Goal: Task Accomplishment & Management: Use online tool/utility

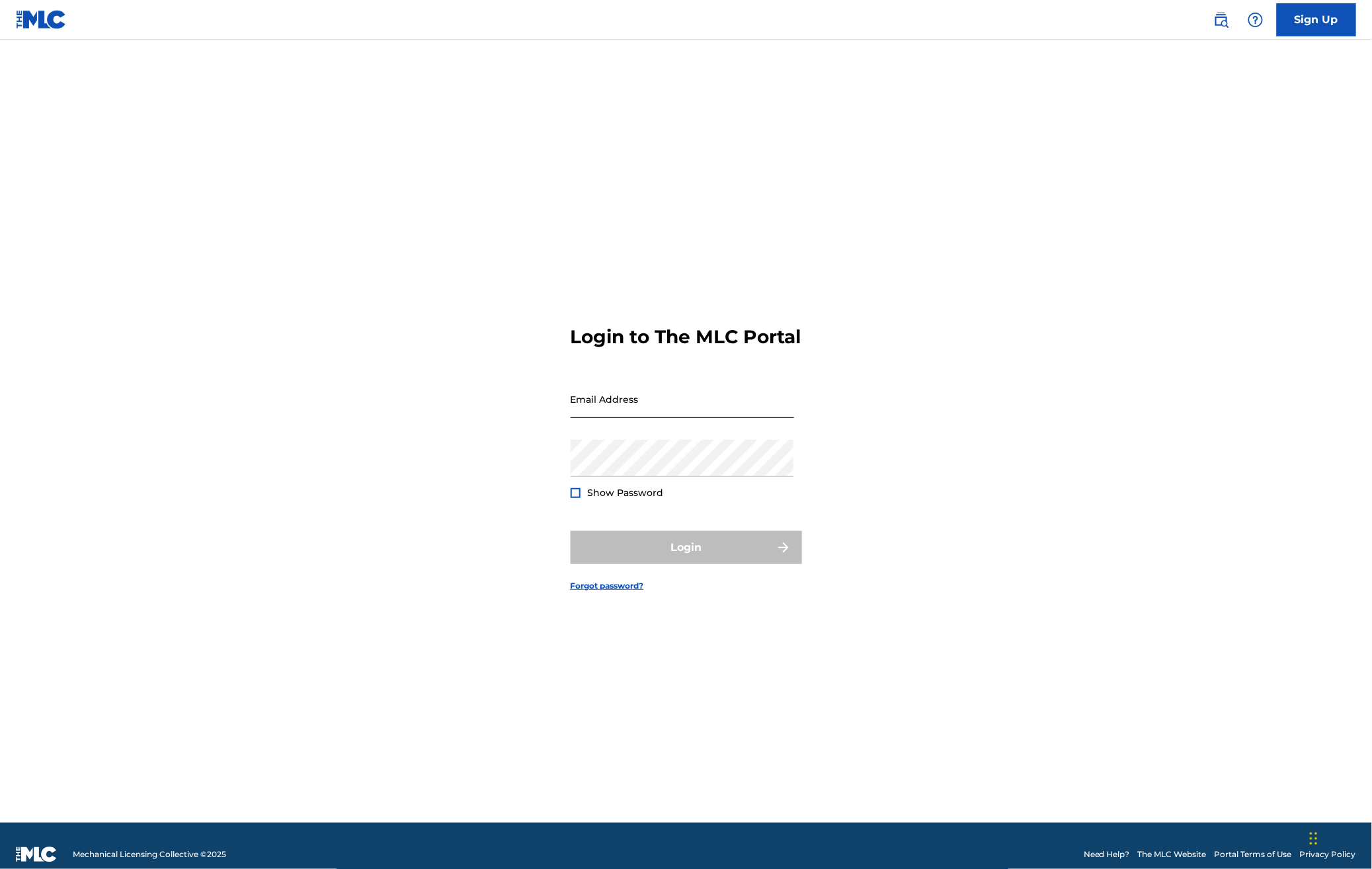
click at [678, 406] on input "Email Address" at bounding box center [682, 399] width 224 height 37
type input "[PERSON_NAME][EMAIL_ADDRESS][DOMAIN_NAME]"
click at [635, 558] on button "Login" at bounding box center [686, 547] width 232 height 33
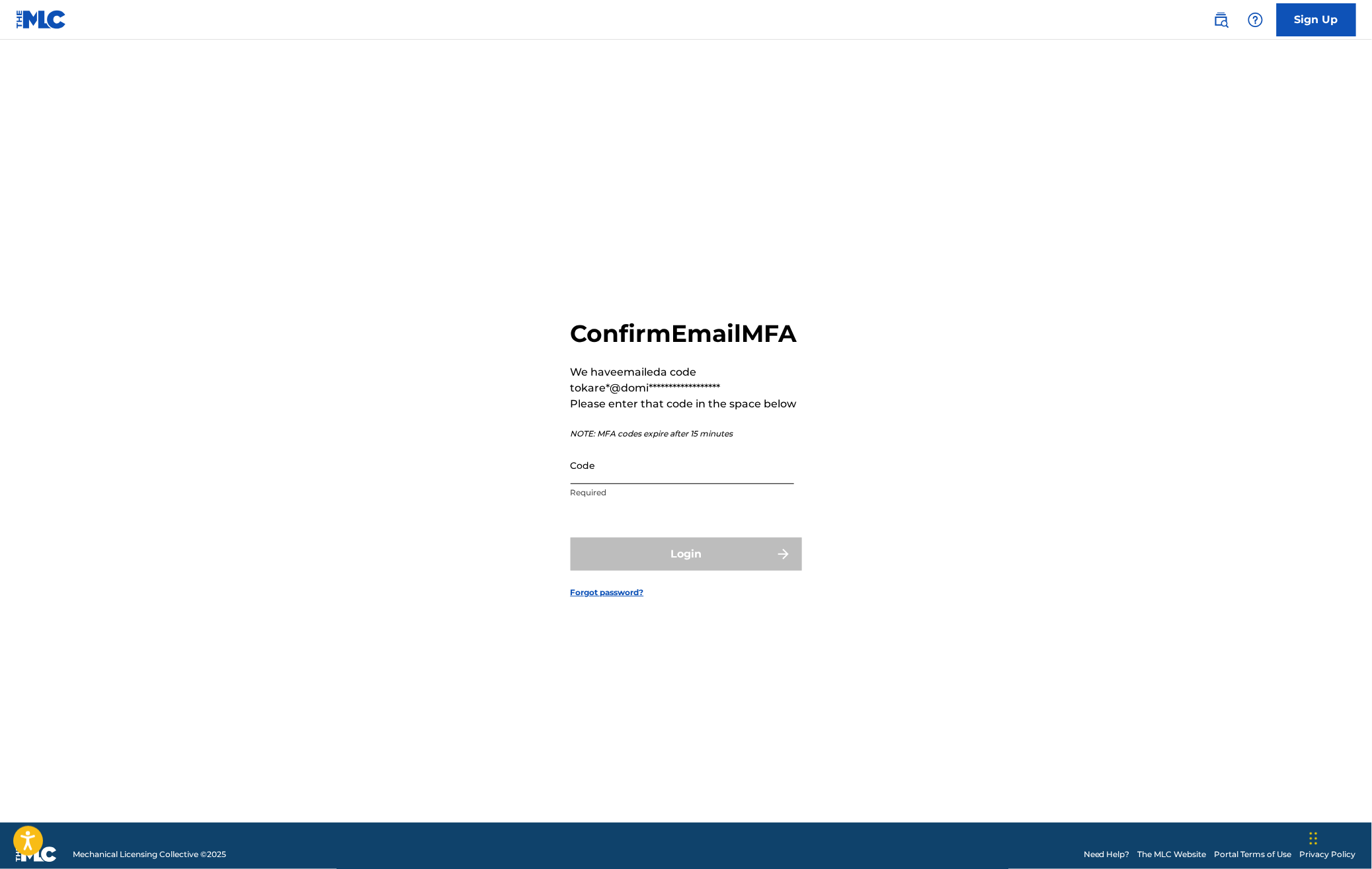
click at [627, 484] on input "Code" at bounding box center [682, 465] width 224 height 37
paste input "726352"
type input "726352"
click at [642, 554] on button "Login" at bounding box center [686, 553] width 232 height 33
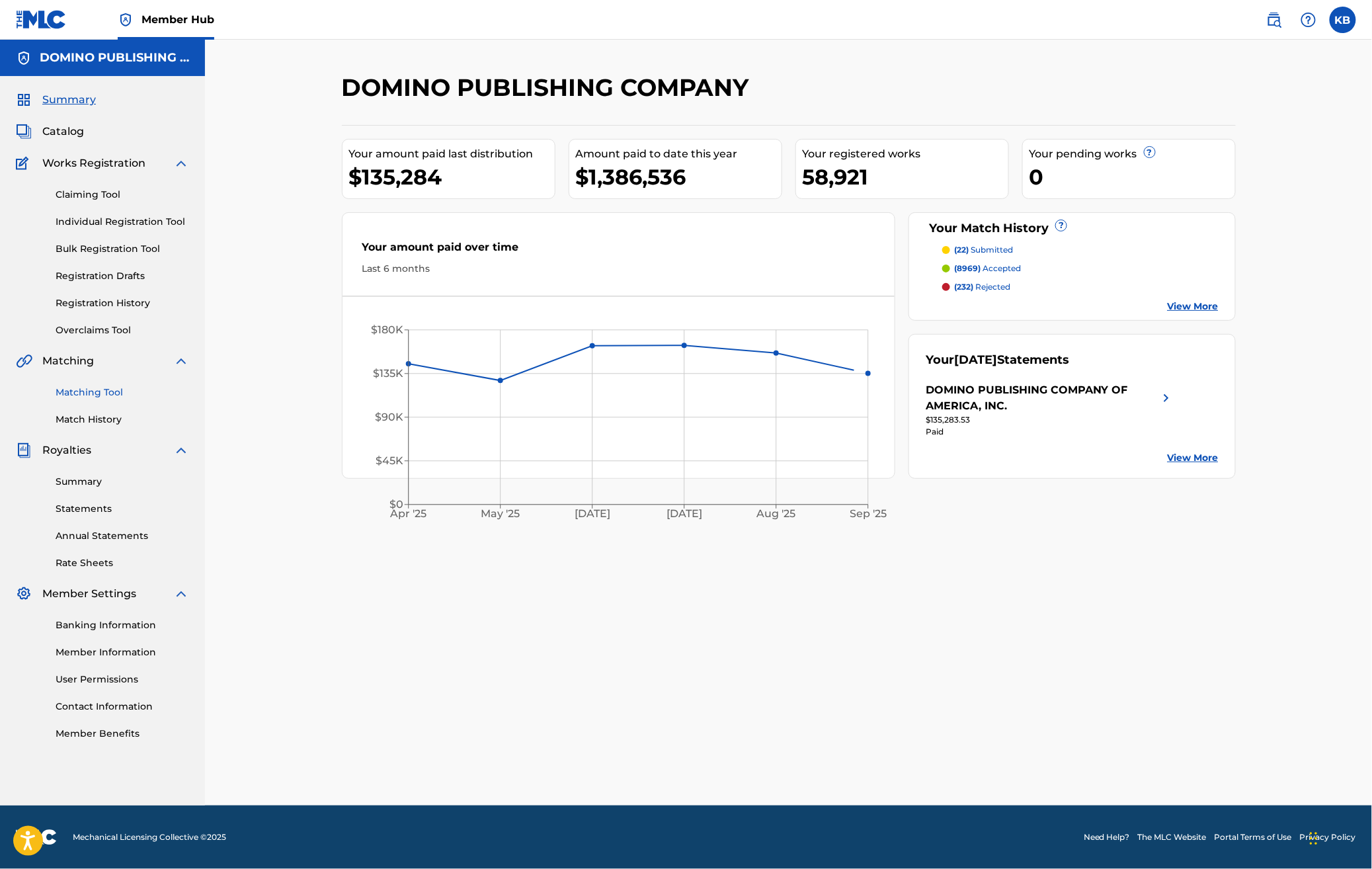
click at [114, 387] on link "Matching Tool" at bounding box center [122, 393] width 134 height 14
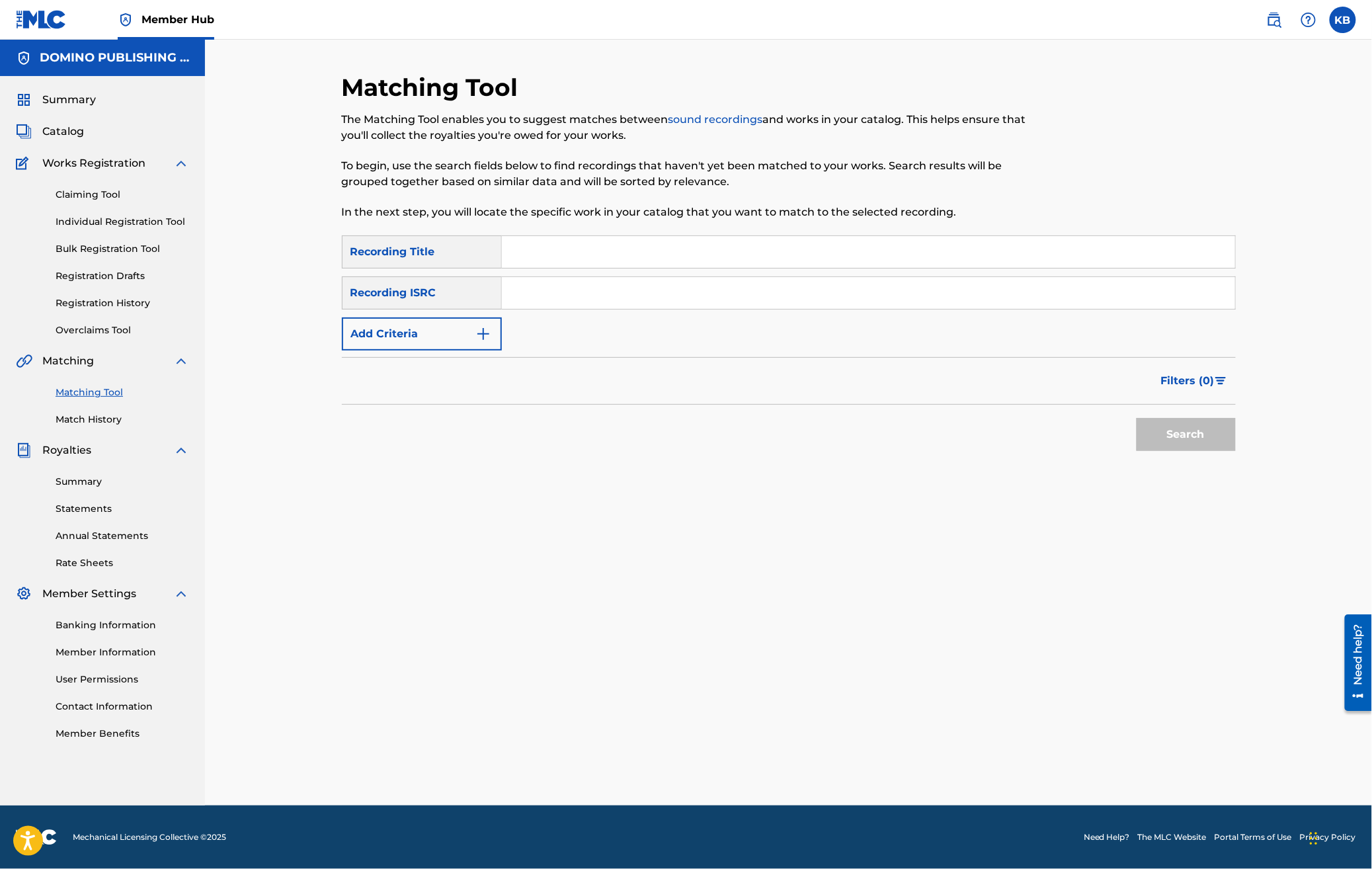
click at [834, 250] on input "Search Form" at bounding box center [868, 252] width 734 height 32
paste input "FIRESMOKE ([PERSON_NAME]/TEMPEST)"
type input "FIRESMOKE"
click at [430, 345] on button "Add Criteria" at bounding box center [423, 333] width 160 height 33
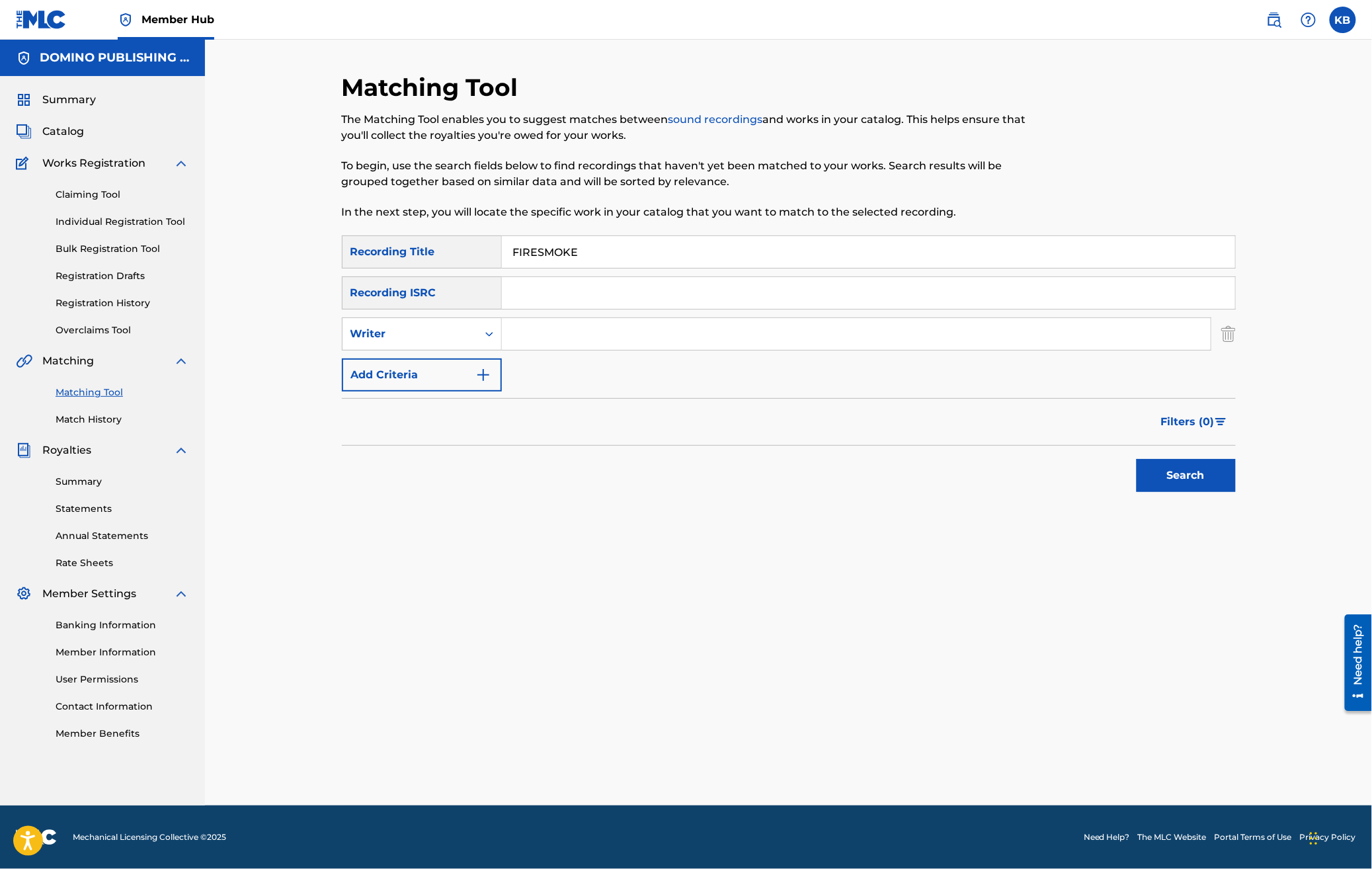
click at [574, 336] on input "Search Form" at bounding box center [856, 334] width 709 height 32
paste input "FIRESMOKE ([PERSON_NAME]/TEMPEST)"
type input "[PERSON_NAME]/TEMPEST"
click at [1137, 459] on button "Search" at bounding box center [1186, 475] width 99 height 33
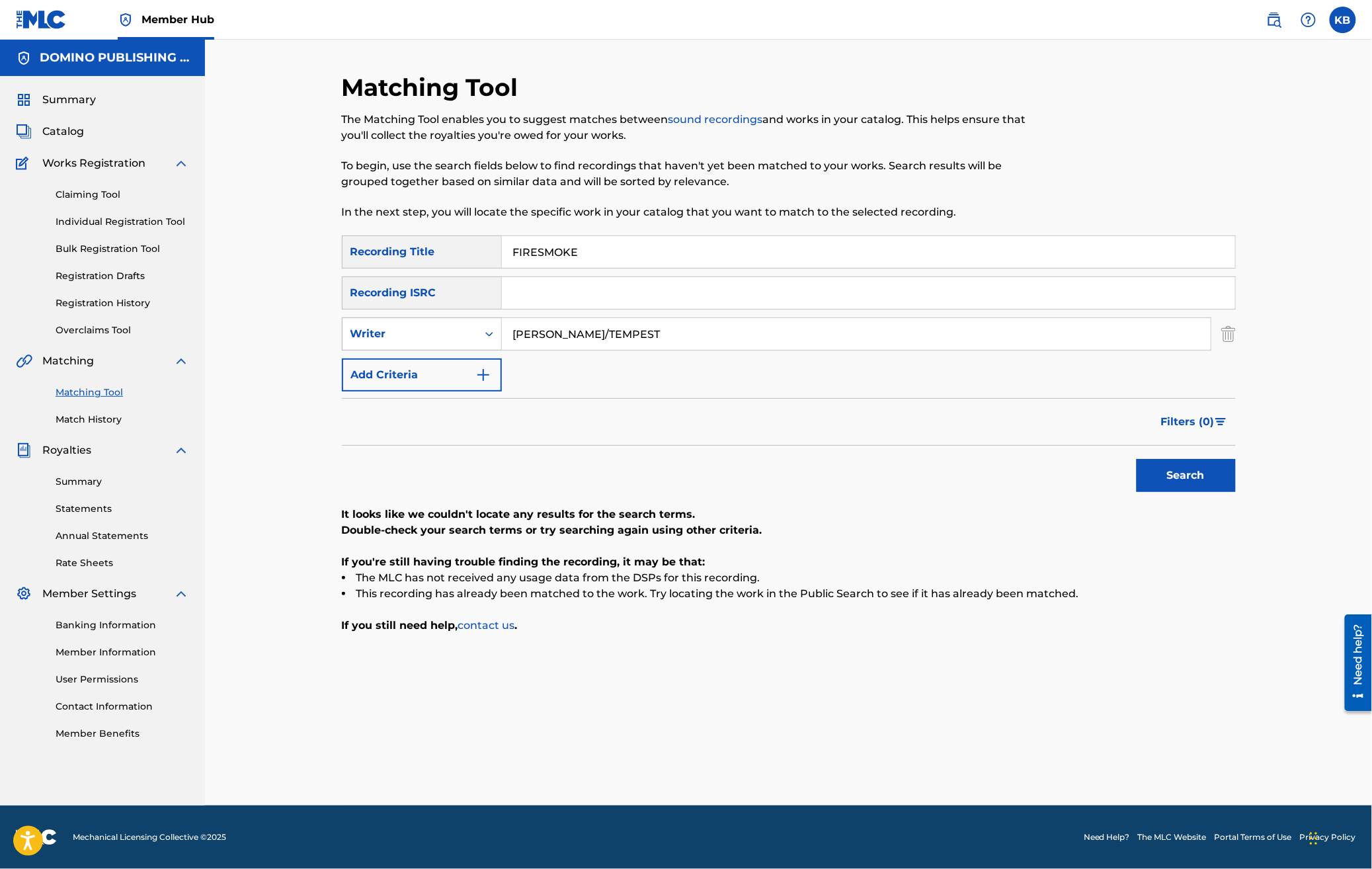
click at [423, 332] on div "Writer" at bounding box center [410, 334] width 119 height 16
click at [424, 363] on div "Recording Artist" at bounding box center [422, 366] width 159 height 33
click at [602, 340] on input "Search Form" at bounding box center [856, 334] width 709 height 32
type input "[PERSON_NAME]"
click at [1137, 459] on button "Search" at bounding box center [1186, 475] width 99 height 33
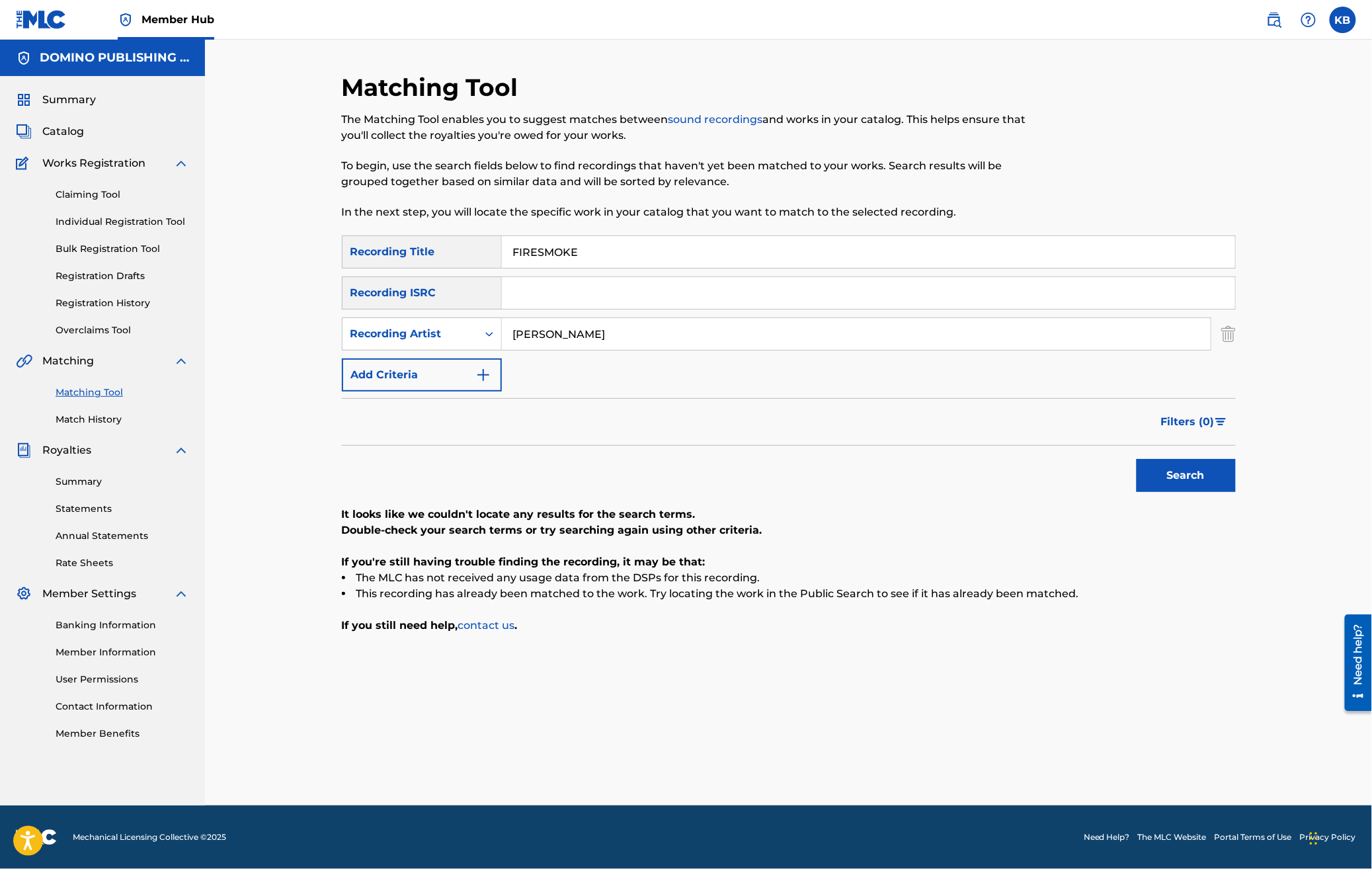
drag, startPoint x: 966, startPoint y: 255, endPoint x: 1016, endPoint y: 86, distance: 176.2
click at [998, 112] on div "Matching Tool The Matching Tool enables you to suggest matches between sound re…" at bounding box center [789, 439] width 894 height 733
paste input "LUPINE DOMINUS ([PERSON_NAME])"
type input "LUPINE DOMINUS"
drag, startPoint x: 650, startPoint y: 337, endPoint x: 653, endPoint y: 260, distance: 77.1
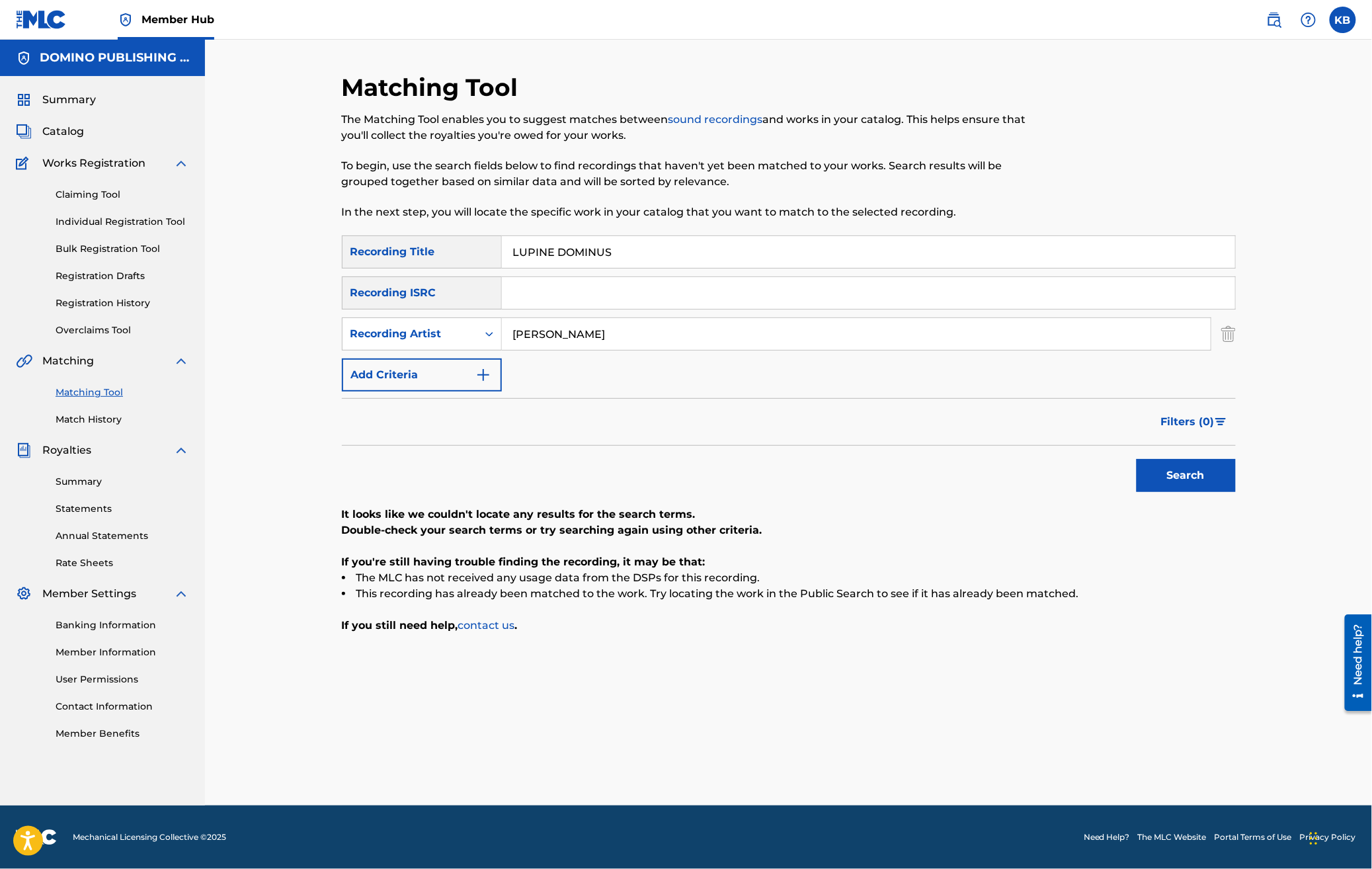
click at [653, 260] on div "SearchWithCriteriad1f627b0-1ea3-4402-9fc3-a549eaead35e Recording Title LUPINE D…" at bounding box center [789, 313] width 894 height 156
click at [1137, 459] on button "Search" at bounding box center [1186, 475] width 99 height 33
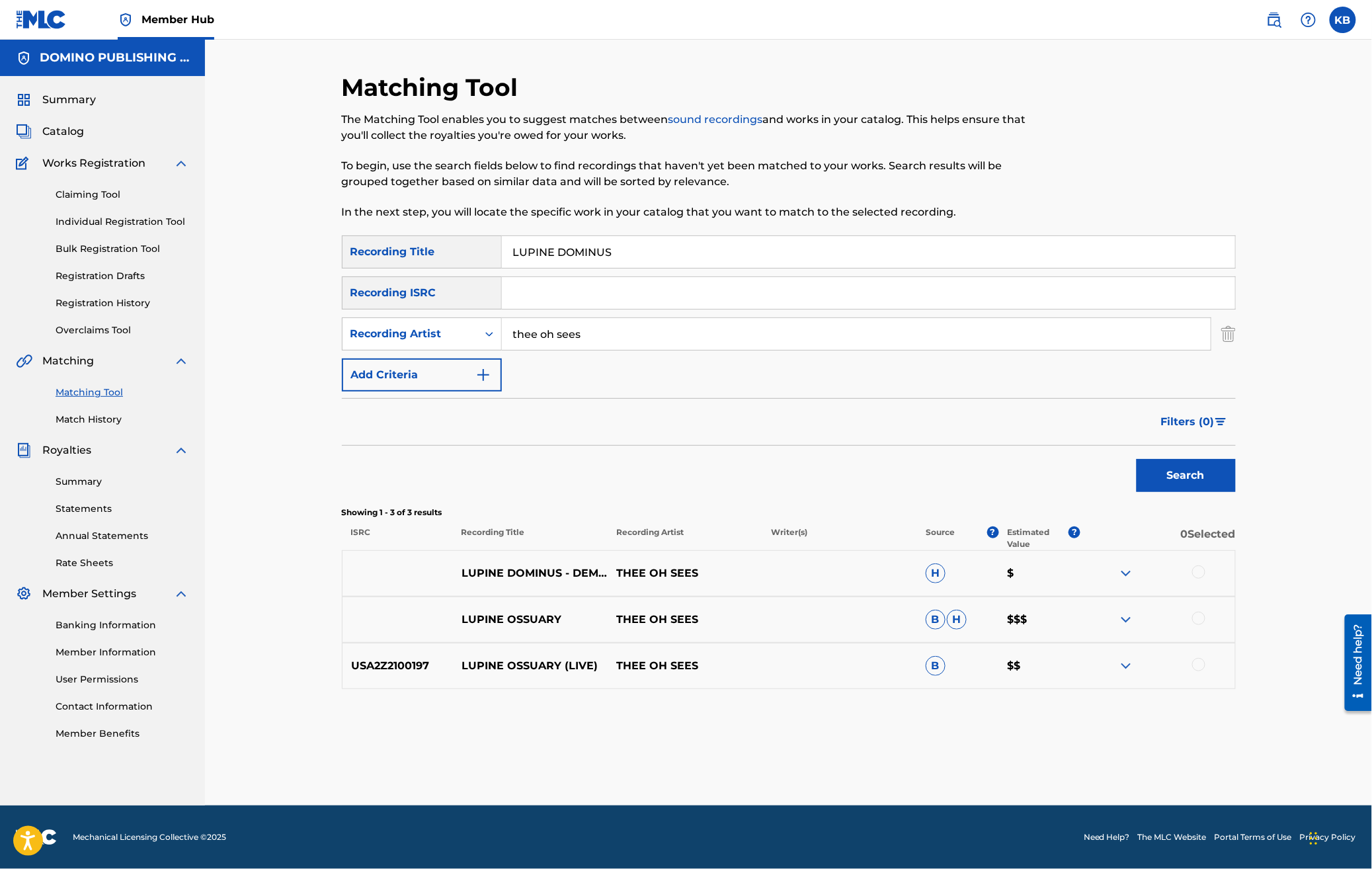
click at [1198, 567] on div at bounding box center [1199, 571] width 13 height 13
drag, startPoint x: 538, startPoint y: 338, endPoint x: 495, endPoint y: 332, distance: 43.4
click at [495, 332] on div "SearchWithCriteria1f28f879-47f7-4c7f-85c2-ad28f94ca9c6 Recording Artist thee oh…" at bounding box center [789, 333] width 894 height 33
type input "oh sees"
click at [1137, 459] on button "Search" at bounding box center [1186, 475] width 99 height 33
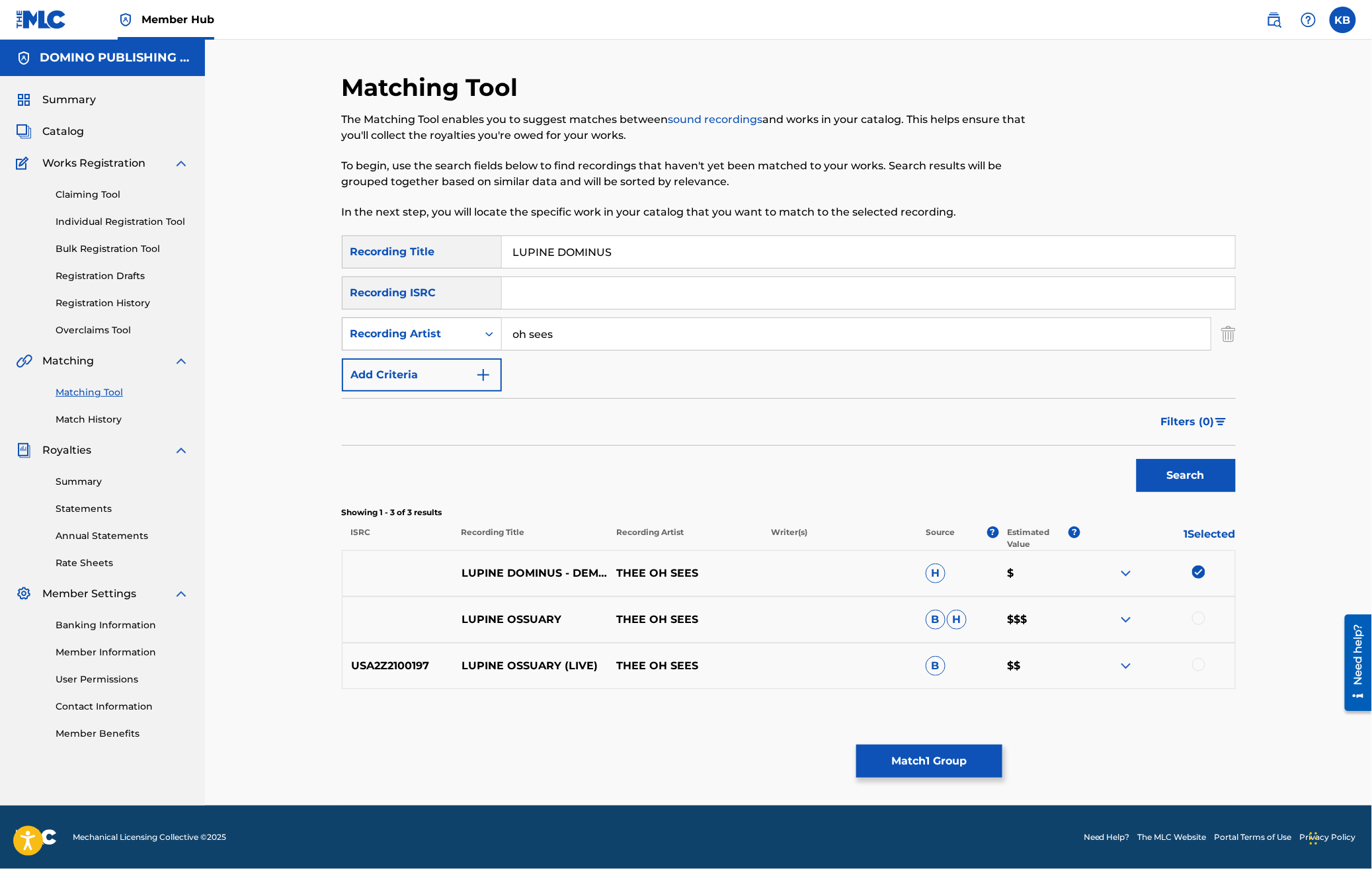
click at [398, 342] on div "Recording Artist" at bounding box center [409, 334] width 135 height 25
drag, startPoint x: 404, startPoint y: 357, endPoint x: 453, endPoint y: 352, distance: 49.3
click at [404, 357] on div "Writer" at bounding box center [422, 366] width 159 height 33
click at [571, 340] on input "Search Form" at bounding box center [856, 334] width 709 height 32
type input "[PERSON_NAME]"
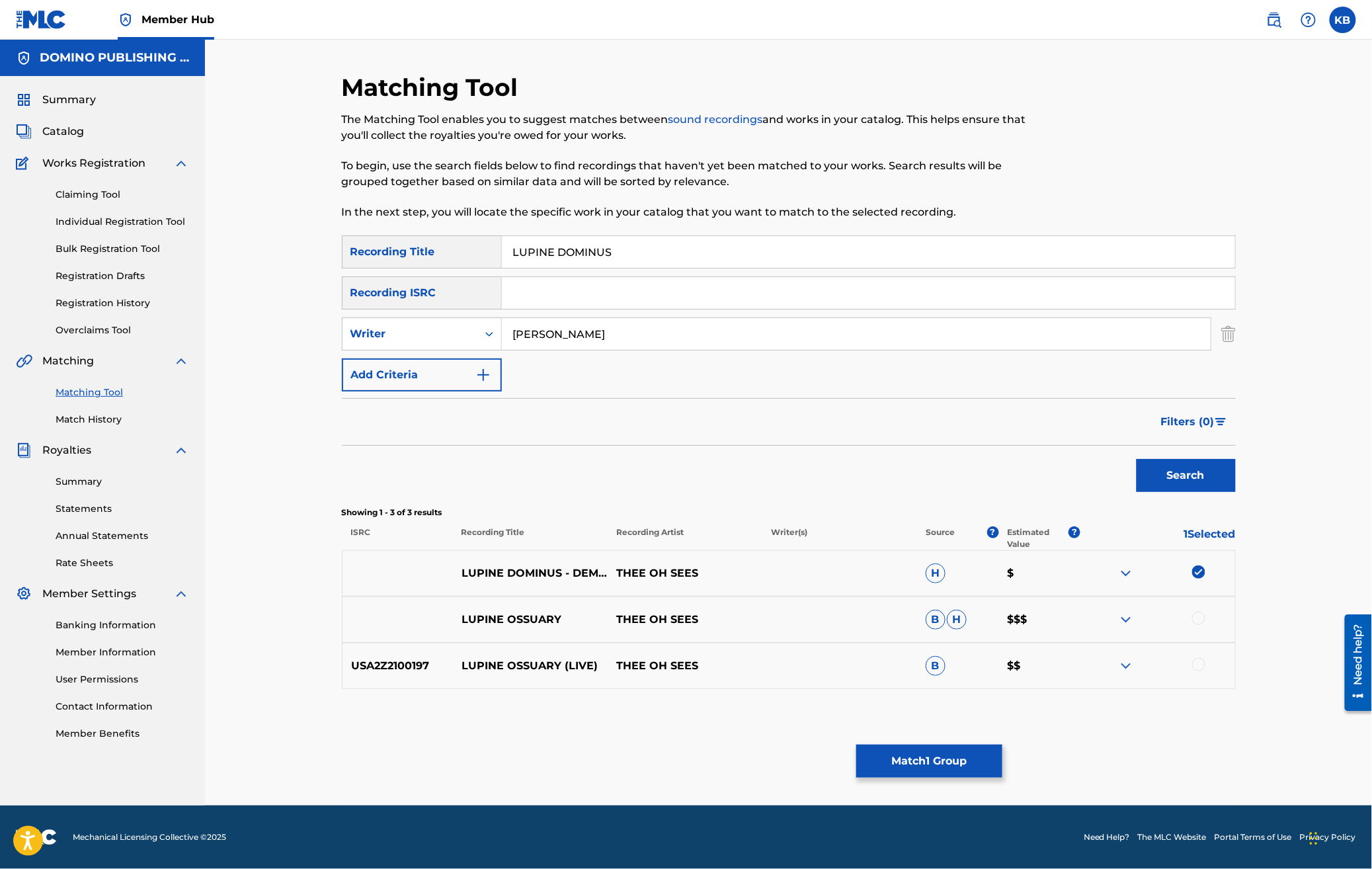
click at [1137, 459] on button "Search" at bounding box center [1186, 475] width 99 height 33
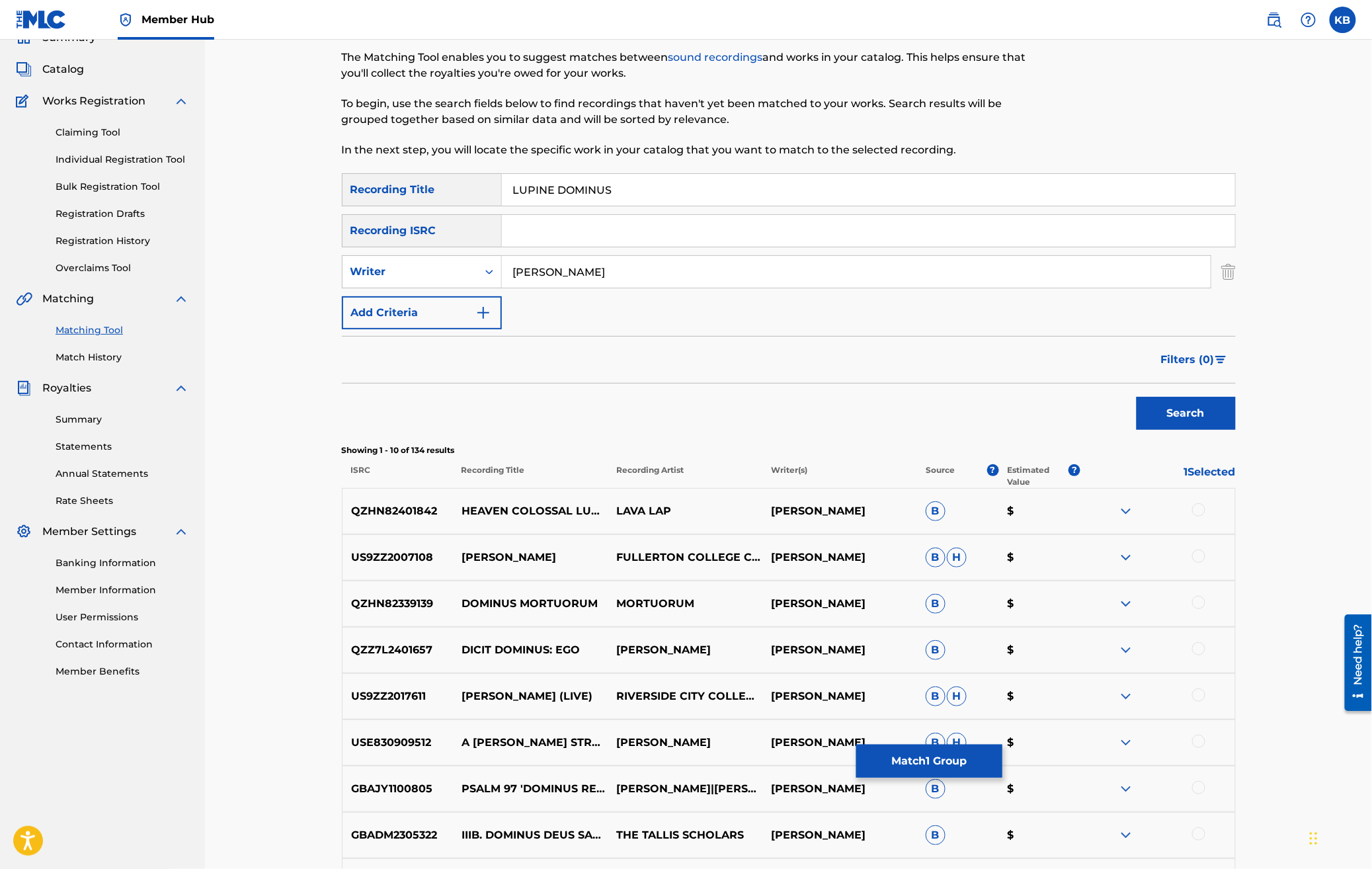
scroll to position [62, 0]
click at [946, 760] on button "Match 1 Group" at bounding box center [930, 760] width 146 height 33
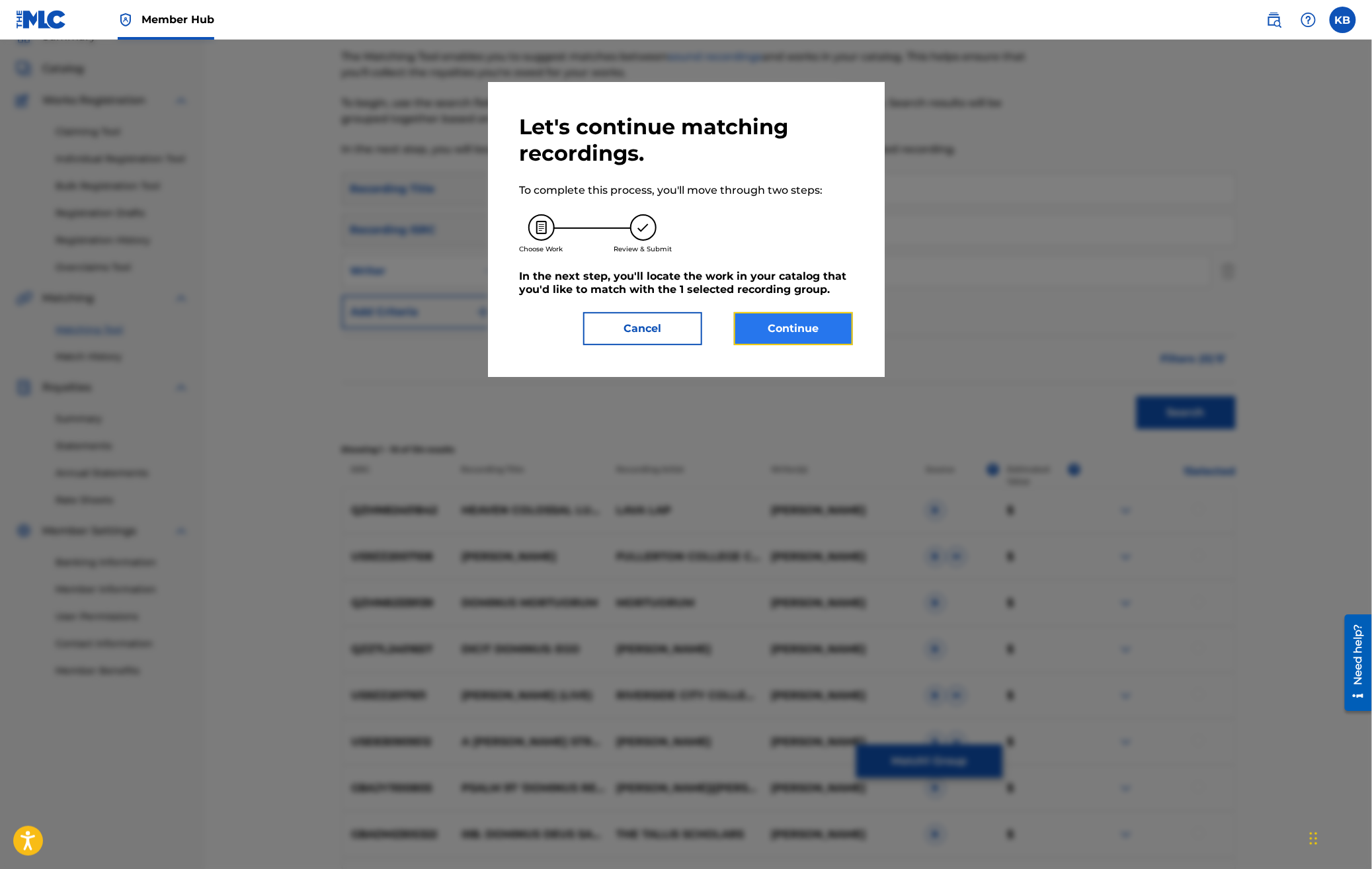
click at [812, 329] on button "Continue" at bounding box center [794, 328] width 119 height 33
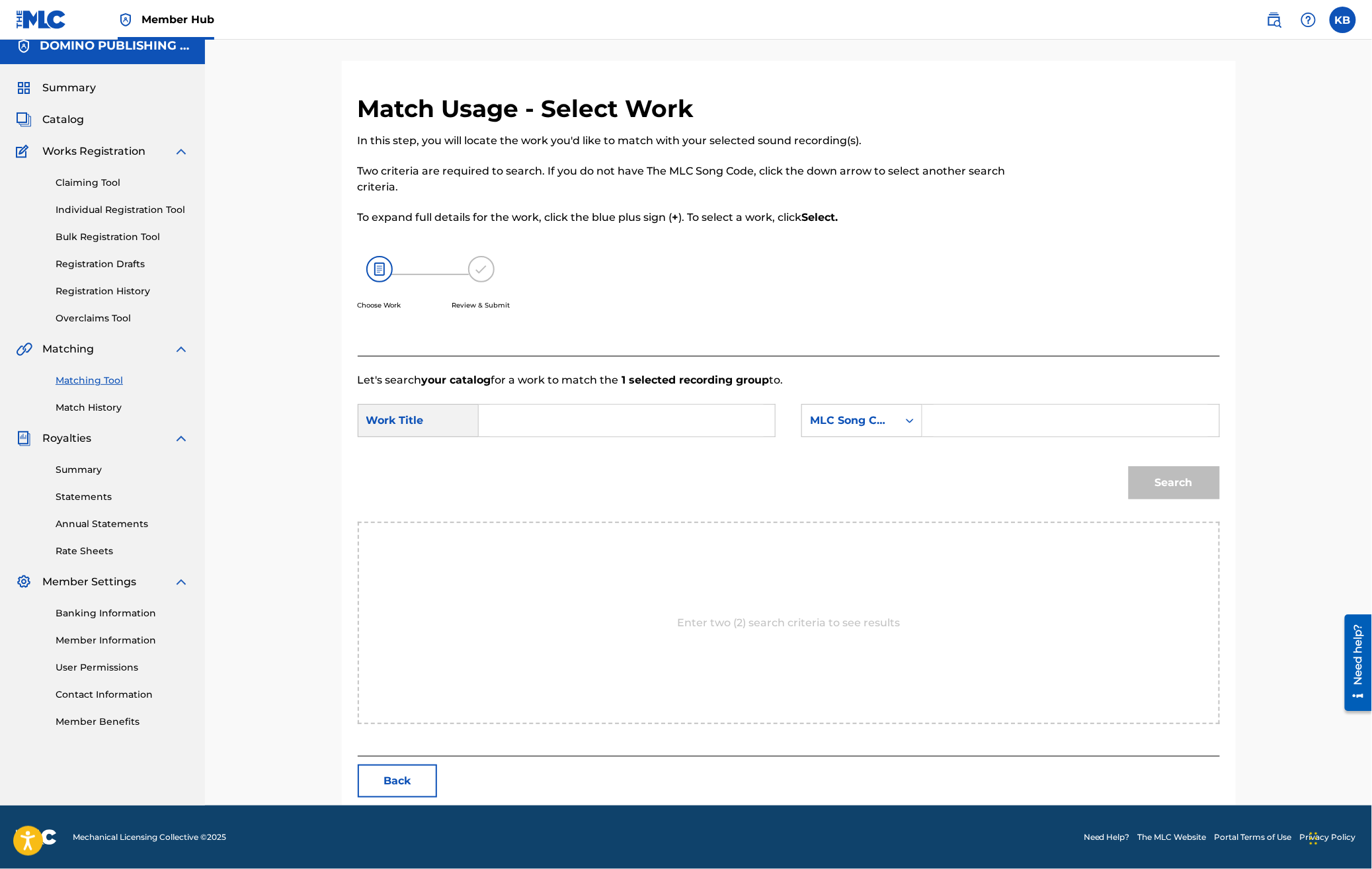
scroll to position [0, 0]
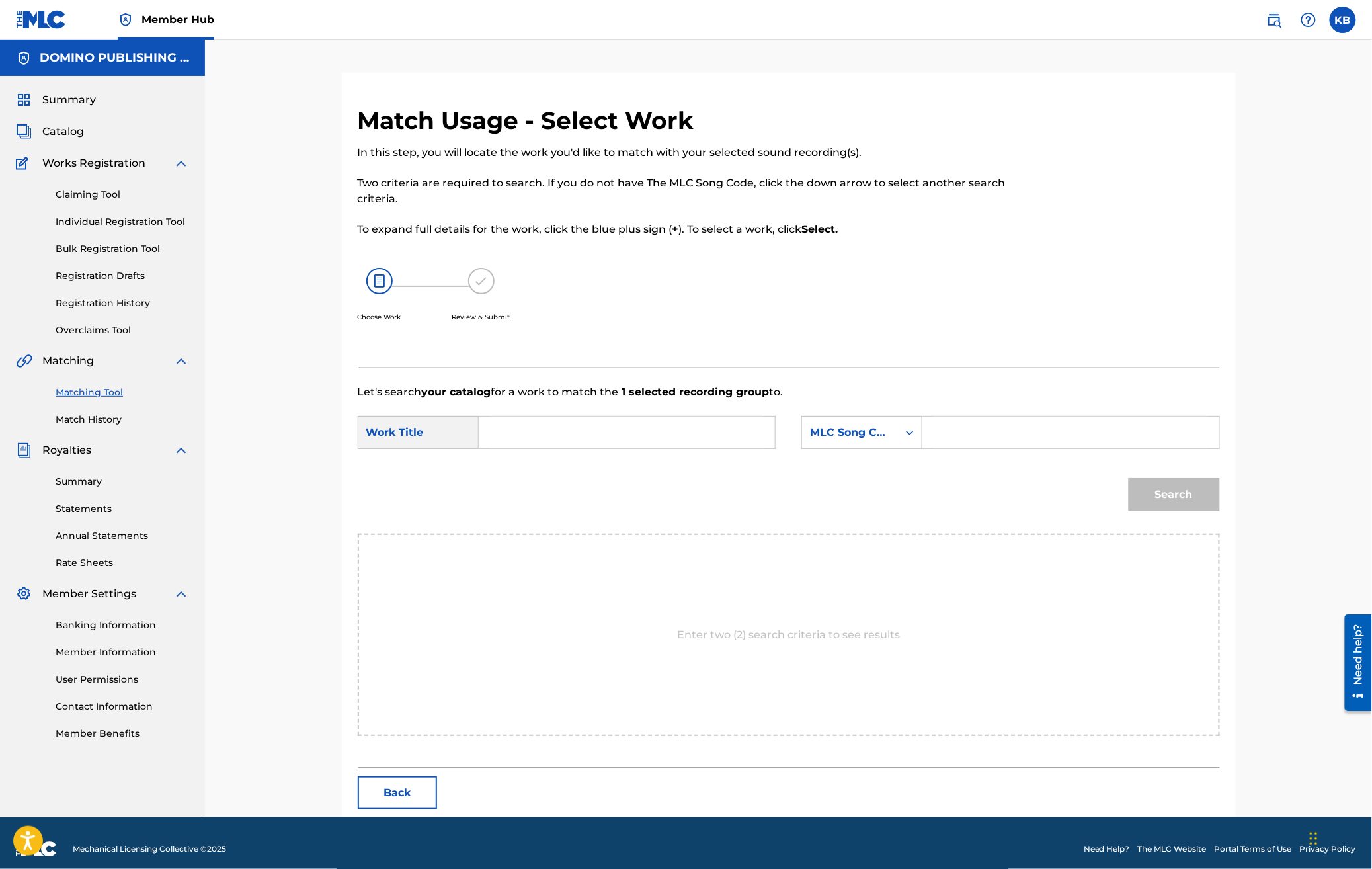
click at [679, 429] on input "Search Form" at bounding box center [627, 432] width 274 height 32
paste input "LUPINE DOMINUS ([PERSON_NAME])"
type input "LUPINE DOMINUS"
click at [859, 437] on div "MLC Song Code" at bounding box center [850, 432] width 80 height 16
click at [867, 463] on div "Writer Name" at bounding box center [862, 465] width 119 height 33
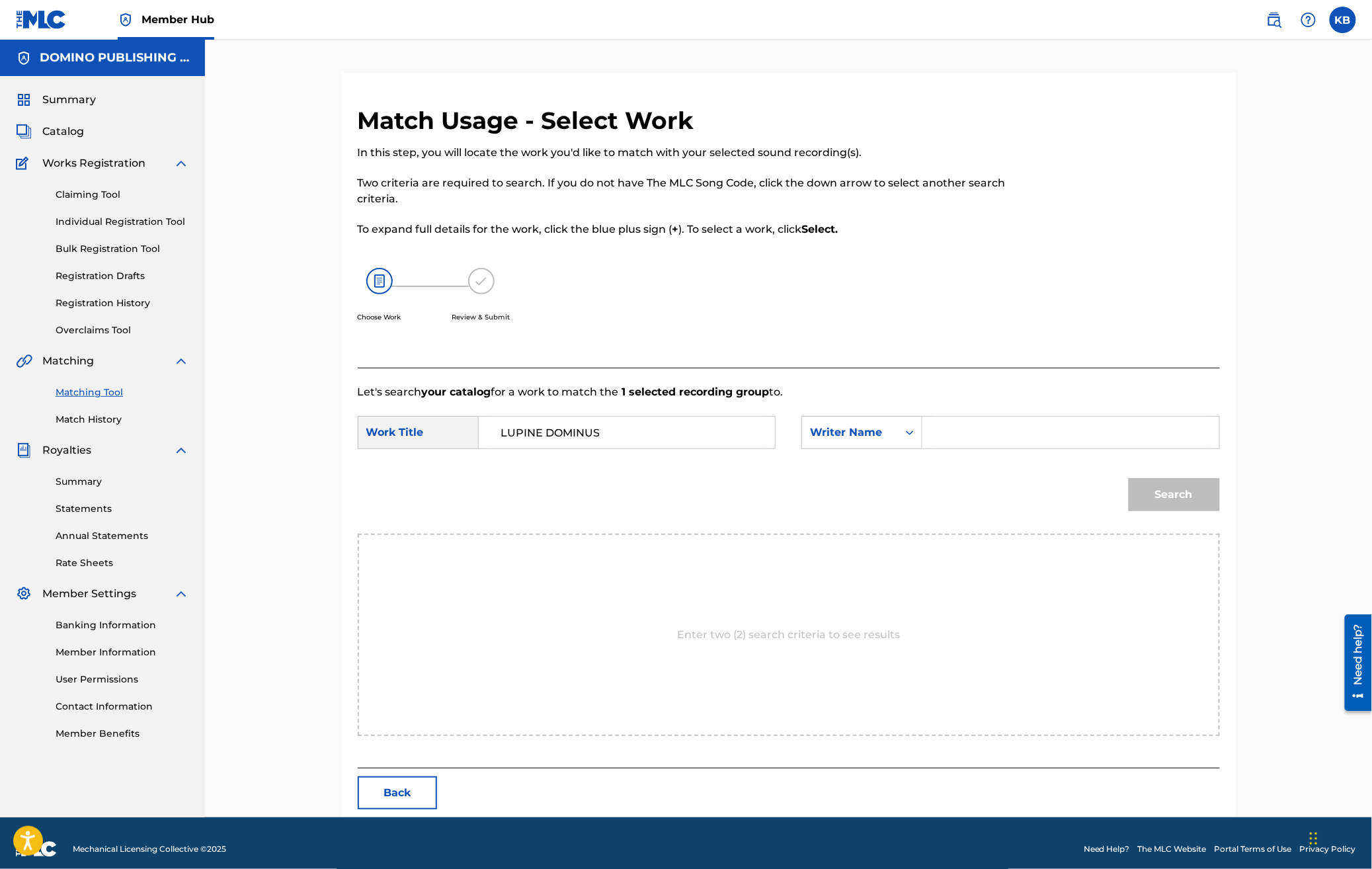
click at [1011, 422] on input "Search Form" at bounding box center [1071, 432] width 274 height 32
type input "[PERSON_NAME]"
click at [1129, 478] on button "Search" at bounding box center [1174, 494] width 91 height 33
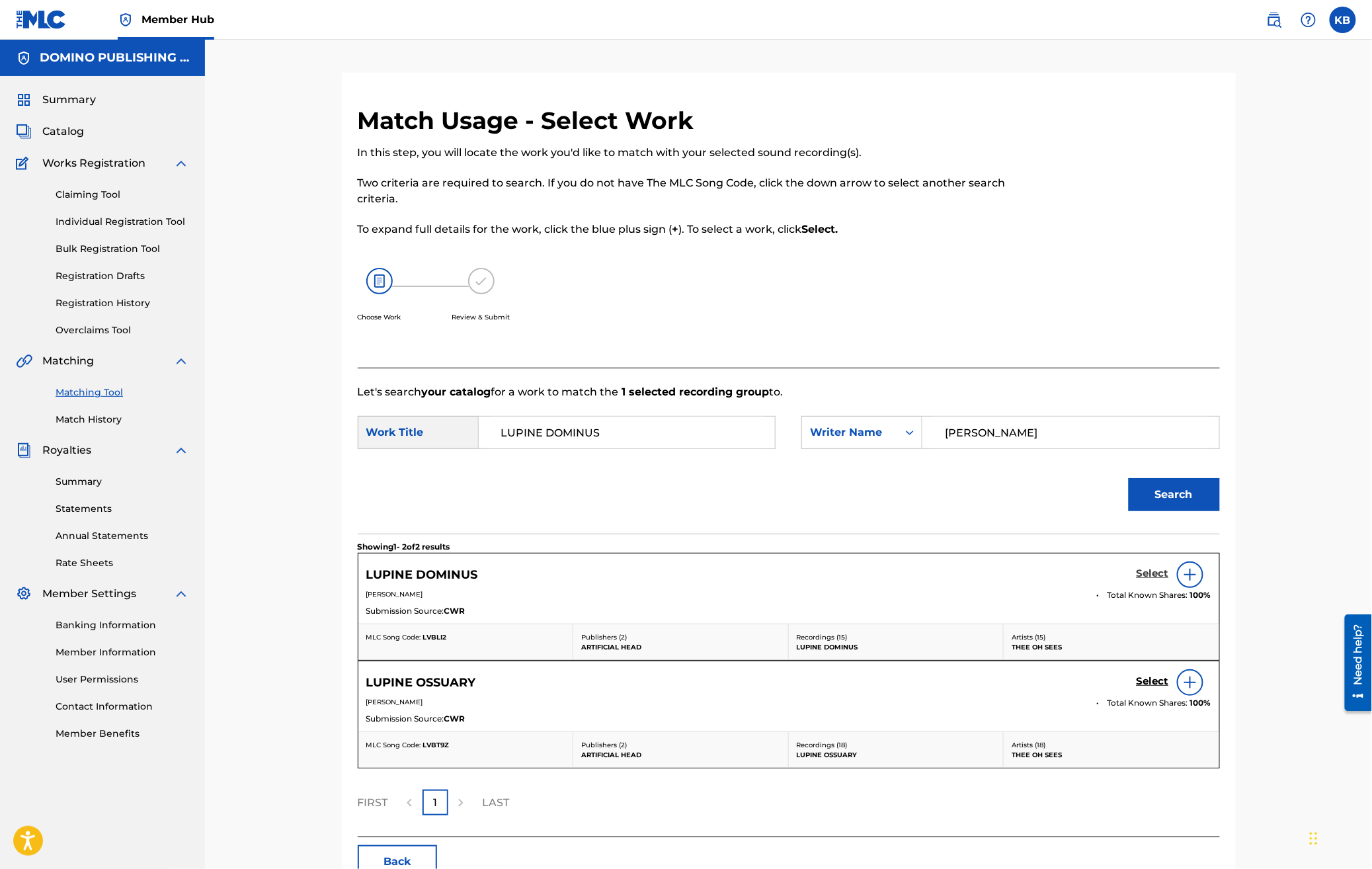
click at [1146, 569] on h5 "Select" at bounding box center [1153, 574] width 32 height 12
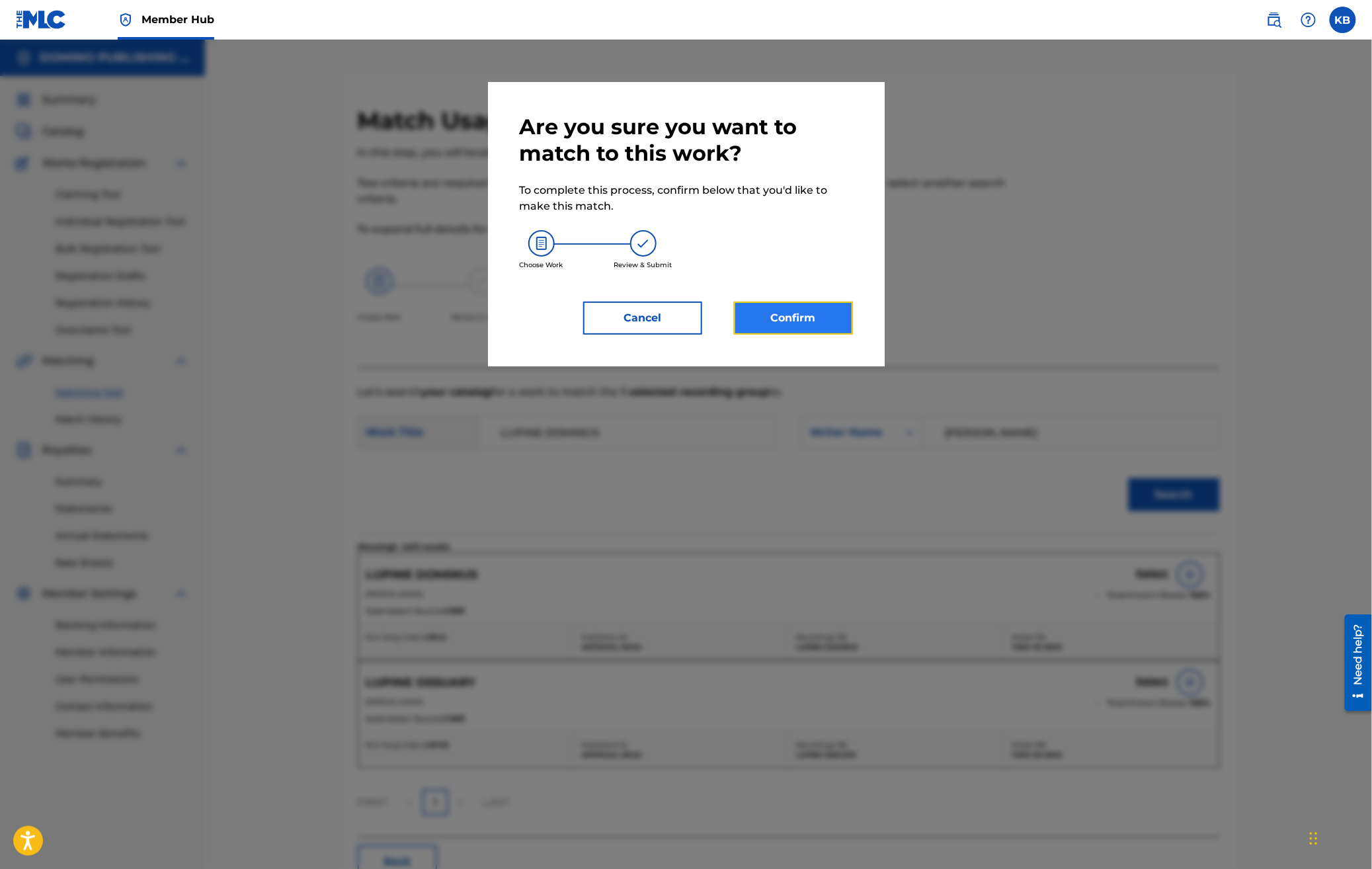
click at [803, 318] on button "Confirm" at bounding box center [794, 317] width 119 height 33
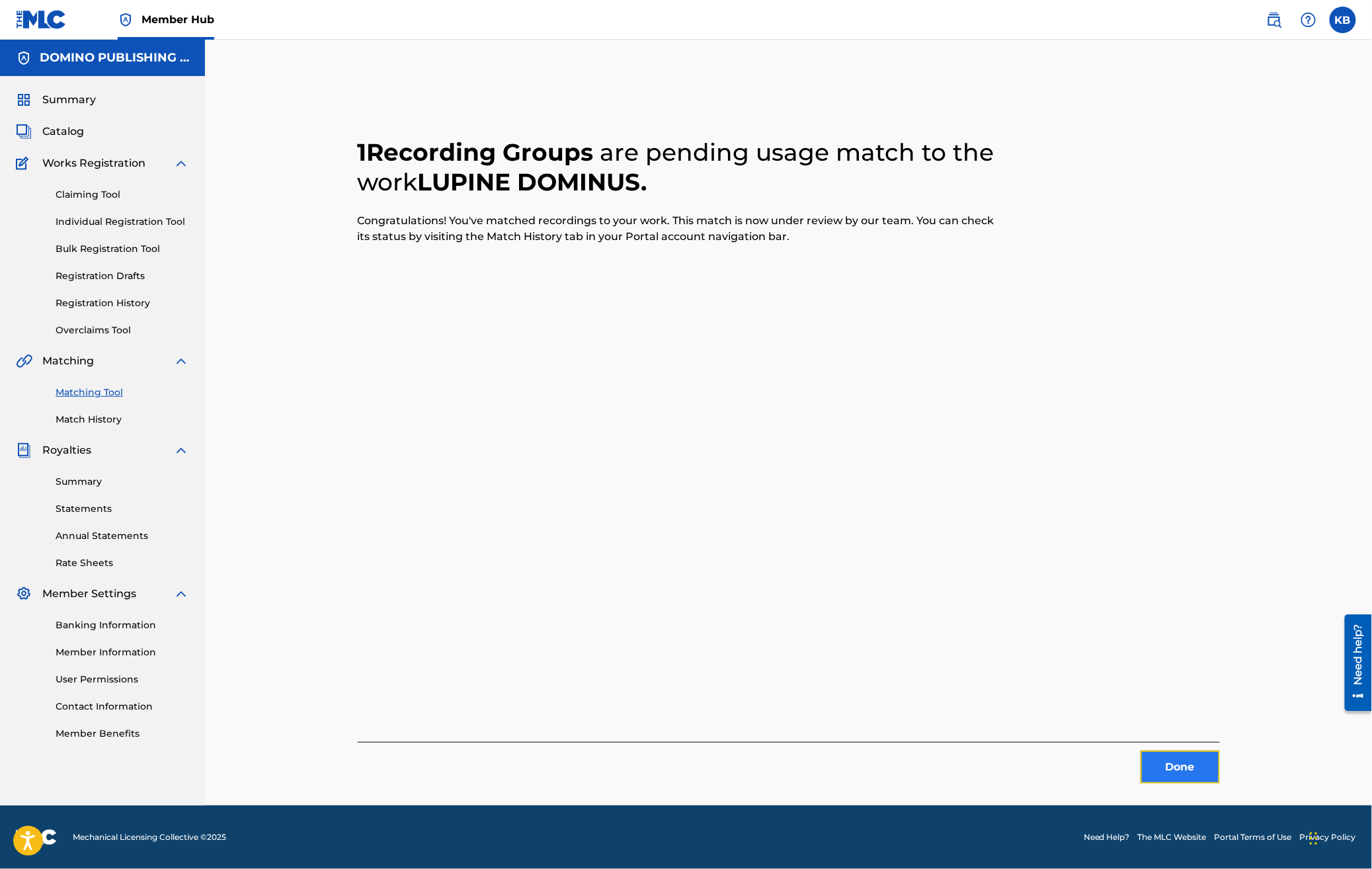
click at [1195, 775] on button "Done" at bounding box center [1180, 767] width 79 height 33
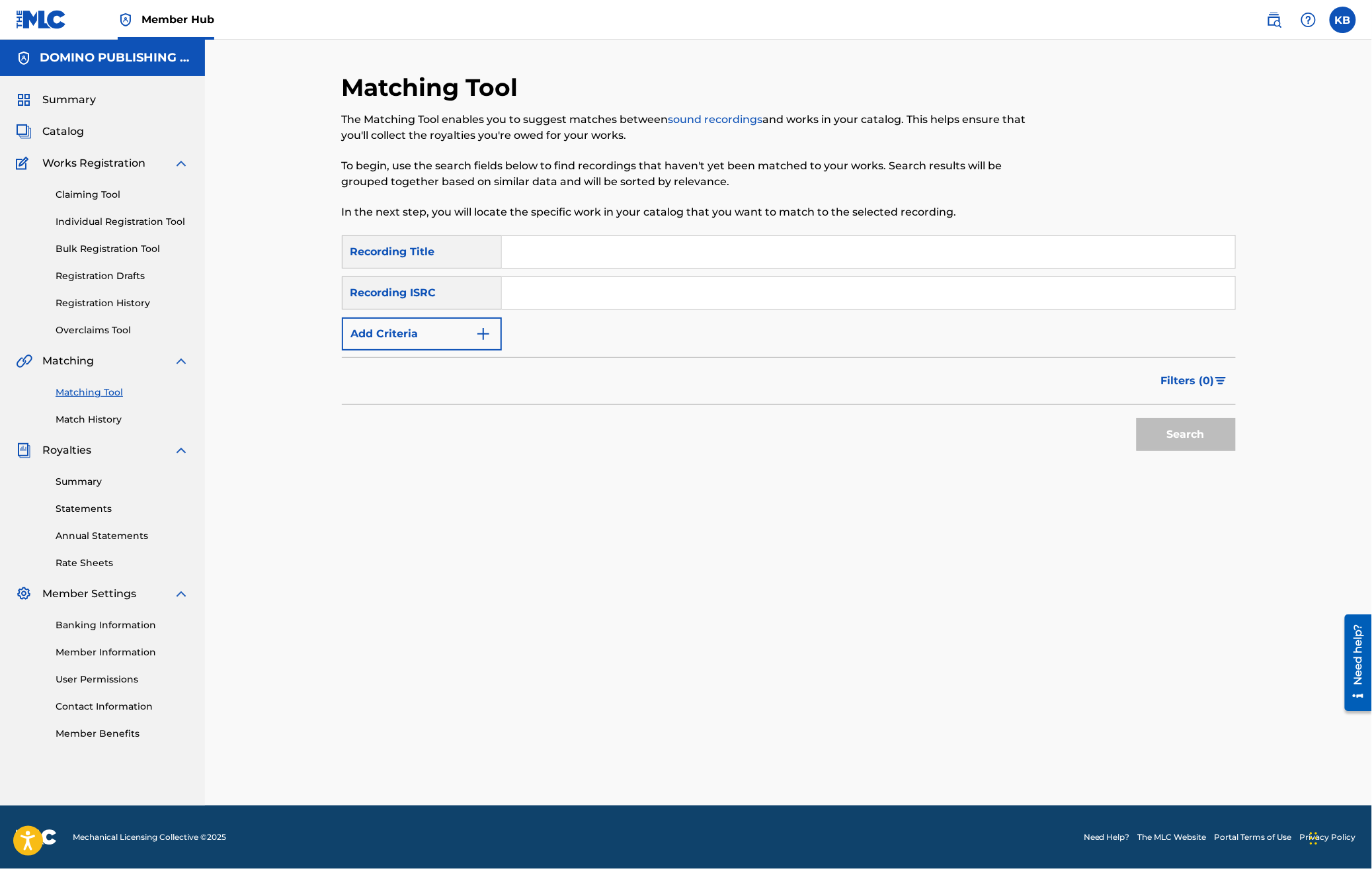
click at [719, 242] on input "Search Form" at bounding box center [868, 252] width 734 height 32
paste input "[PERSON_NAME] (D'EYROT/[PERSON_NAME]/[PERSON_NAME])"
type input "[PERSON_NAME]"
click at [398, 310] on div "SearchWithCriteriad1f627b0-1ea3-4402-9fc3-a549eaead35e Recording Title [PERSON_…" at bounding box center [789, 292] width 894 height 115
click at [390, 349] on button "Add Criteria" at bounding box center [423, 333] width 160 height 33
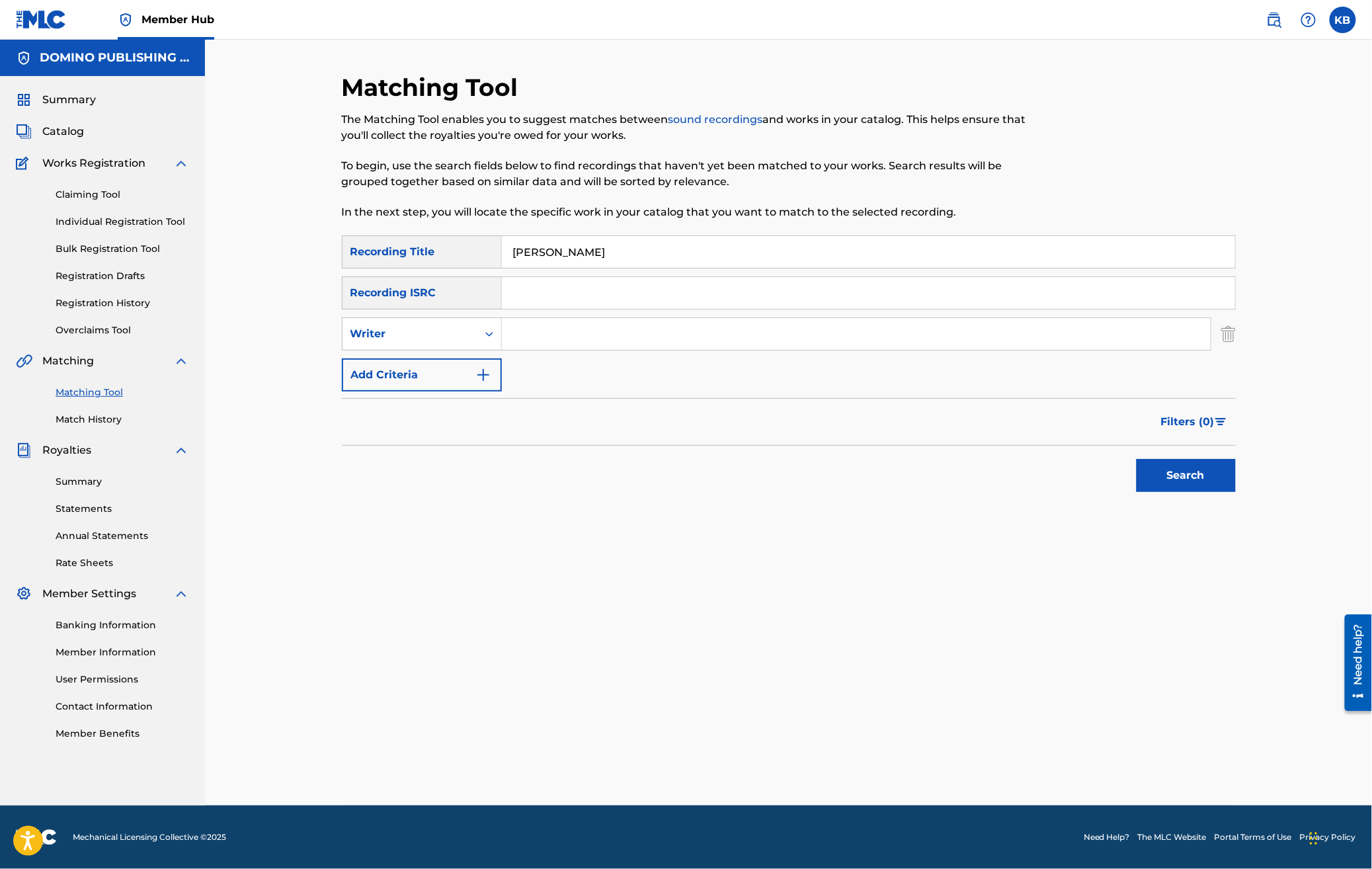
click at [619, 336] on input "Search Form" at bounding box center [856, 334] width 709 height 32
paste input "[PERSON_NAME] (D'EYROT/[PERSON_NAME]/[PERSON_NAME])"
type input "D'EYROT/GORKY/VELLO"
click at [1137, 459] on button "Search" at bounding box center [1186, 475] width 99 height 33
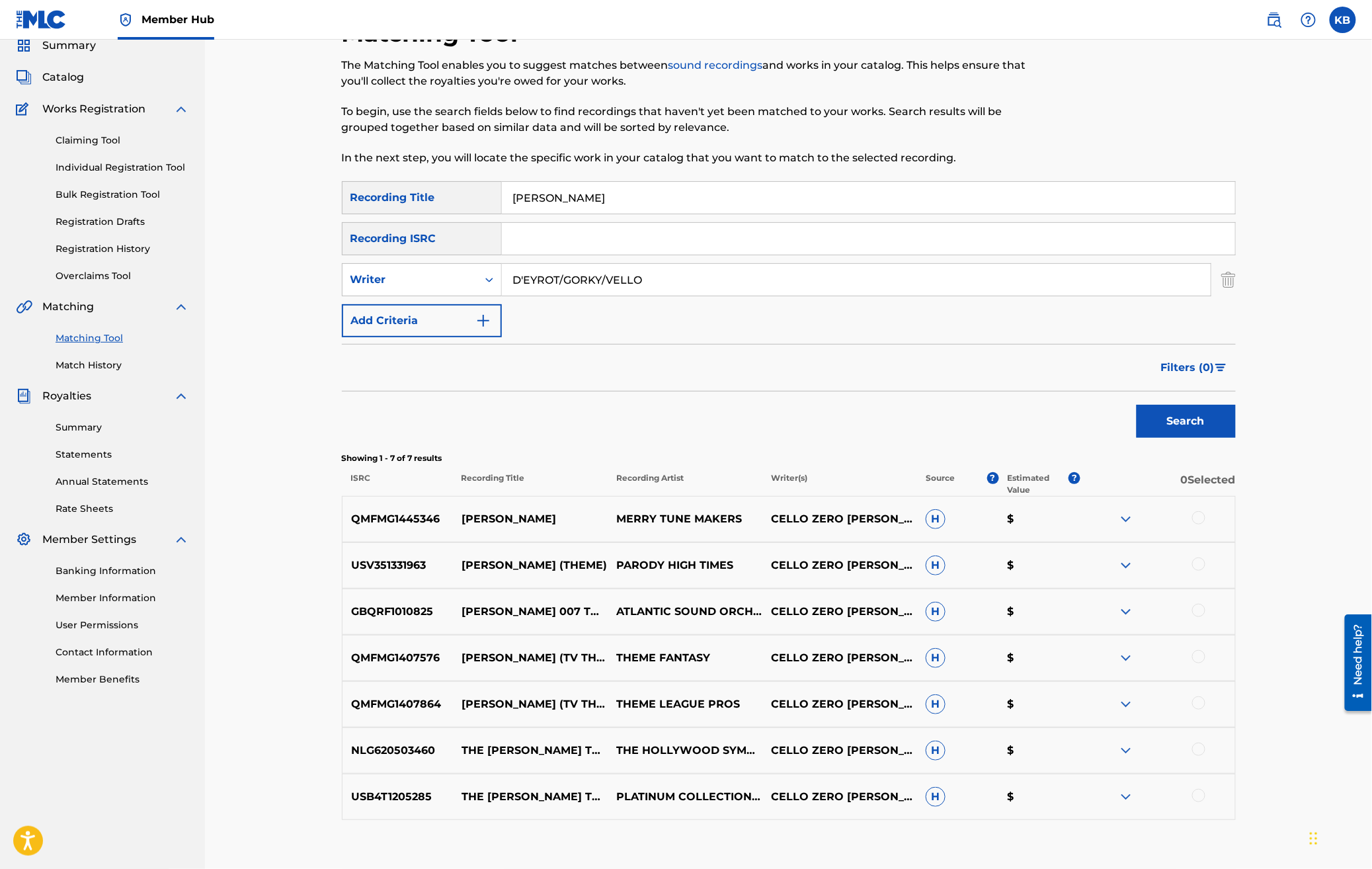
scroll to position [57, 0]
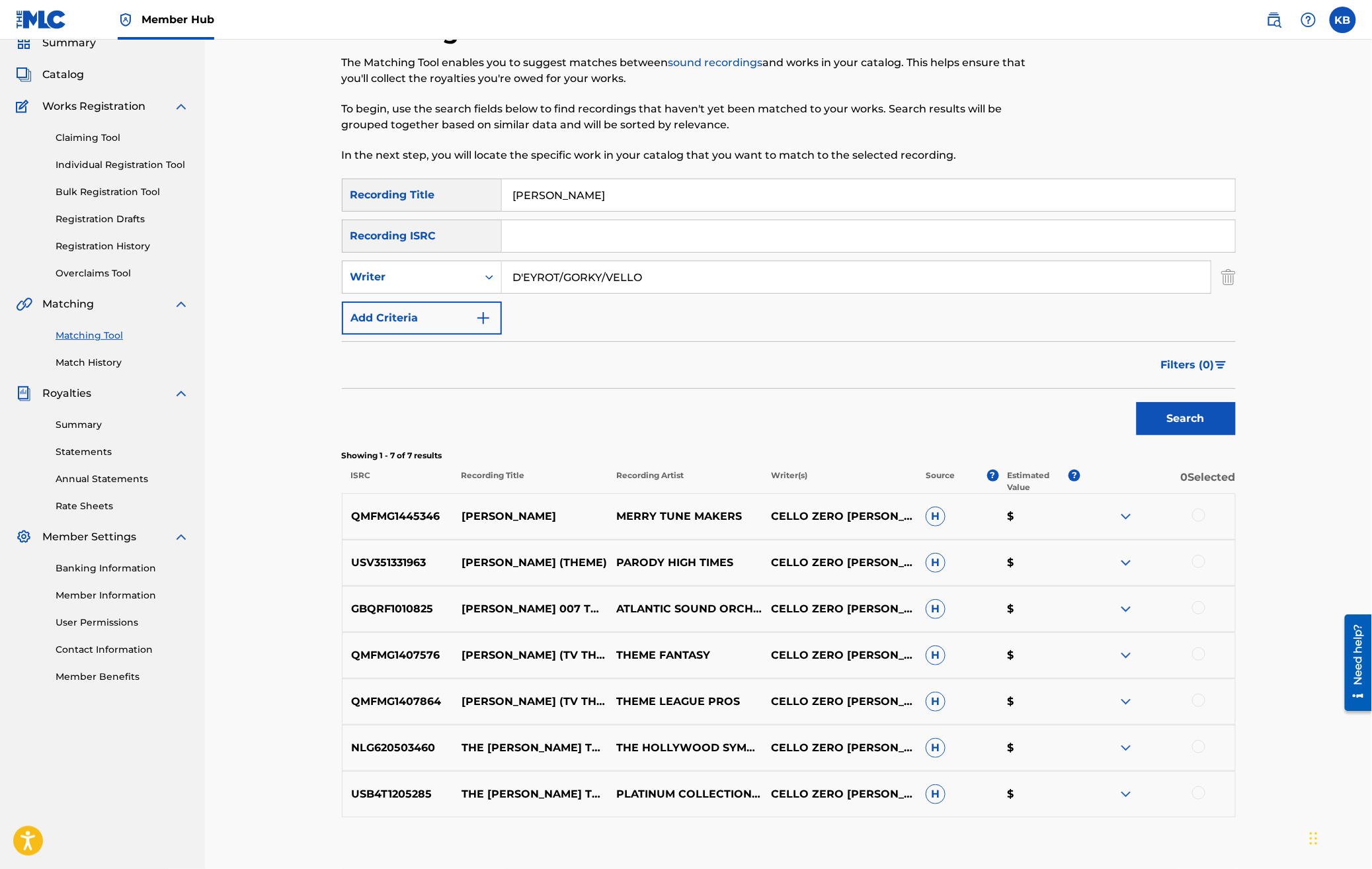
click at [1130, 513] on img at bounding box center [1127, 517] width 16 height 16
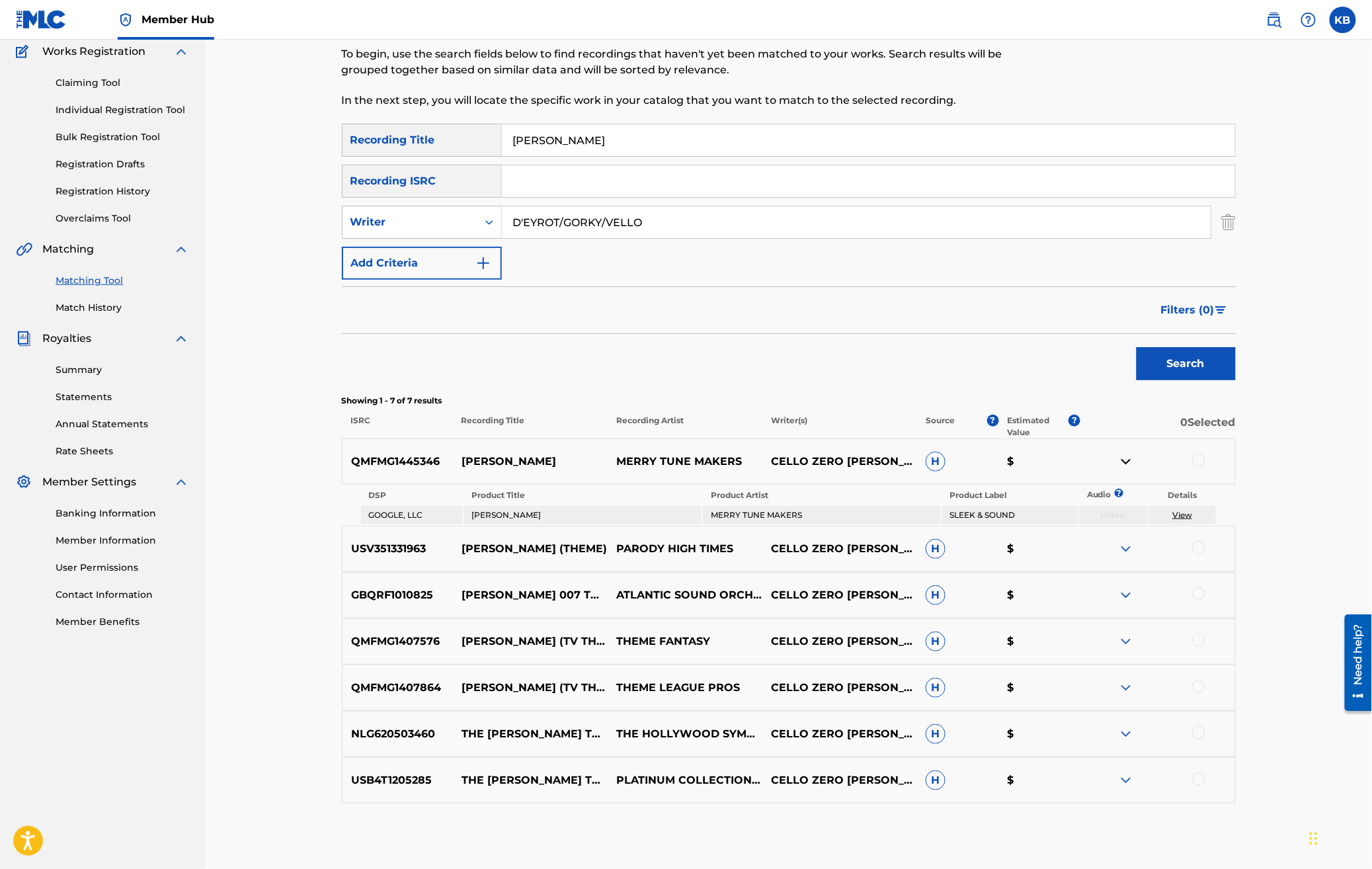
scroll to position [114, 0]
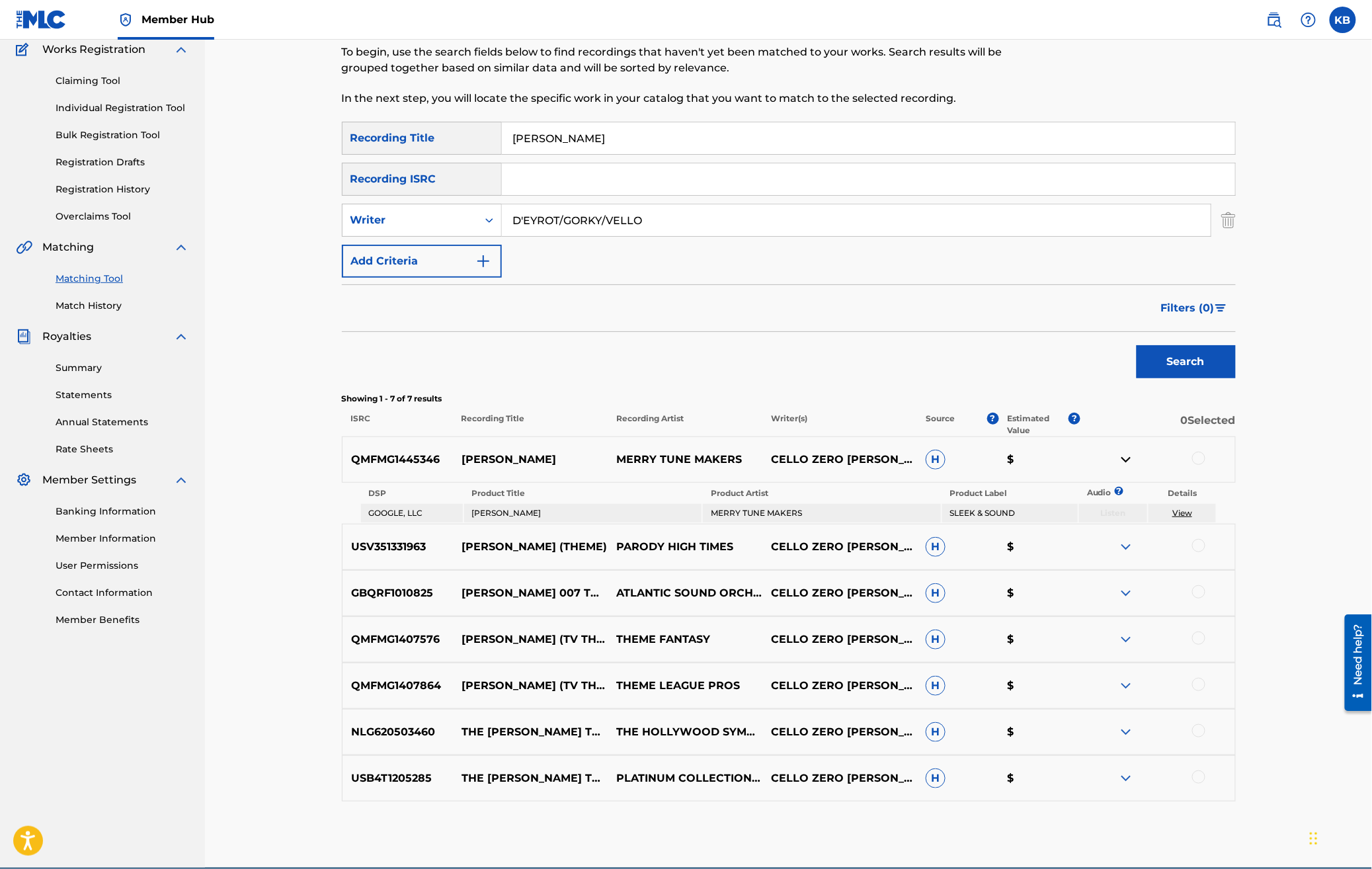
click at [1202, 459] on div at bounding box center [1199, 458] width 13 height 13
click at [1199, 545] on div at bounding box center [1199, 545] width 13 height 13
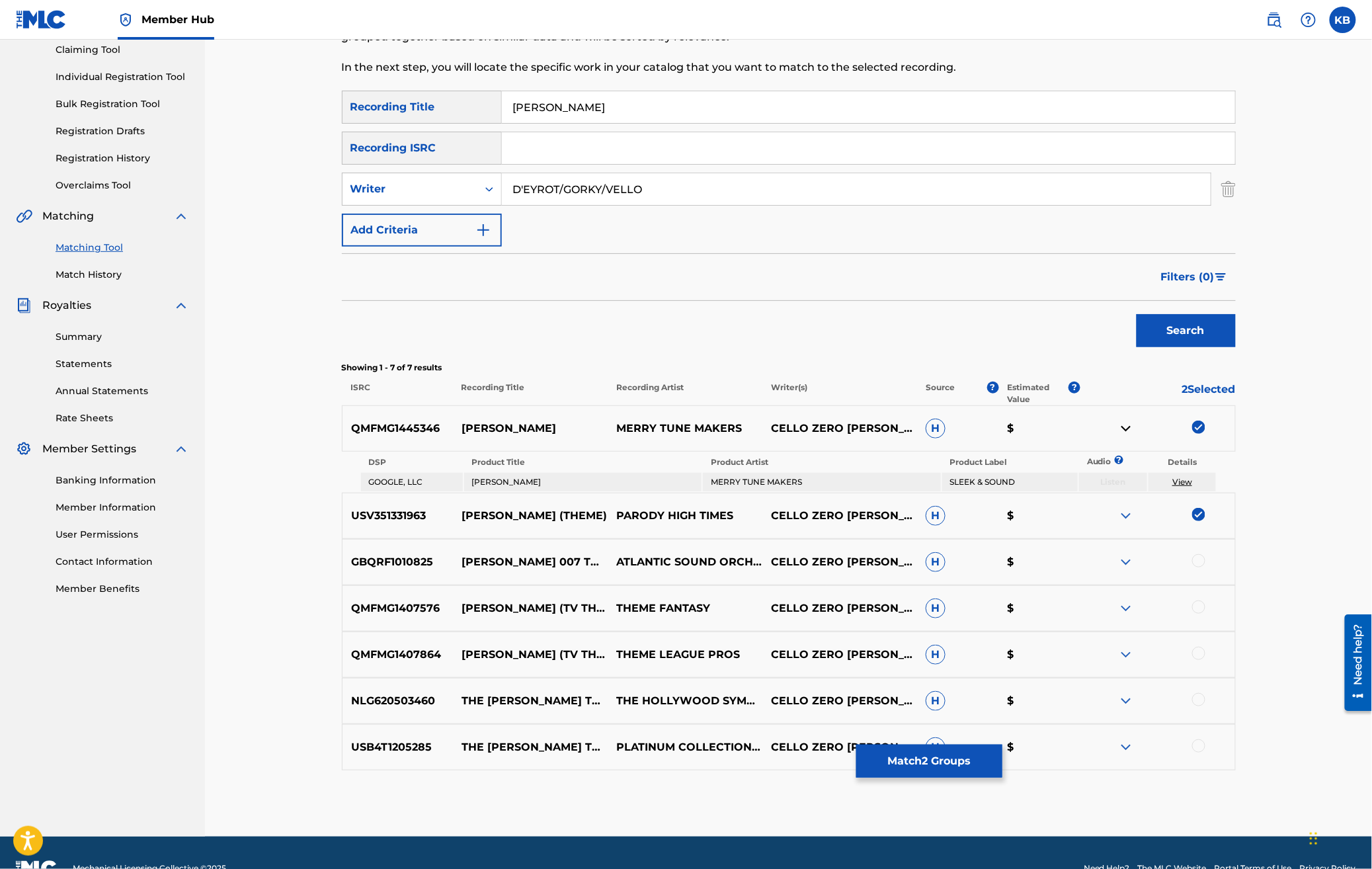
scroll to position [176, 0]
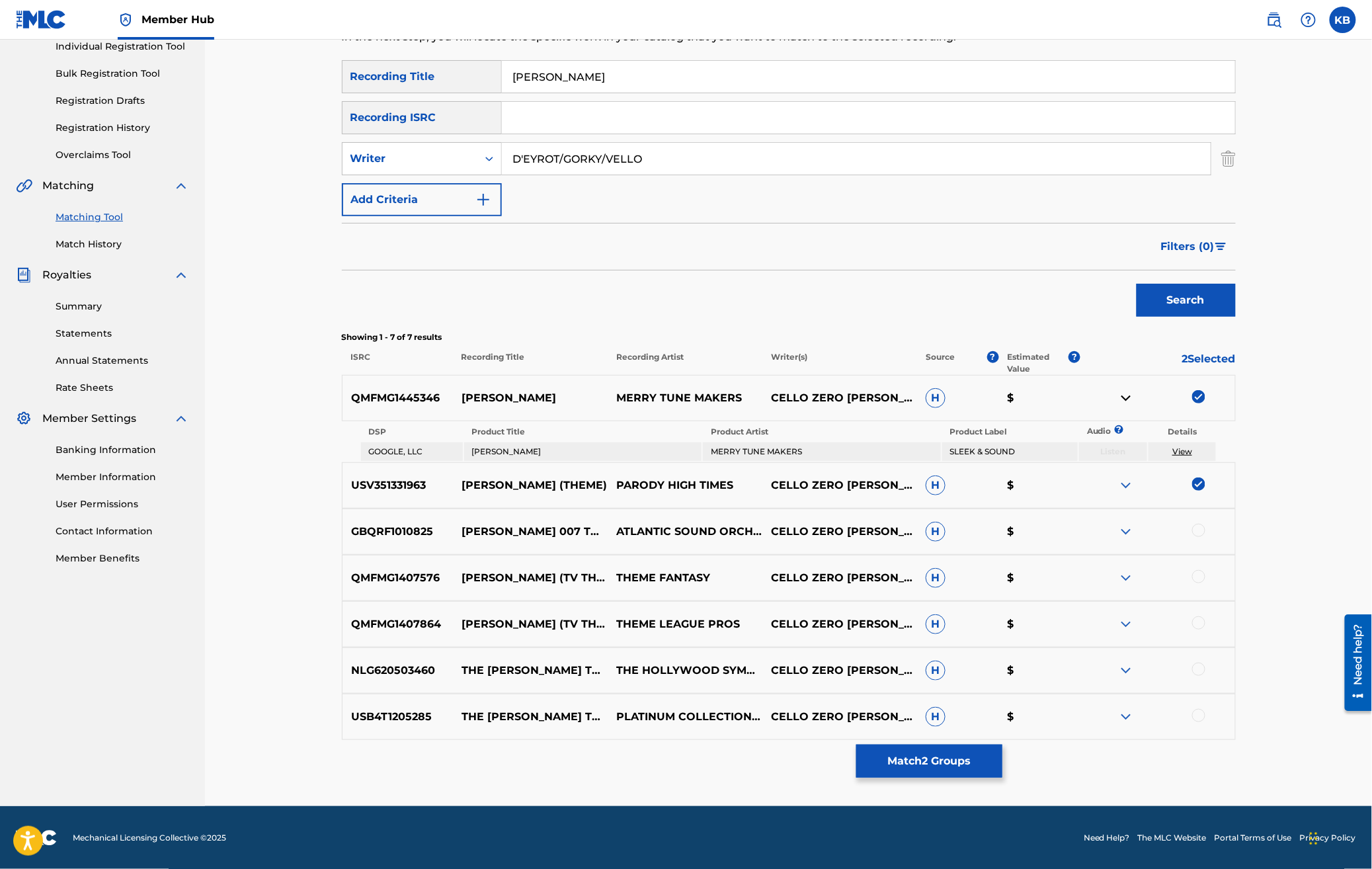
click at [1200, 533] on div at bounding box center [1199, 530] width 13 height 13
click at [1194, 711] on div at bounding box center [1199, 715] width 13 height 13
click at [1202, 669] on div at bounding box center [1199, 668] width 13 height 13
click at [1203, 619] on div at bounding box center [1199, 622] width 13 height 13
click at [1199, 573] on div at bounding box center [1199, 577] width 13 height 13
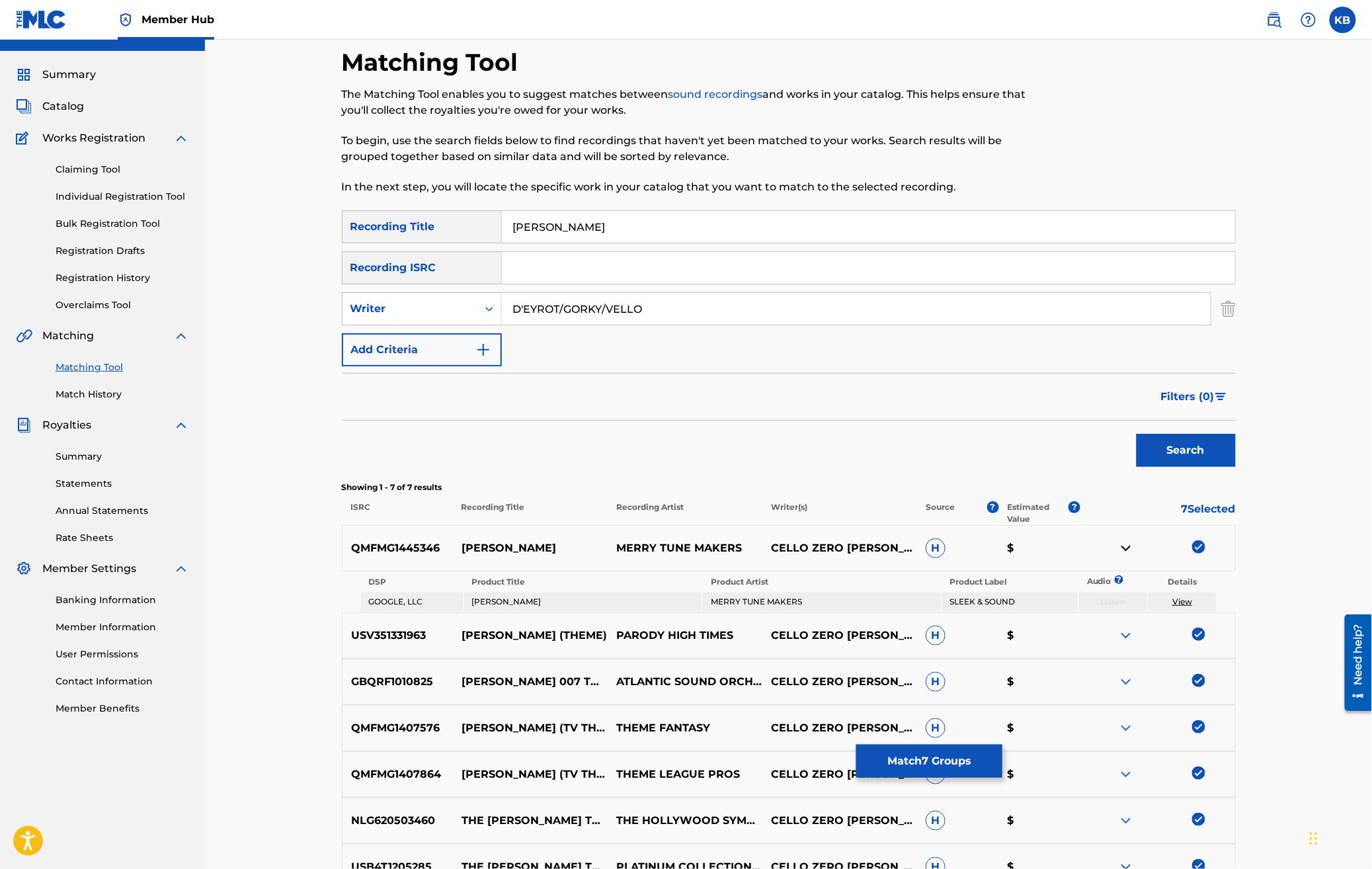
scroll to position [0, 0]
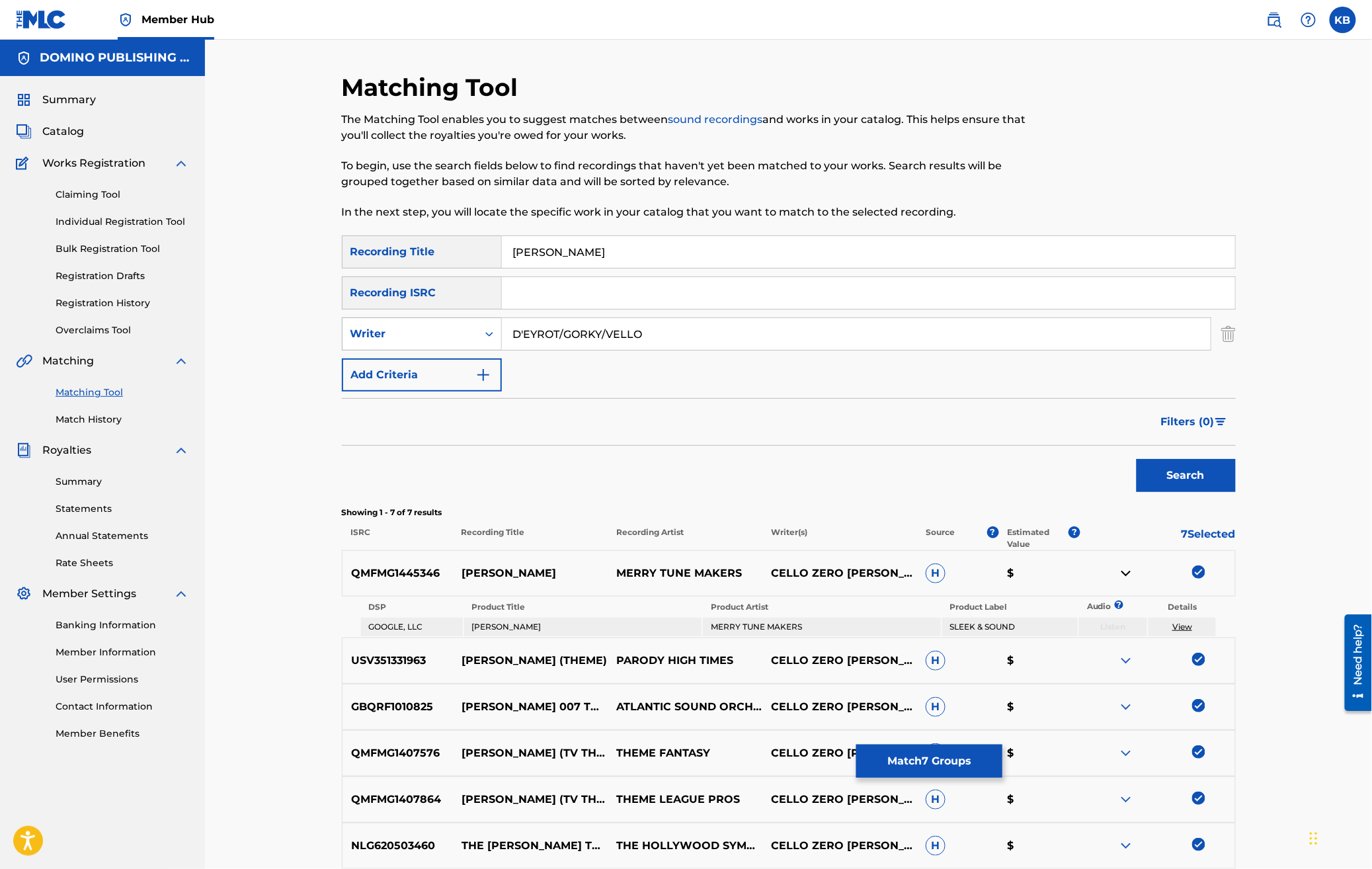
click at [469, 344] on div "Writer" at bounding box center [409, 334] width 135 height 25
click at [455, 365] on div "Recording Artist" at bounding box center [422, 366] width 159 height 33
click at [670, 336] on input "Search Form" at bounding box center [856, 334] width 709 height 32
type input "bonde de role"
click at [1137, 459] on button "Search" at bounding box center [1186, 475] width 99 height 33
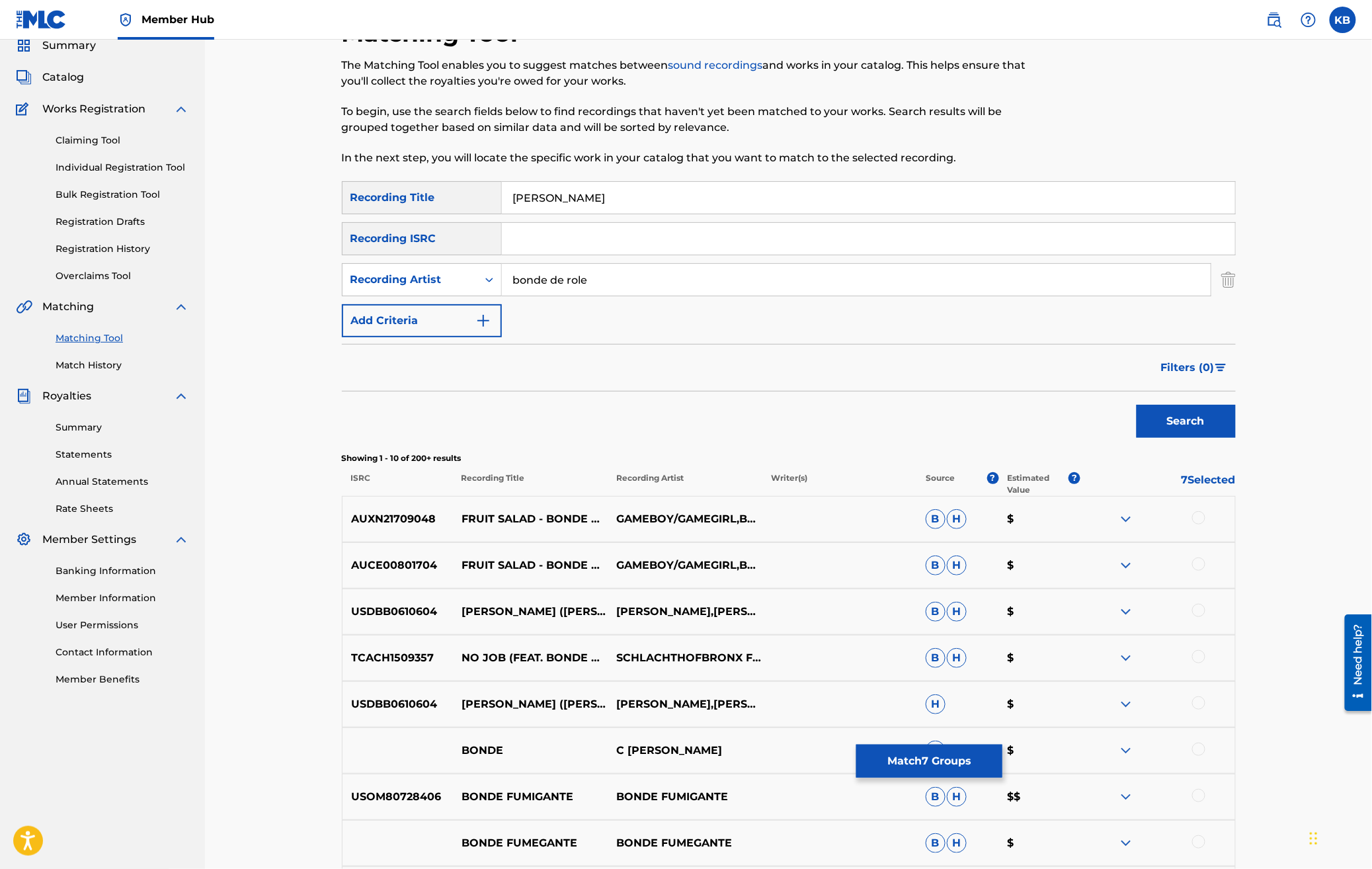
scroll to position [56, 0]
click at [962, 757] on button "Match 7 Groups" at bounding box center [930, 760] width 146 height 33
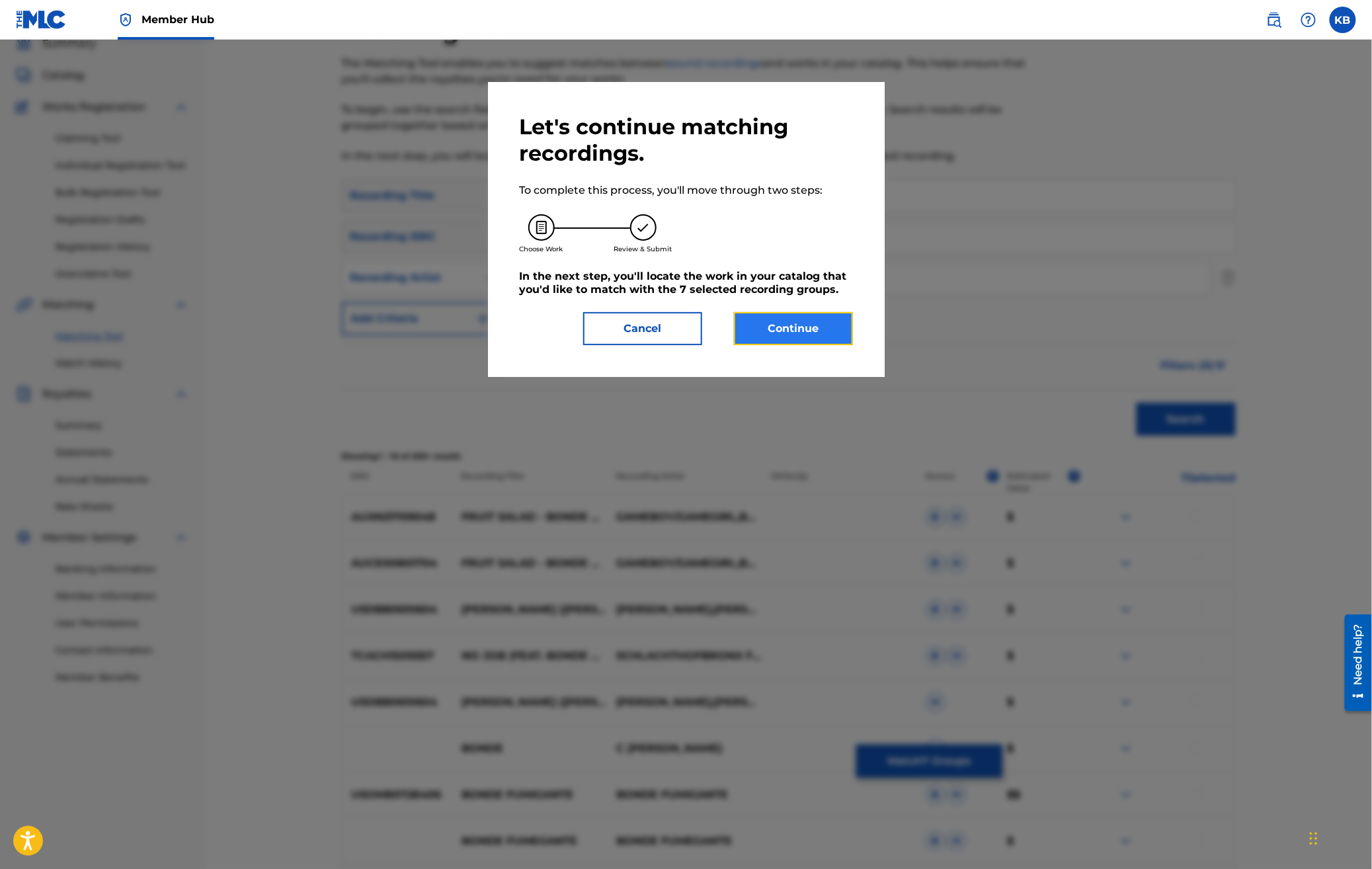
click at [826, 324] on button "Continue" at bounding box center [794, 328] width 119 height 33
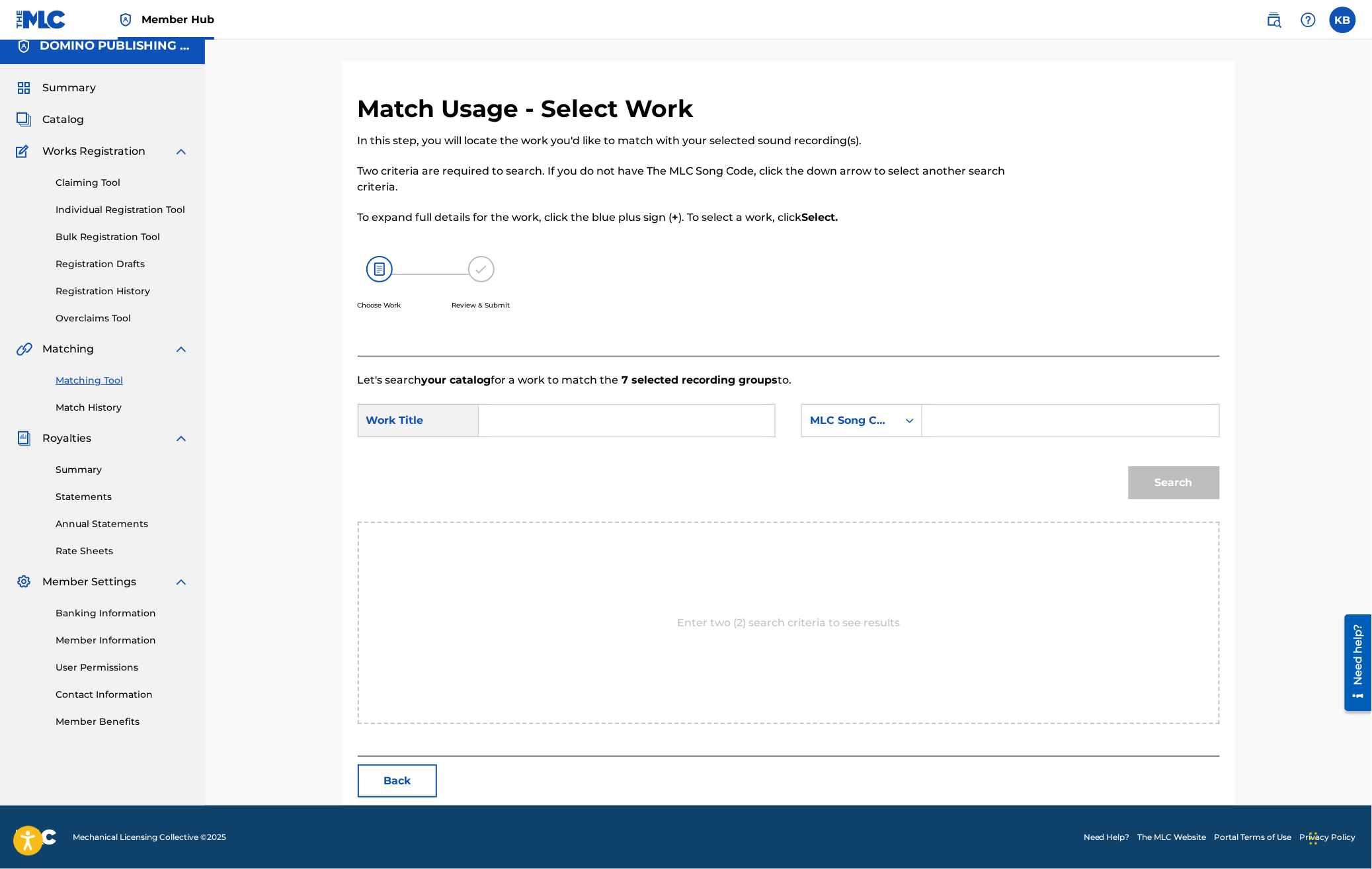
scroll to position [0, 0]
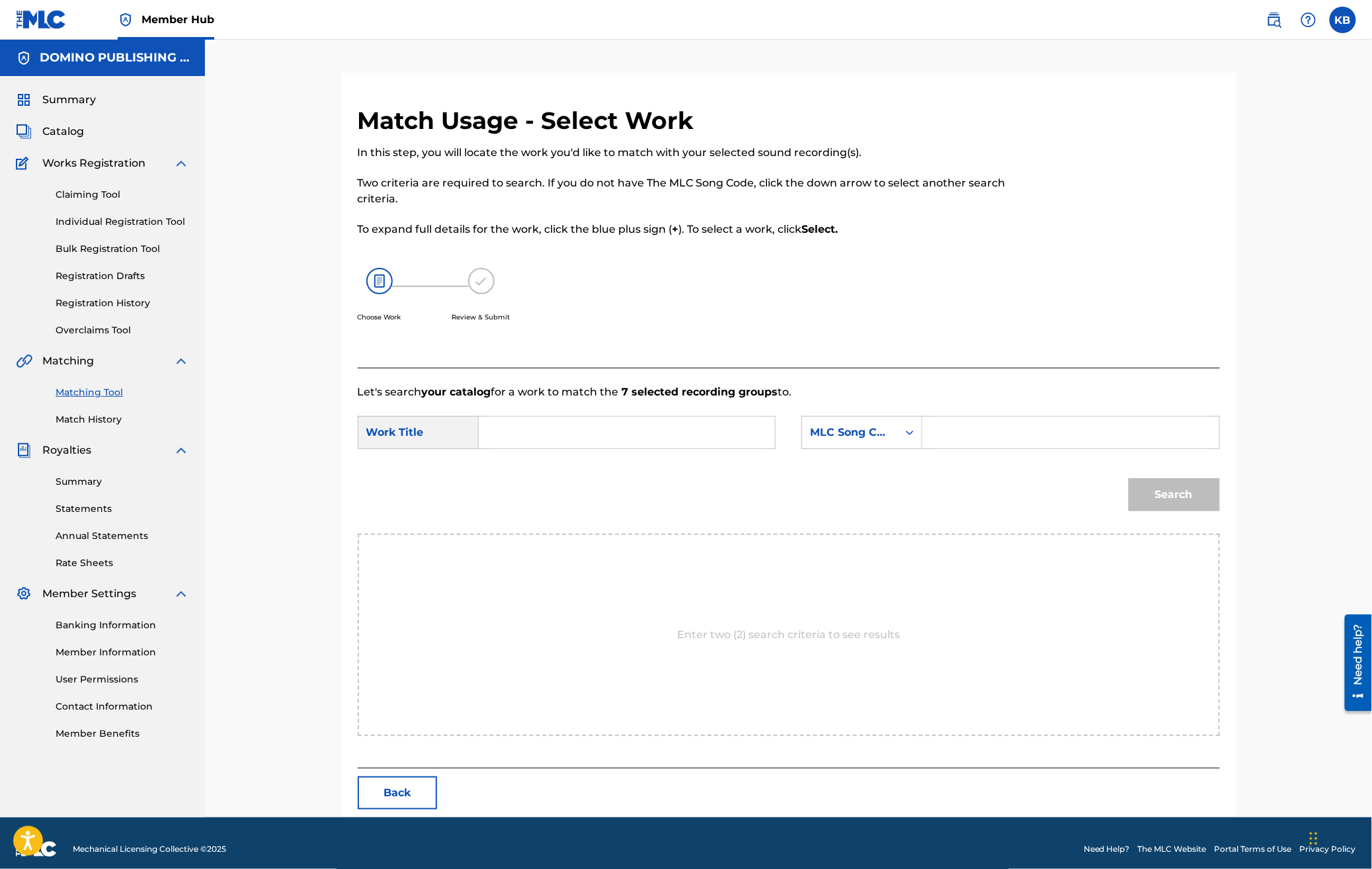
click at [641, 432] on input "Search Form" at bounding box center [627, 432] width 274 height 32
paste input "[PERSON_NAME] (D'EYROT/[PERSON_NAME]/[PERSON_NAME])"
type input "[PERSON_NAME]"
click at [874, 431] on div "MLC Song Code" at bounding box center [850, 432] width 80 height 16
click at [870, 459] on div "Writer Name" at bounding box center [862, 465] width 119 height 33
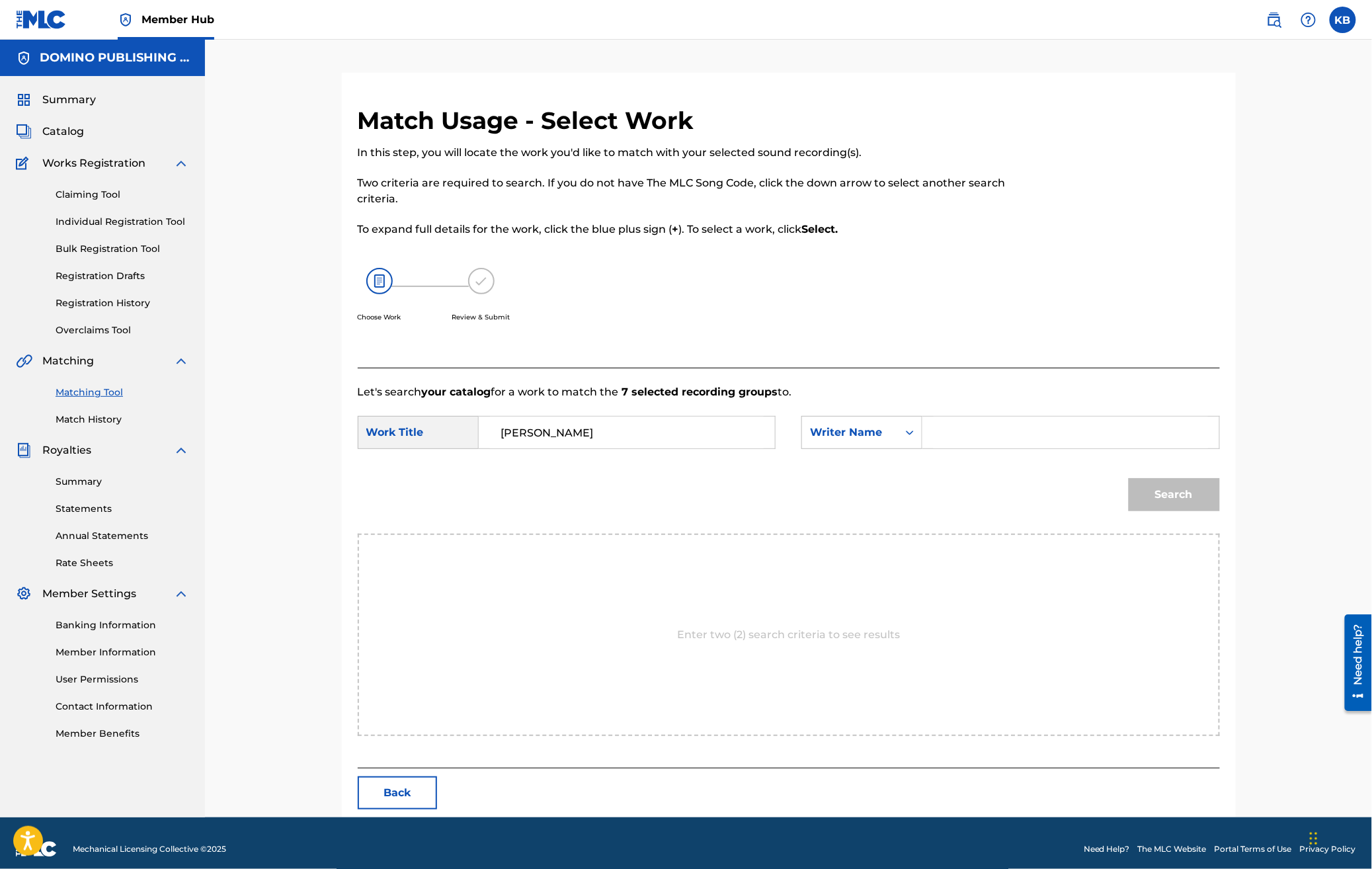
click at [1018, 430] on input "Search Form" at bounding box center [1071, 432] width 274 height 32
paste input "[PERSON_NAME] (D'EYROT/[PERSON_NAME]/[PERSON_NAME])"
type input "VELLO"
click at [1129, 478] on button "Search" at bounding box center [1174, 494] width 91 height 33
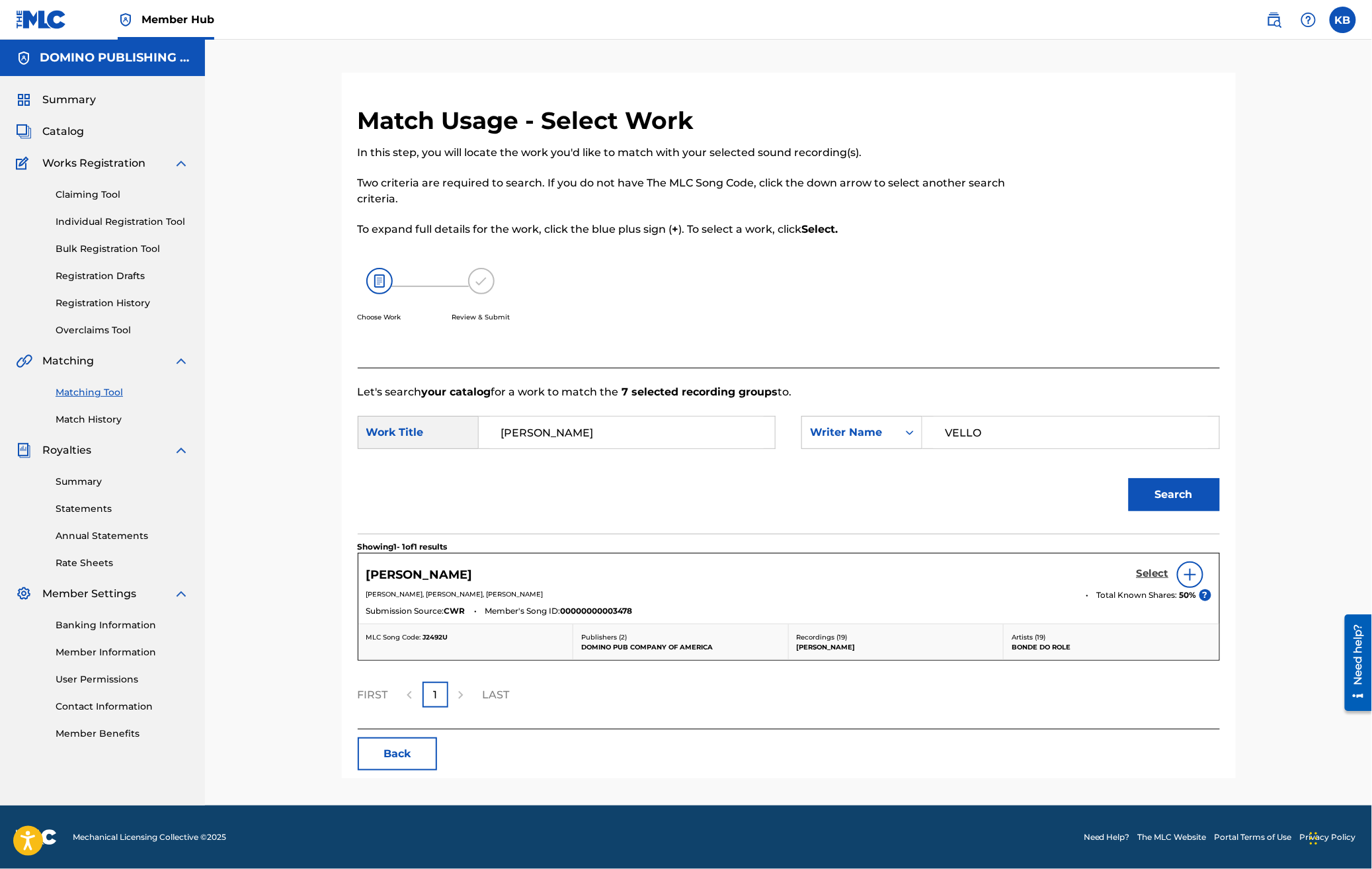
click at [1152, 573] on h5 "Select" at bounding box center [1153, 574] width 32 height 12
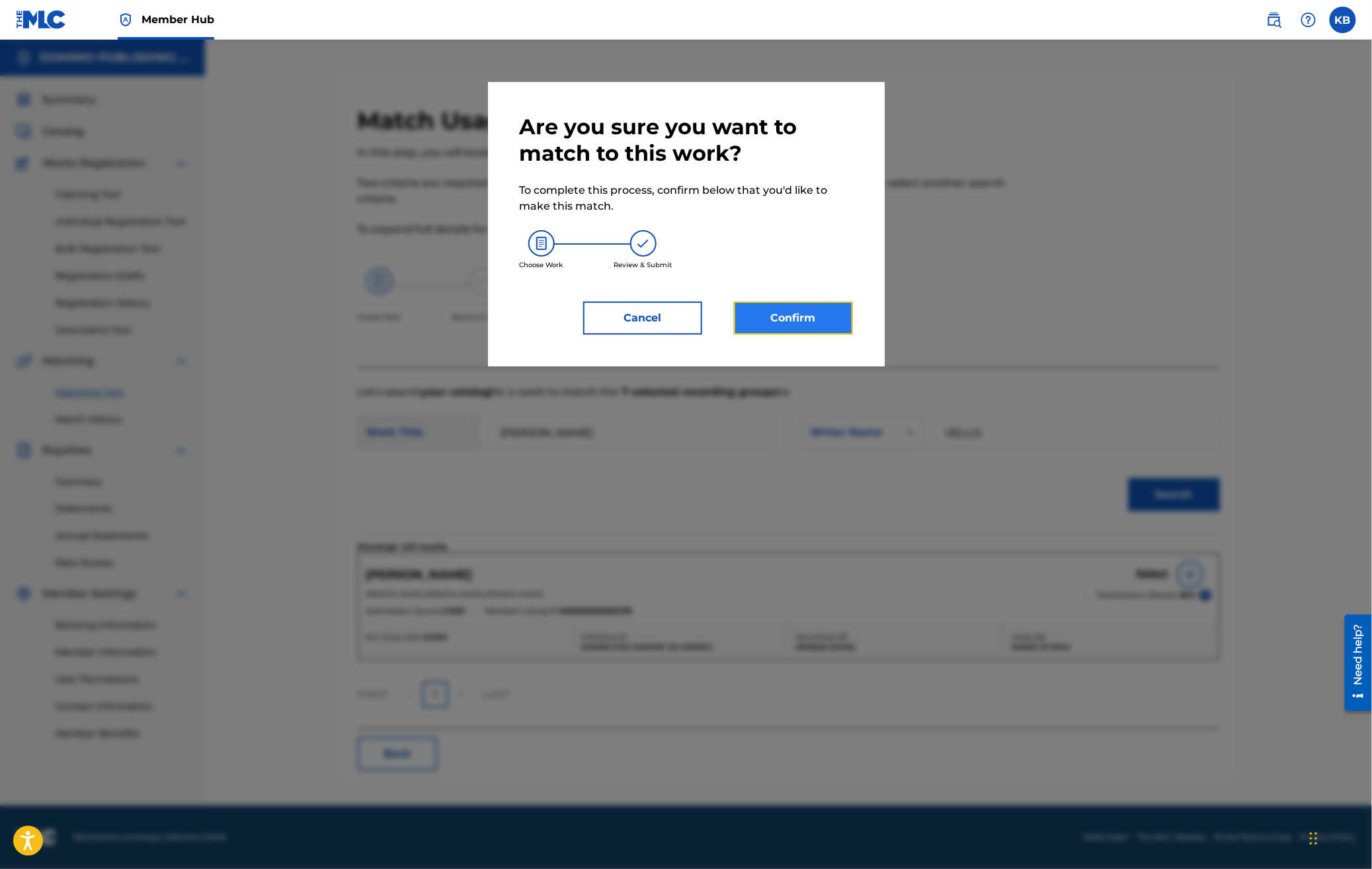
click at [785, 309] on button "Confirm" at bounding box center [794, 317] width 119 height 33
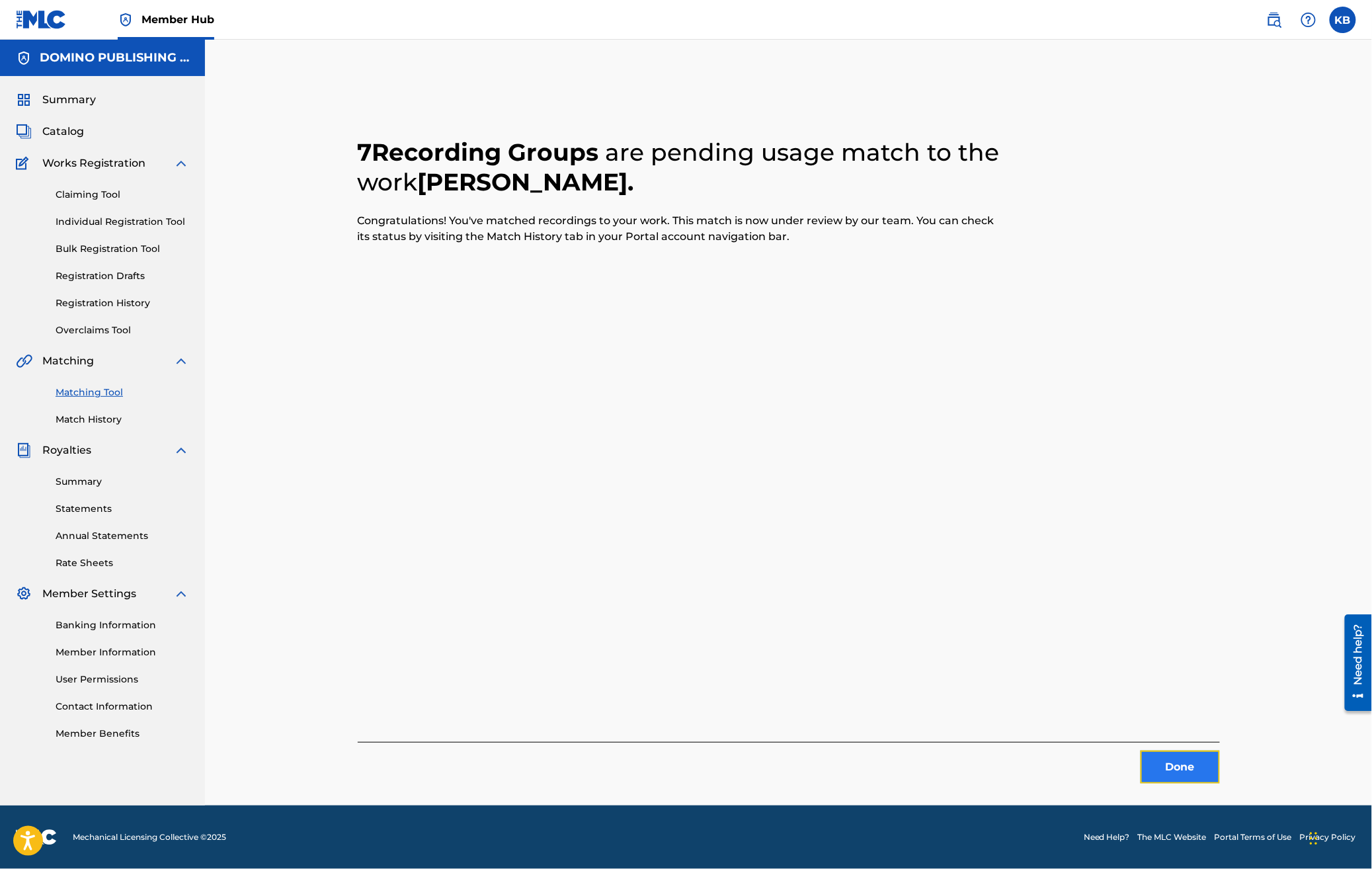
click at [1193, 773] on button "Done" at bounding box center [1180, 767] width 79 height 33
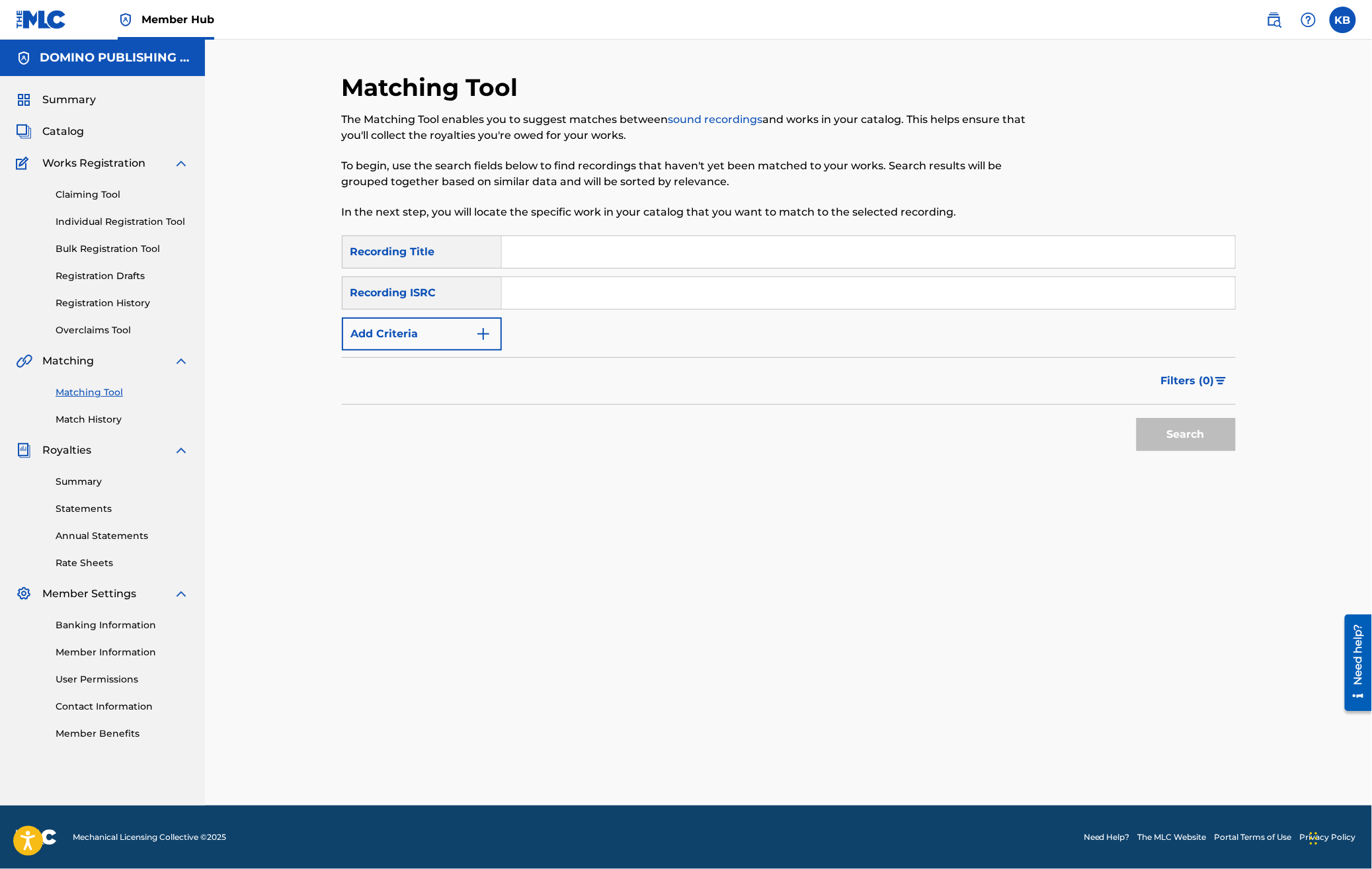
click at [709, 254] on input "Search Form" at bounding box center [868, 252] width 734 height 32
paste input "OUTSIDE ([PERSON_NAME])"
type input "OUTSIDE"
click at [411, 334] on button "Add Criteria" at bounding box center [423, 333] width 160 height 33
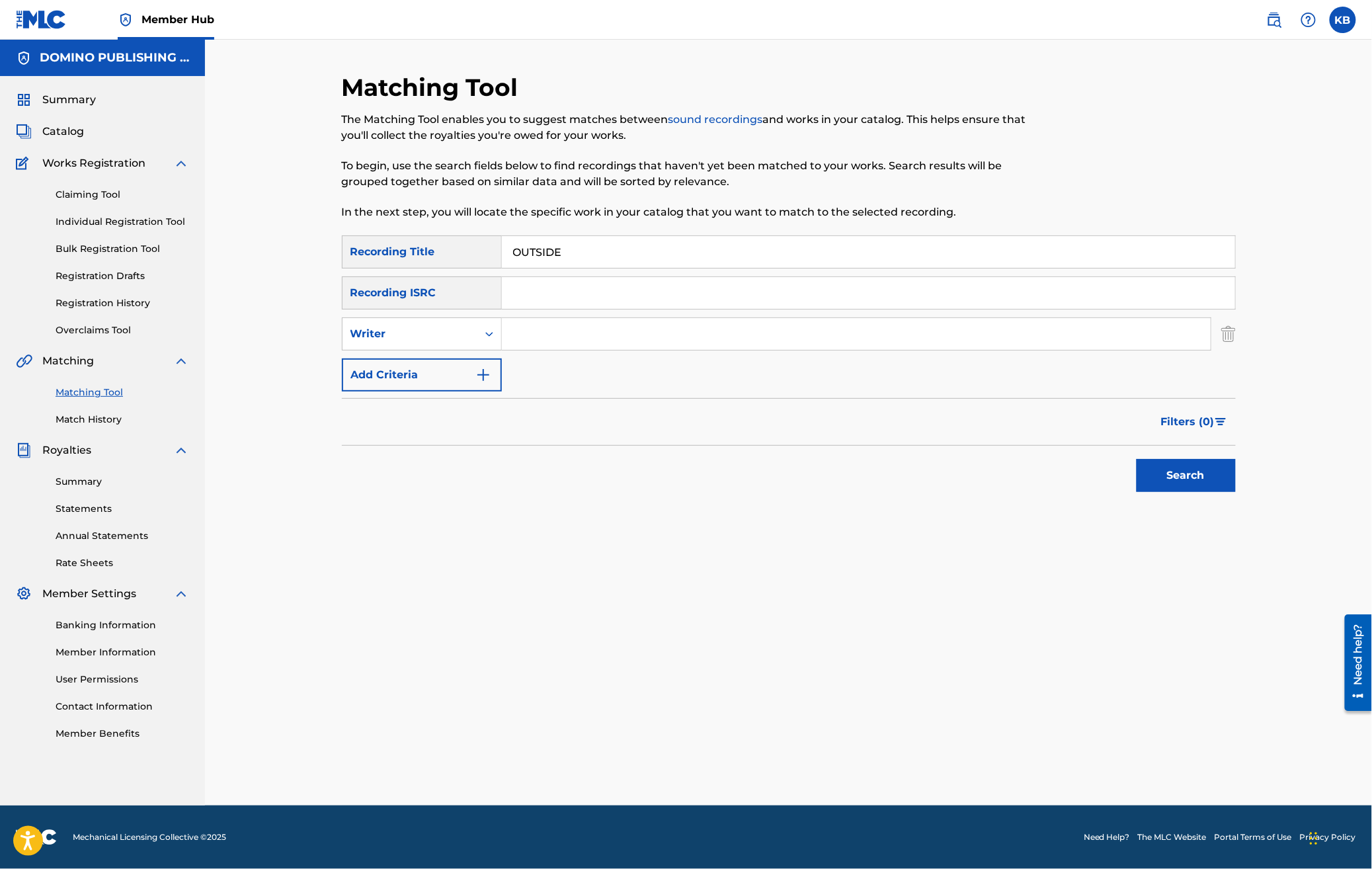
click at [572, 334] on input "Search Form" at bounding box center [856, 334] width 709 height 32
paste input "OUTSIDE ([PERSON_NAME])"
type input "SAVOLAINEN"
click at [1137, 459] on button "Search" at bounding box center [1186, 475] width 99 height 33
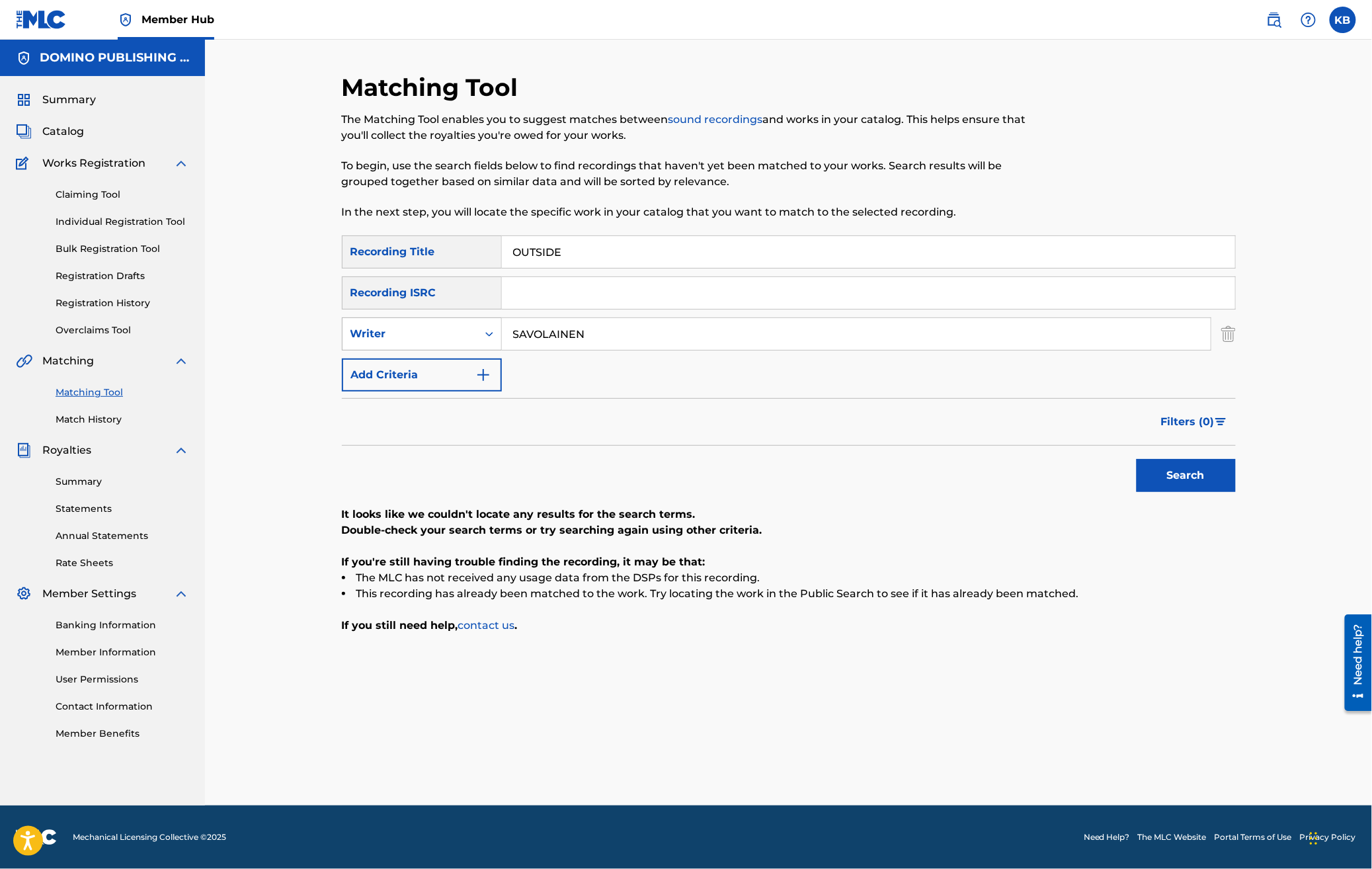
click at [403, 341] on div "Writer" at bounding box center [410, 334] width 119 height 16
click at [409, 365] on div "Recording Artist" at bounding box center [422, 366] width 159 height 33
click at [555, 330] on input "Search Form" at bounding box center [856, 334] width 709 height 32
click at [1137, 459] on button "Search" at bounding box center [1186, 475] width 99 height 33
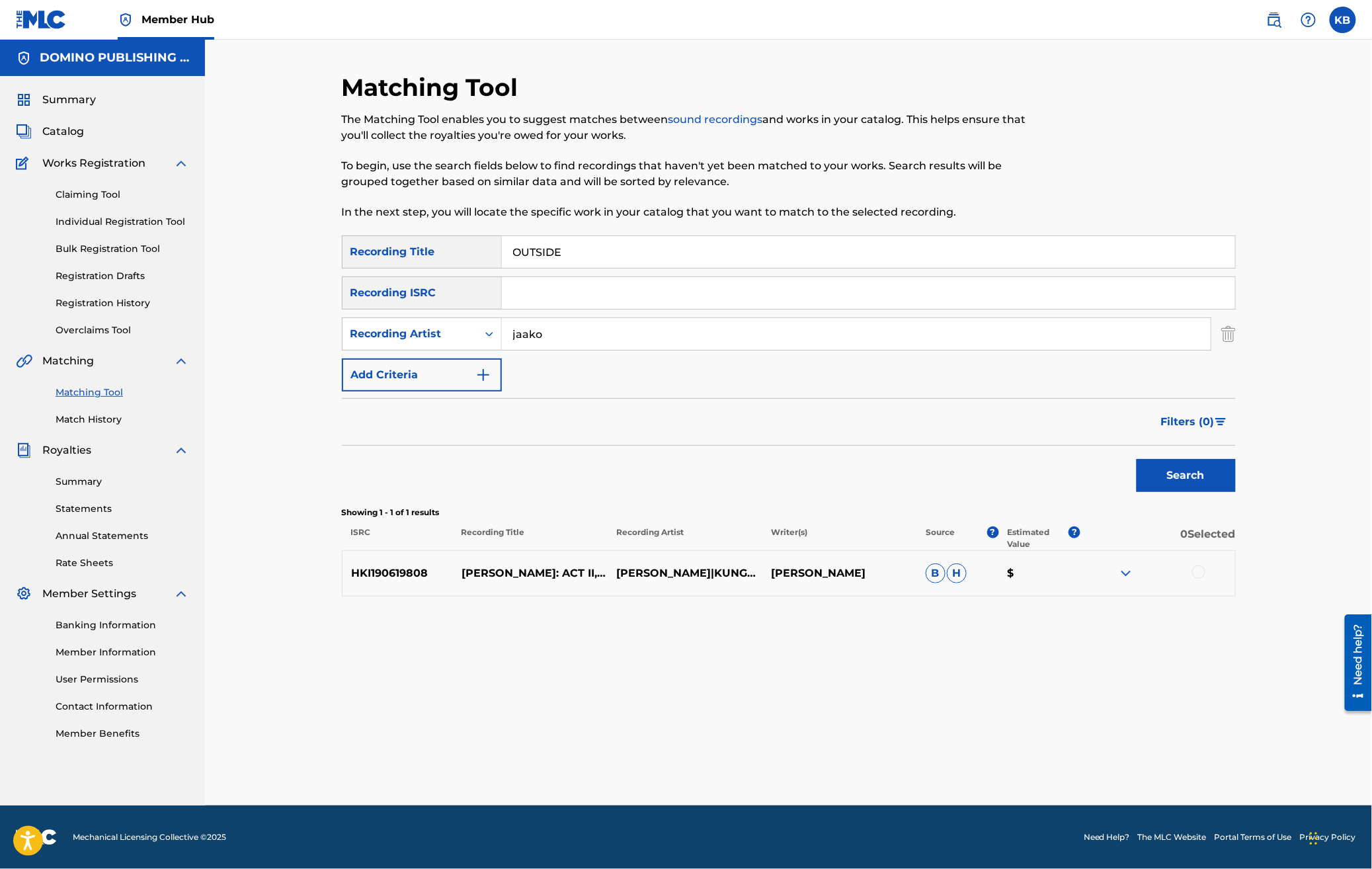
drag, startPoint x: 625, startPoint y: 347, endPoint x: 629, endPoint y: 247, distance: 100.1
click at [629, 247] on div "SearchWithCriteriad1f627b0-1ea3-4402-9fc3-a549eaead35e Recording Title OUTSIDE …" at bounding box center [789, 313] width 894 height 156
paste input "[PERSON_NAME]"
type input "[PERSON_NAME]"
click at [1216, 480] on button "Search" at bounding box center [1186, 475] width 99 height 33
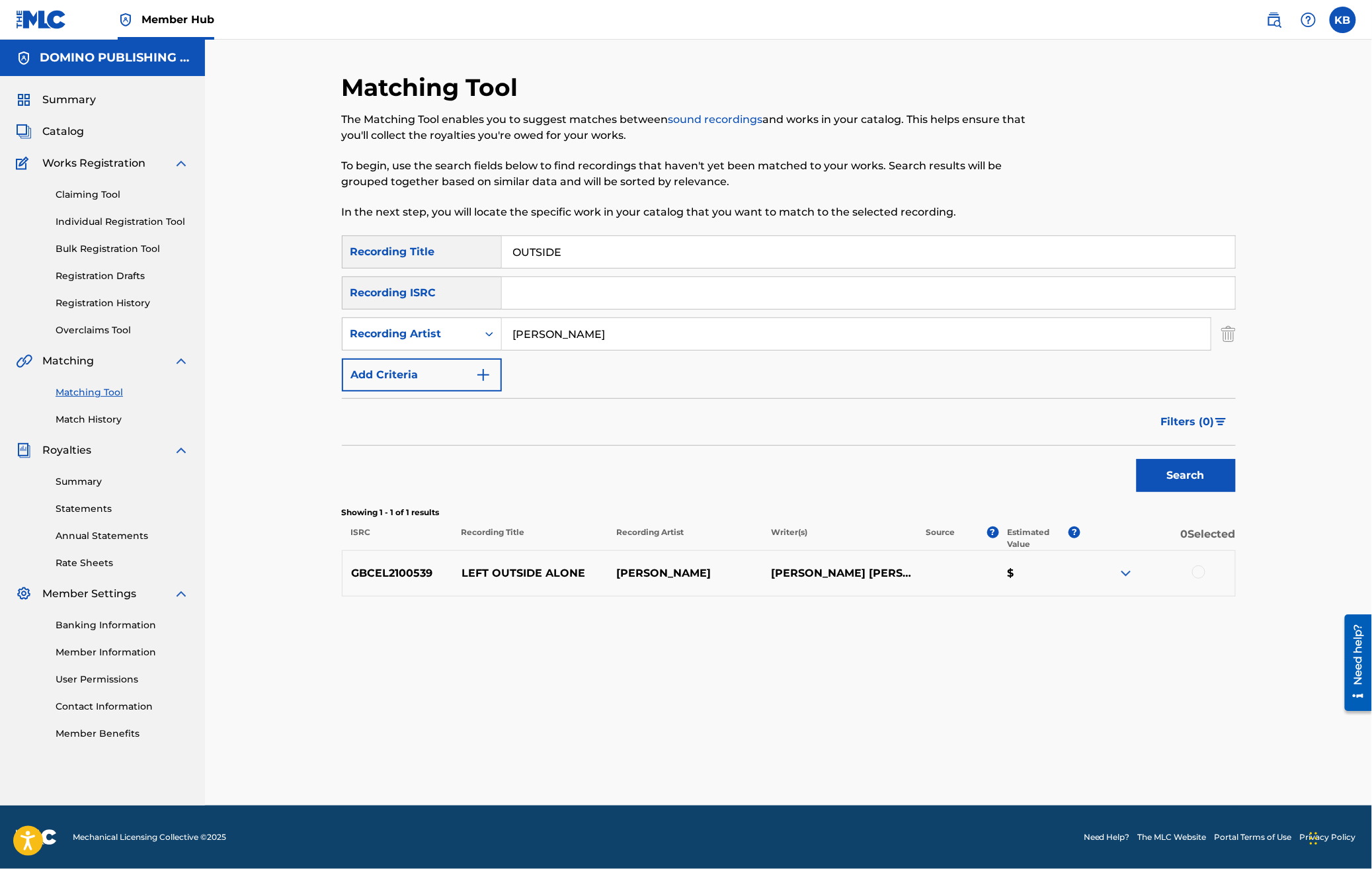
drag, startPoint x: 1010, startPoint y: 252, endPoint x: 1074, endPoint y: 156, distance: 115.4
click at [1034, 202] on div "Matching Tool The Matching Tool enables you to suggest matches between sound re…" at bounding box center [789, 439] width 894 height 733
paste input "YOU WON'T BE MISSING THAT PART OF ME (PROCHET)"
type input "YOU WON'T BE MISSING THAT PART OF ME"
drag, startPoint x: 642, startPoint y: 338, endPoint x: 675, endPoint y: 245, distance: 98.7
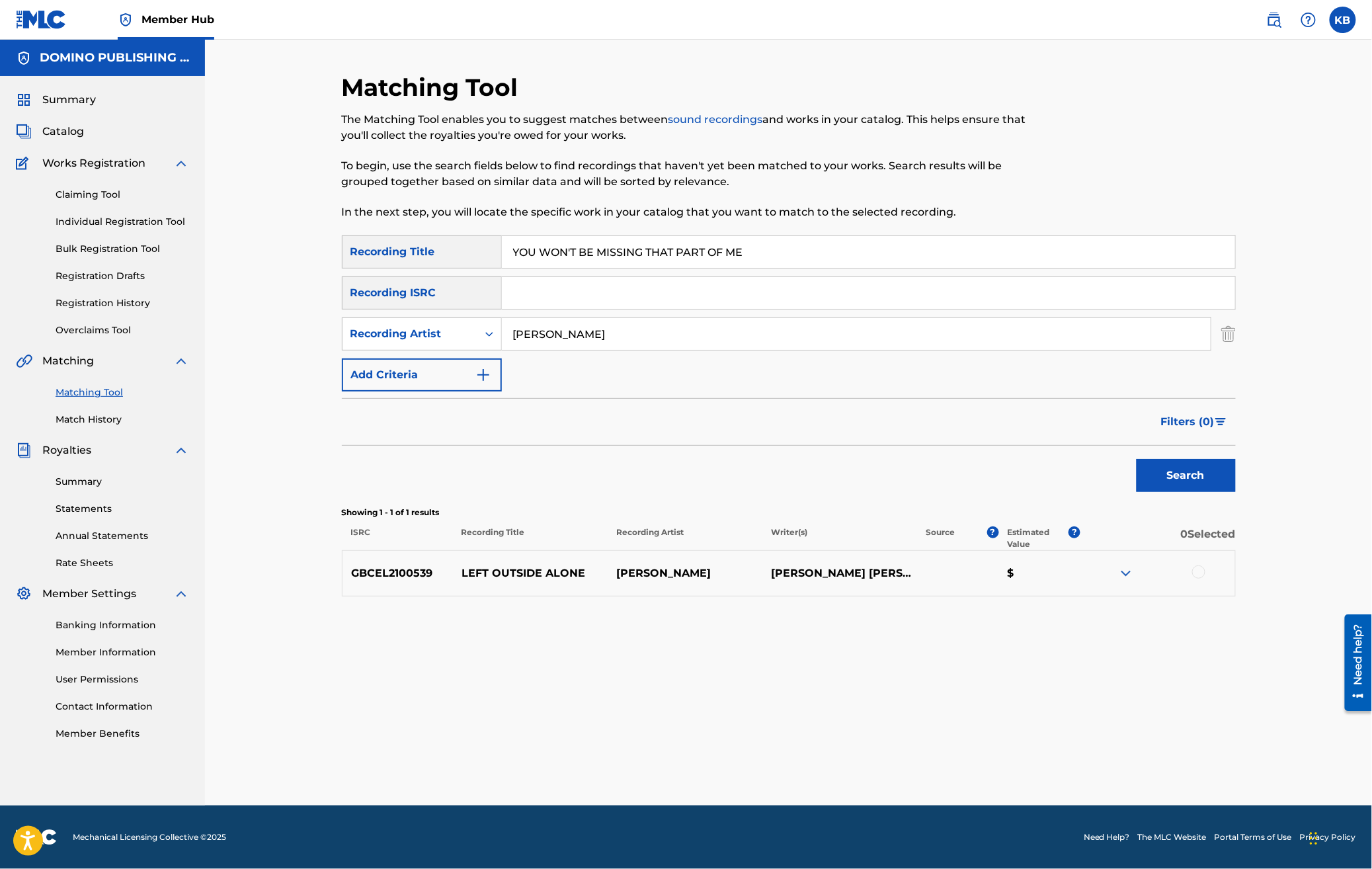
click at [670, 252] on div "SearchWithCriteriad1f627b0-1ea3-4402-9fc3-a549eaead35e Recording Title YOU WON'…" at bounding box center [789, 313] width 894 height 156
type input "melody's echo chamber"
click at [1203, 473] on button "Search" at bounding box center [1186, 475] width 99 height 33
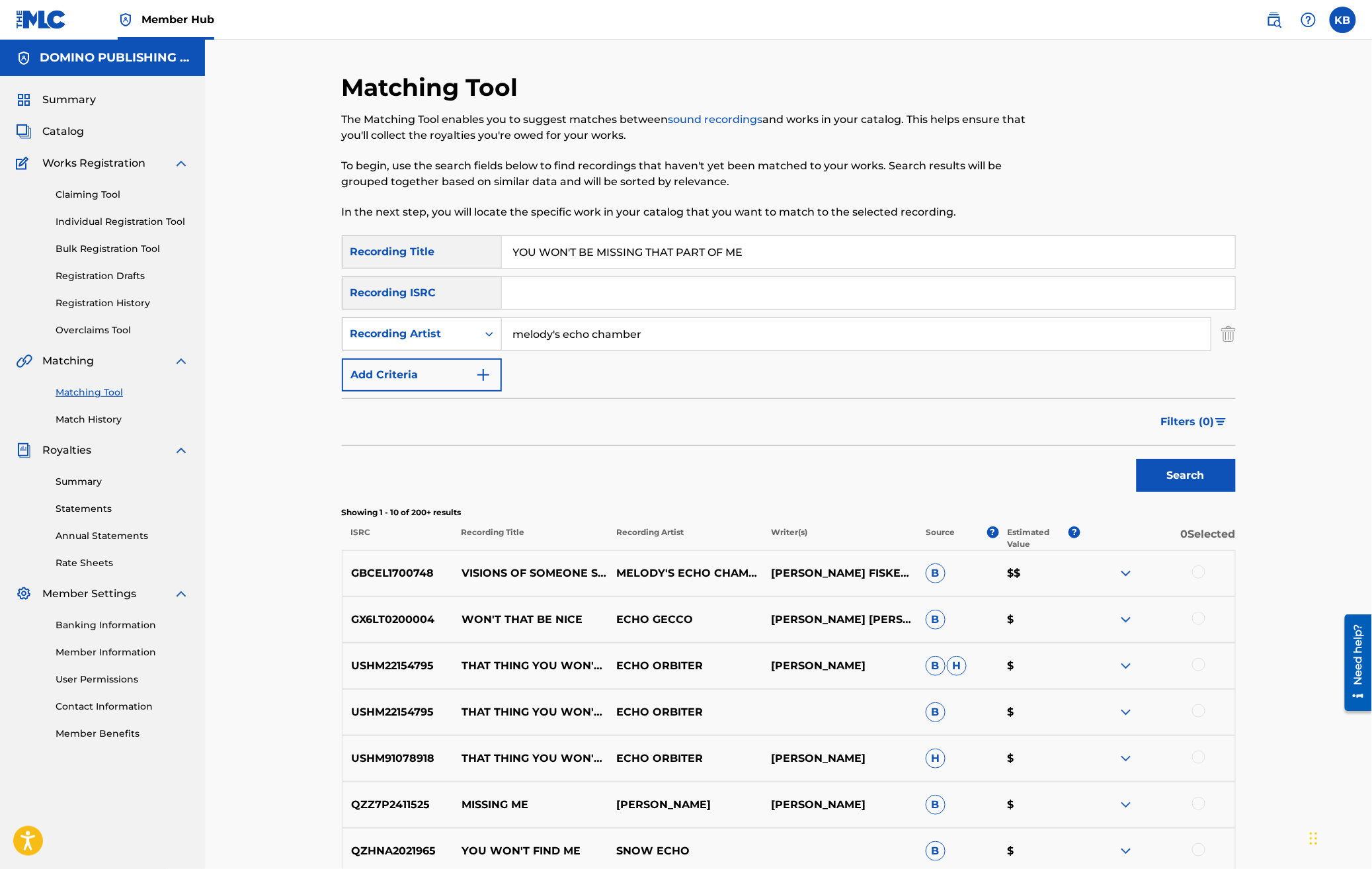
click at [475, 326] on div "Recording Artist" at bounding box center [409, 334] width 135 height 25
click at [430, 367] on div "Writer" at bounding box center [422, 366] width 159 height 33
click at [612, 333] on input "Search Form" at bounding box center [856, 334] width 709 height 32
type input "[PERSON_NAME]"
click at [1198, 482] on button "Search" at bounding box center [1186, 475] width 99 height 33
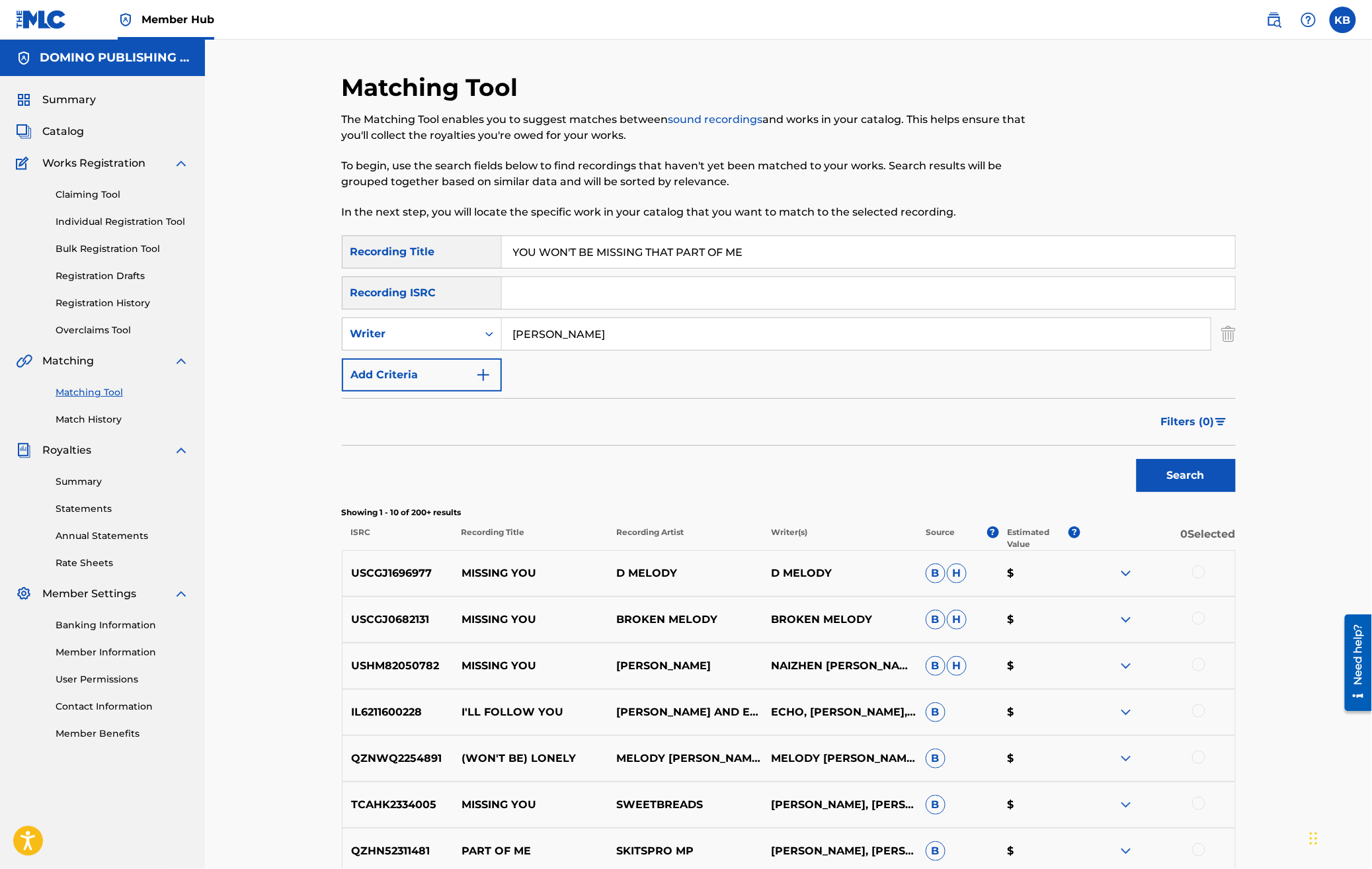
drag, startPoint x: 1034, startPoint y: 263, endPoint x: 1048, endPoint y: 165, distance: 99.0
click at [1046, 172] on div "Matching Tool The Matching Tool enables you to suggest matches between sound re…" at bounding box center [789, 593] width 894 height 1039
paste input "[PERSON_NAME] ([PERSON_NAME]/[PERSON_NAME]/[PERSON_NAME]/[PERSON_NAME])"
type input "[PERSON_NAME]"
click at [529, 340] on input "[PERSON_NAME]" at bounding box center [856, 334] width 709 height 32
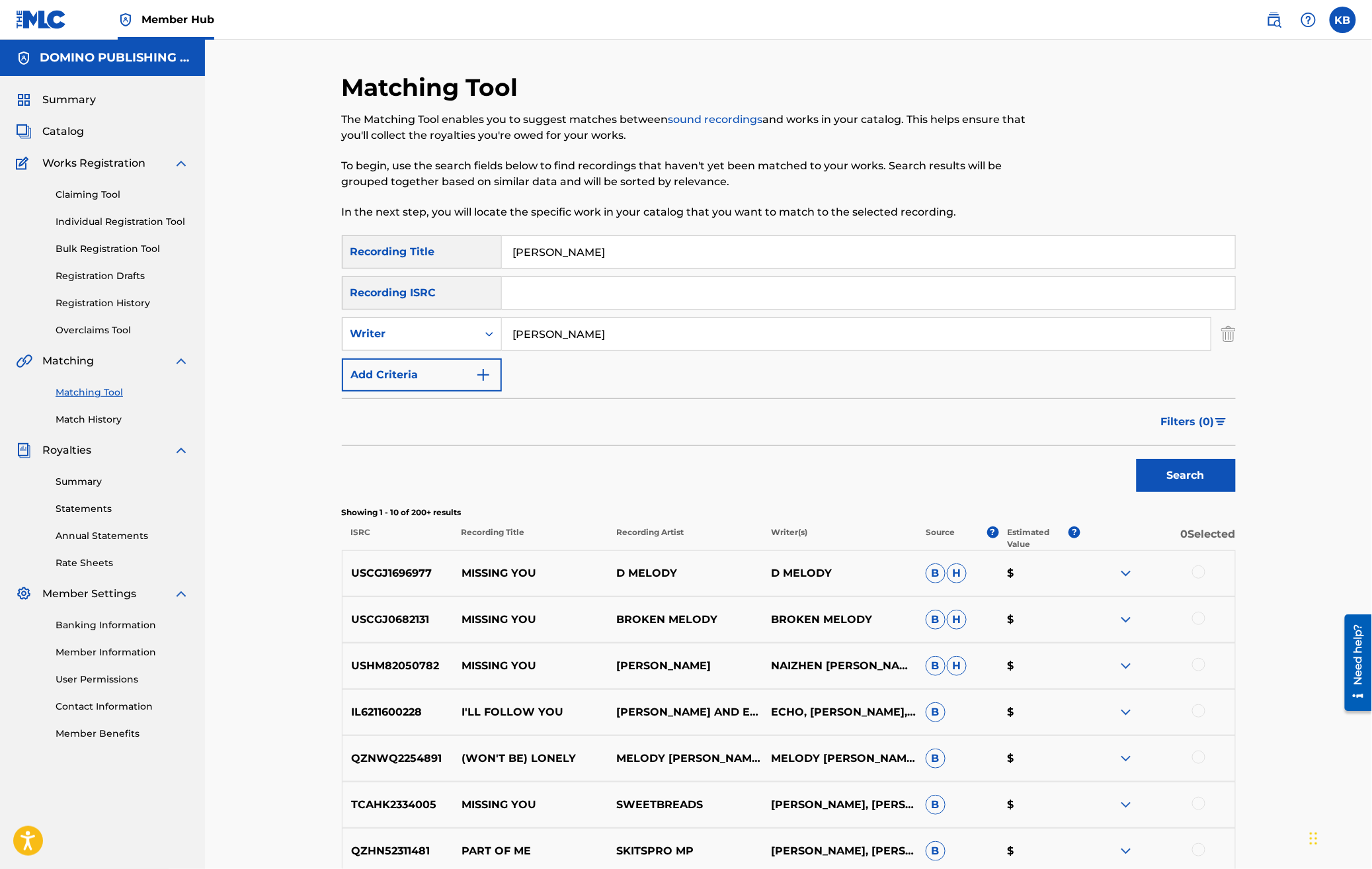
click at [529, 340] on input "[PERSON_NAME]" at bounding box center [856, 334] width 709 height 32
paste input "[PERSON_NAME] ([PERSON_NAME]/[PERSON_NAME]/[PERSON_NAME]/[PERSON_NAME])"
type input "[PERSON_NAME]/[PERSON_NAME]/[PERSON_NAME]/[PERSON_NAME]"
click at [1137, 459] on button "Search" at bounding box center [1186, 475] width 99 height 33
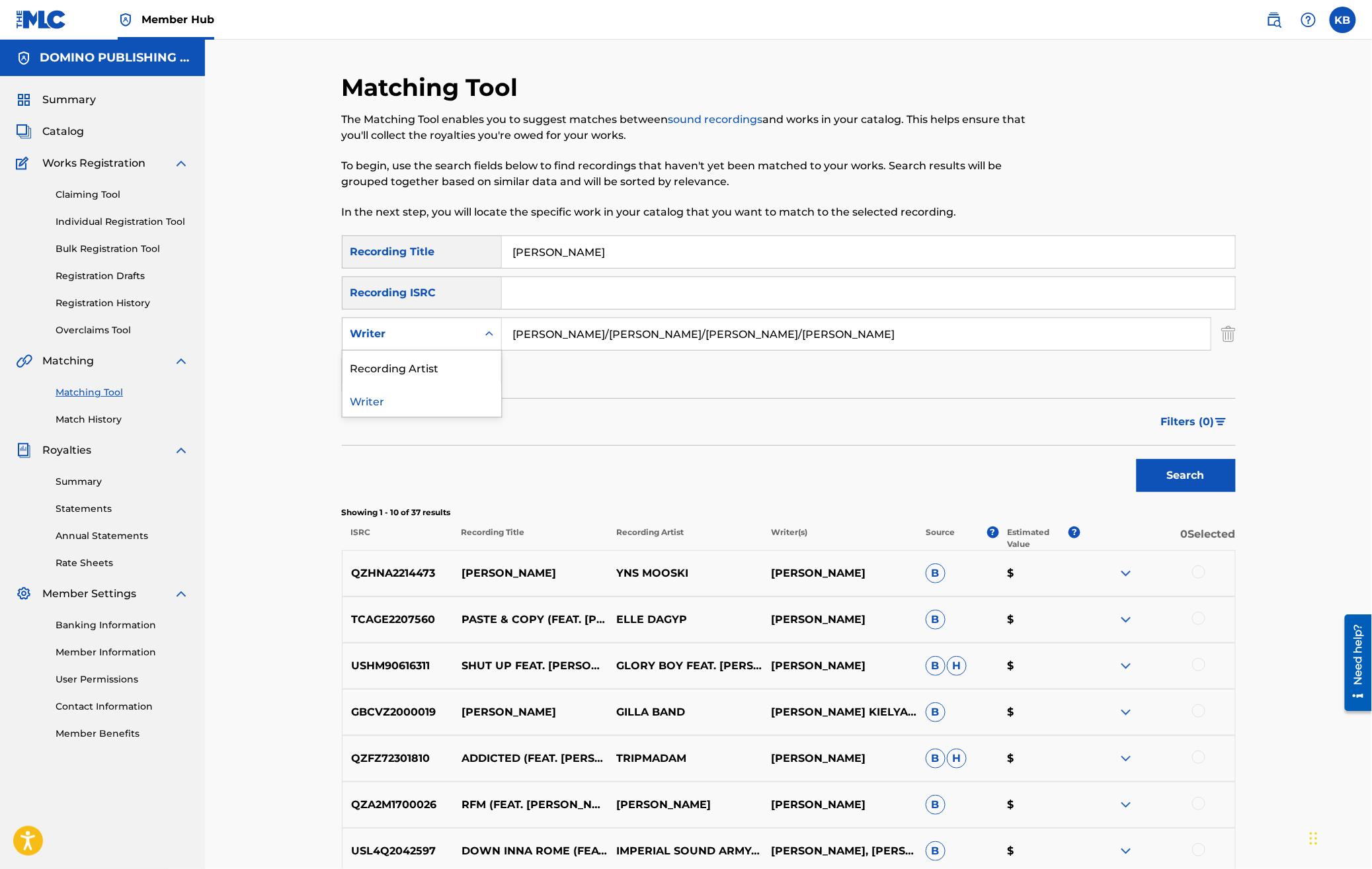
click at [448, 324] on div "Writer" at bounding box center [409, 334] width 135 height 25
click at [448, 367] on div "Recording Artist" at bounding box center [422, 366] width 159 height 33
click at [610, 336] on input "Search Form" at bounding box center [856, 334] width 709 height 32
type input "gilla band"
click at [1137, 459] on button "Search" at bounding box center [1186, 475] width 99 height 33
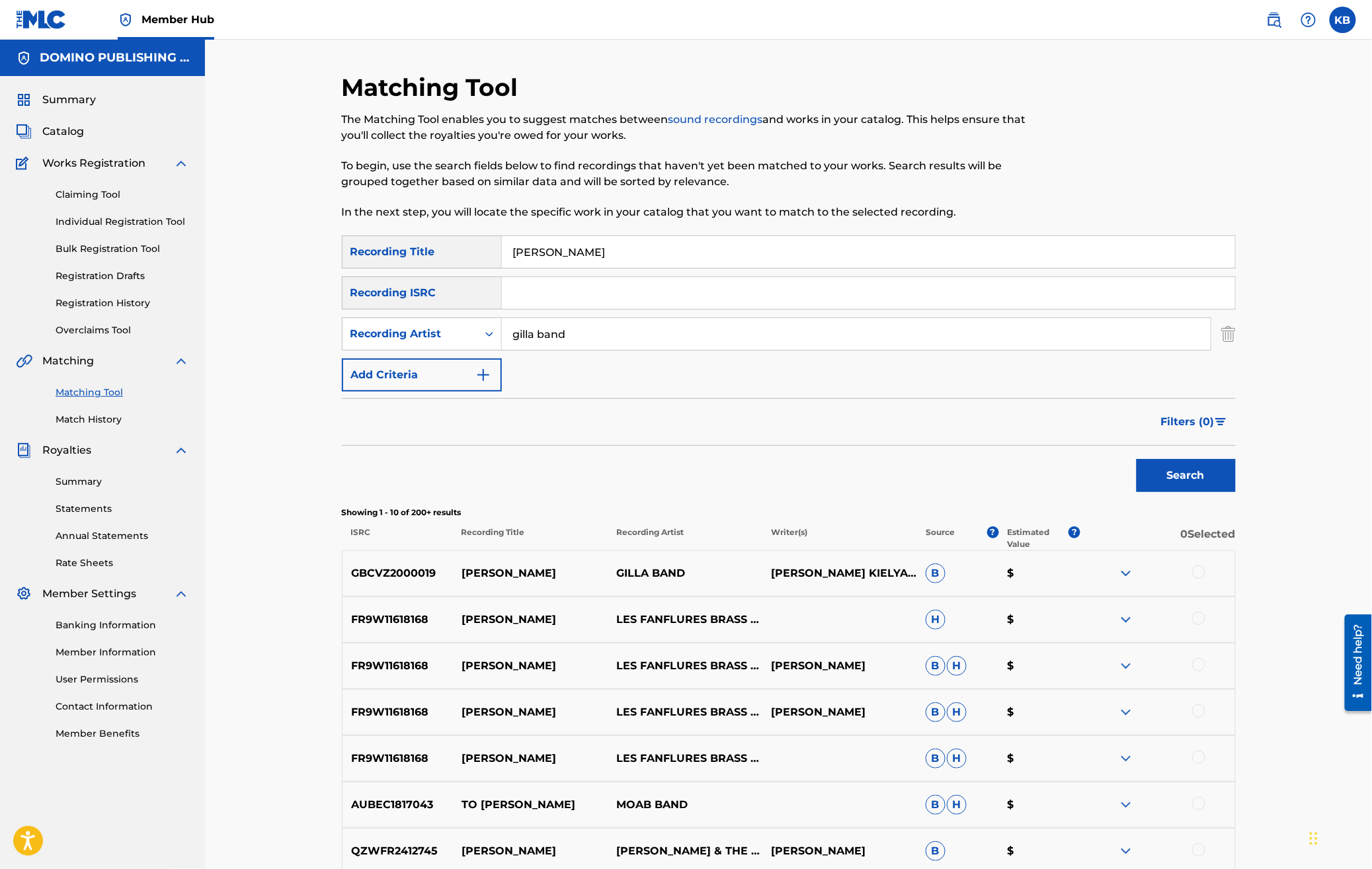
click at [1202, 570] on div at bounding box center [1199, 571] width 13 height 13
click at [963, 758] on button "Match 1 Group" at bounding box center [930, 760] width 146 height 33
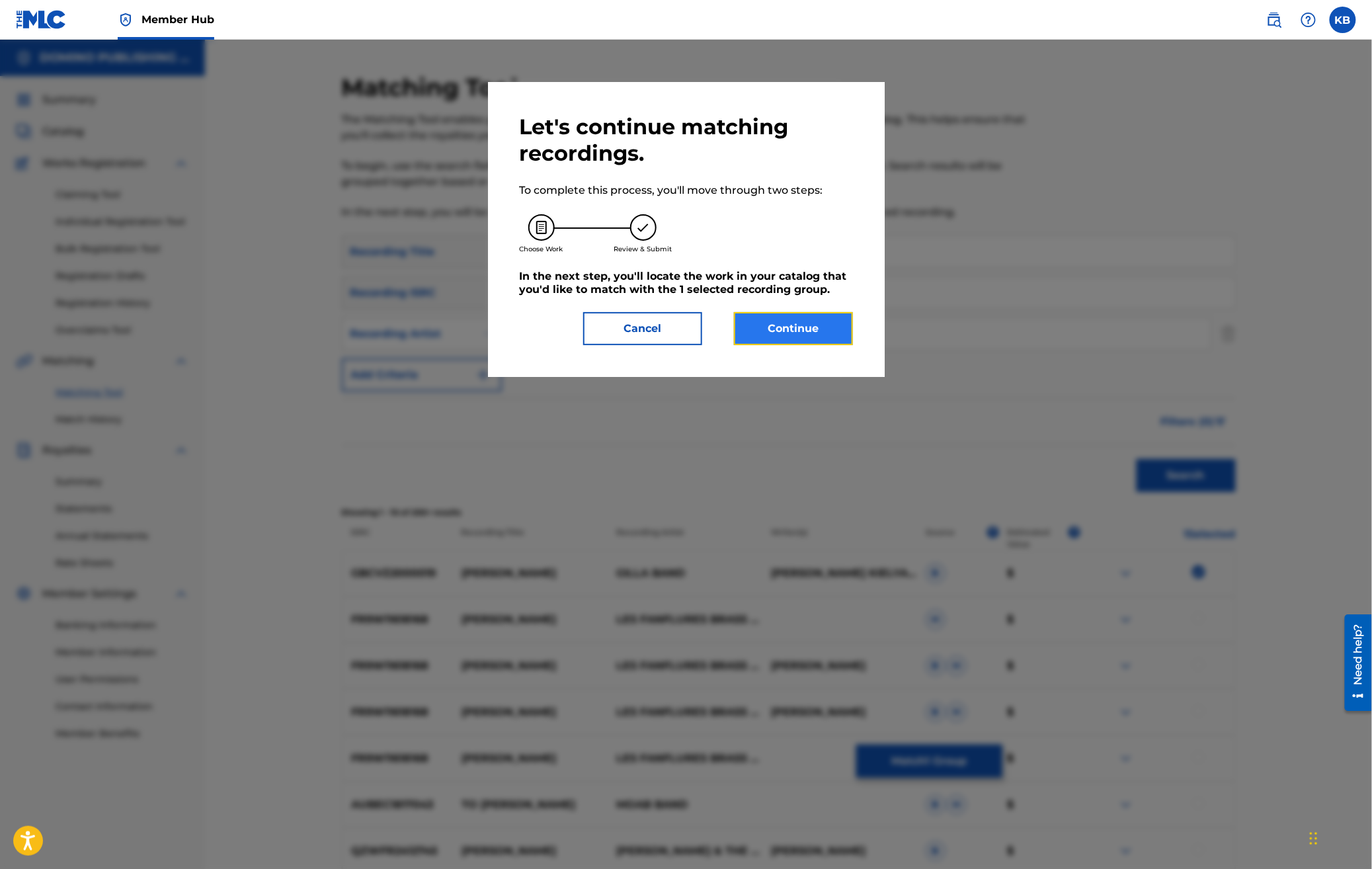
click at [809, 324] on button "Continue" at bounding box center [794, 328] width 119 height 33
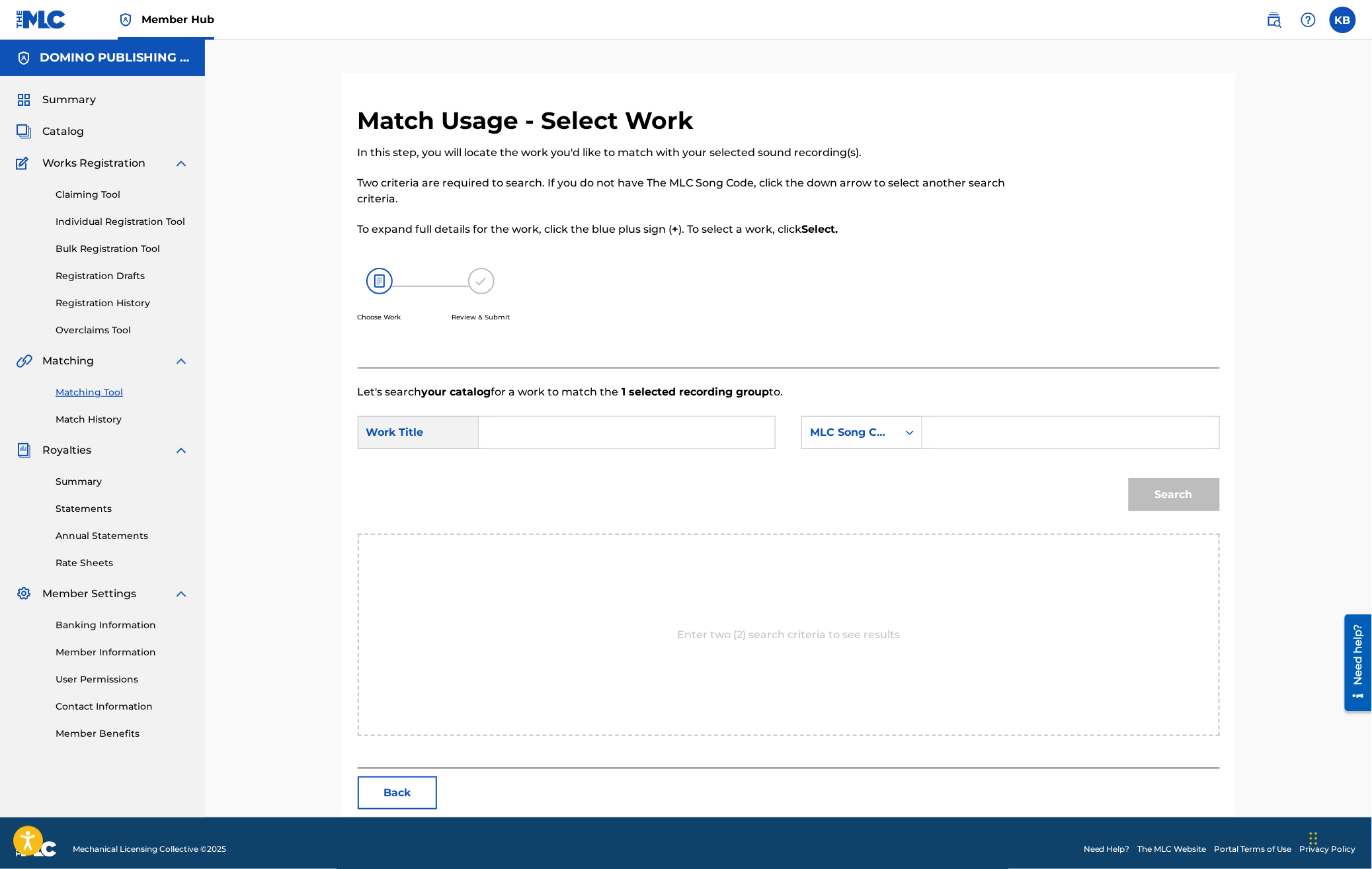
click at [586, 434] on input "Search Form" at bounding box center [627, 432] width 274 height 32
paste input "[PERSON_NAME] ([PERSON_NAME]/[PERSON_NAME]/[PERSON_NAME]/[PERSON_NAME])"
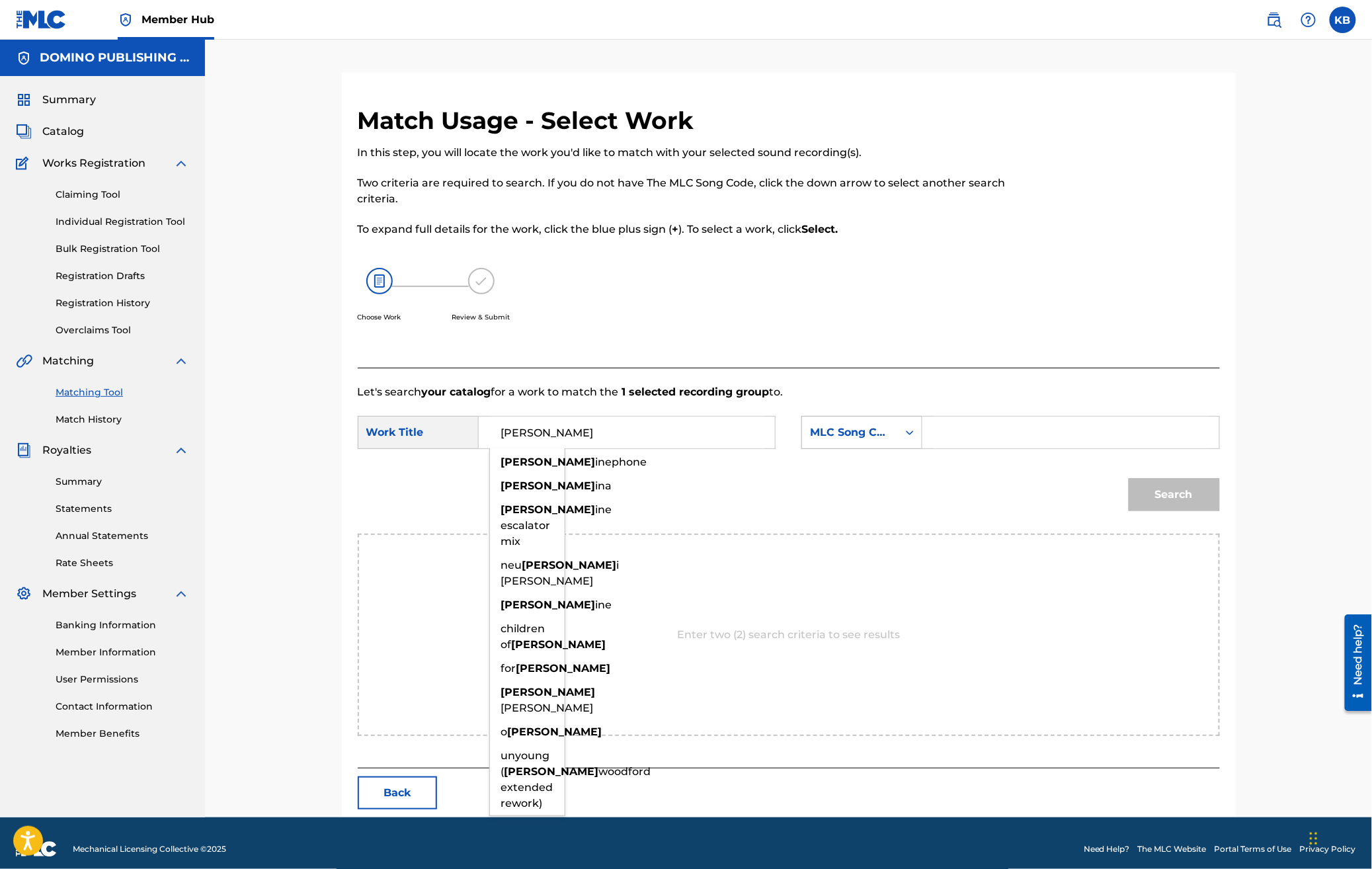
type input "[PERSON_NAME]"
click at [880, 429] on div "MLC Song Code" at bounding box center [850, 432] width 80 height 16
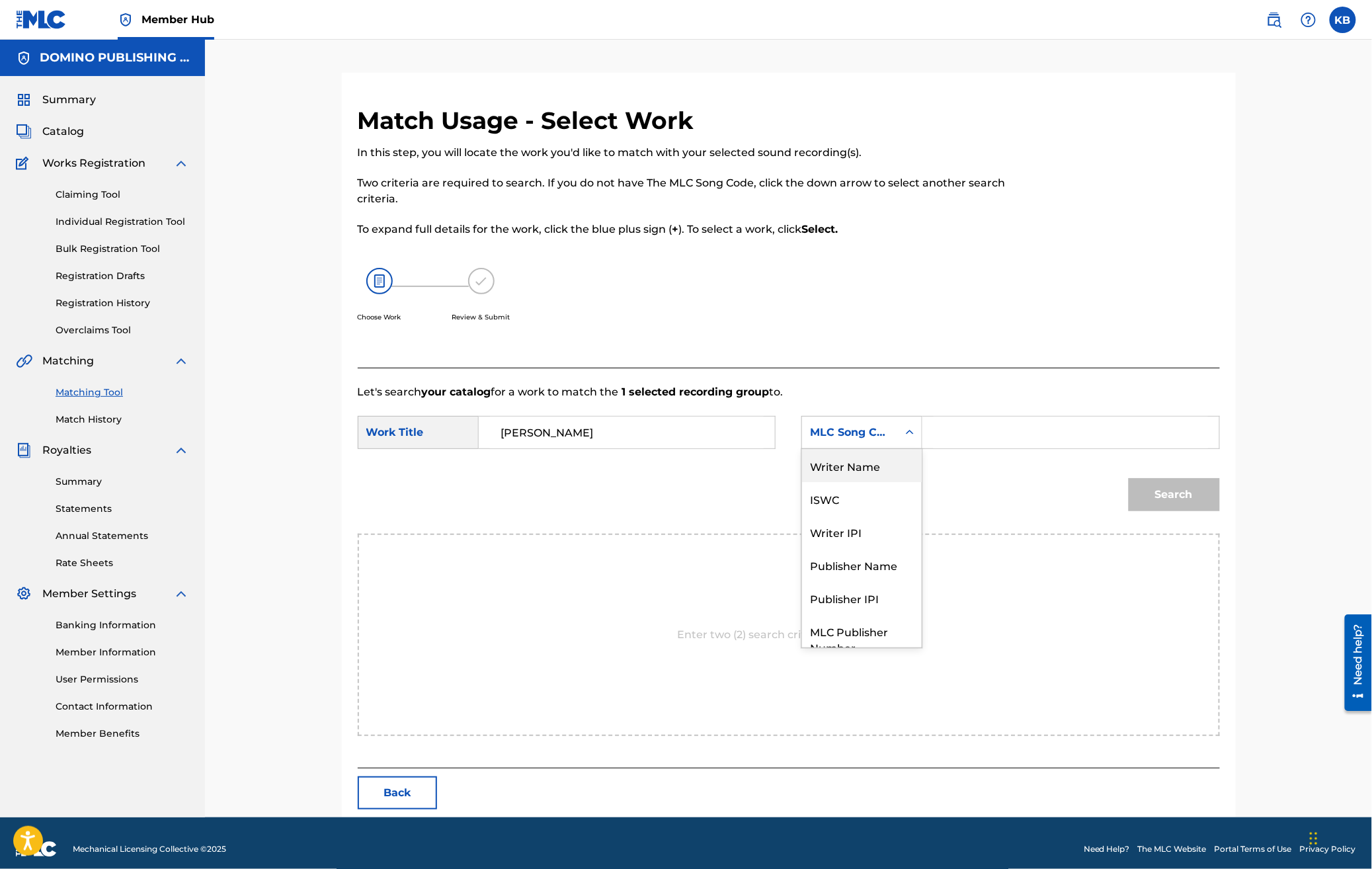
click at [887, 463] on div "Writer Name" at bounding box center [862, 465] width 119 height 33
click at [1021, 427] on input "Search Form" at bounding box center [1071, 432] width 274 height 32
paste input "[PERSON_NAME] ([PERSON_NAME]/[PERSON_NAME]/[PERSON_NAME]/[PERSON_NAME])"
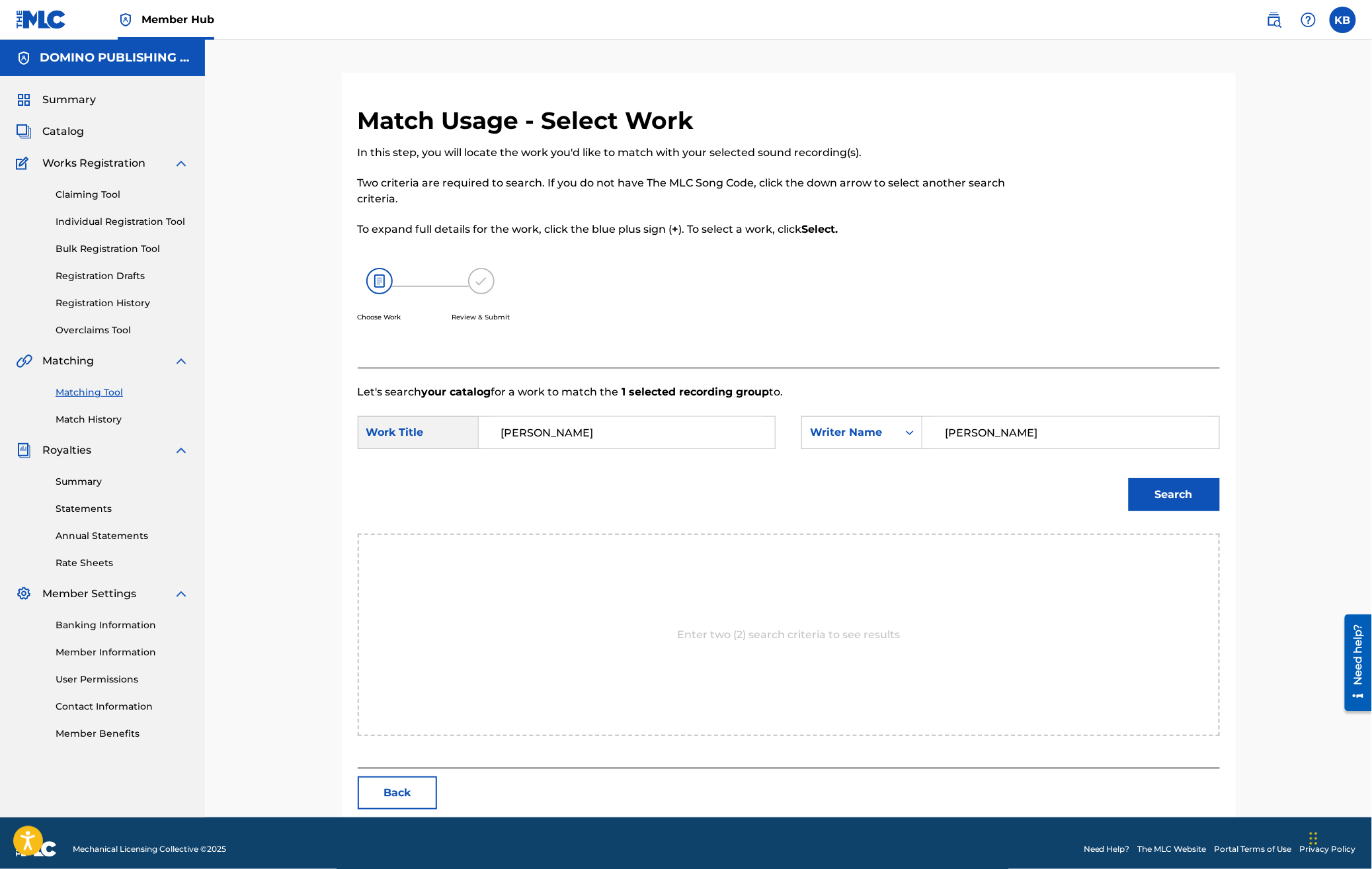
type input "[PERSON_NAME]"
click at [1129, 478] on button "Search" at bounding box center [1174, 494] width 91 height 33
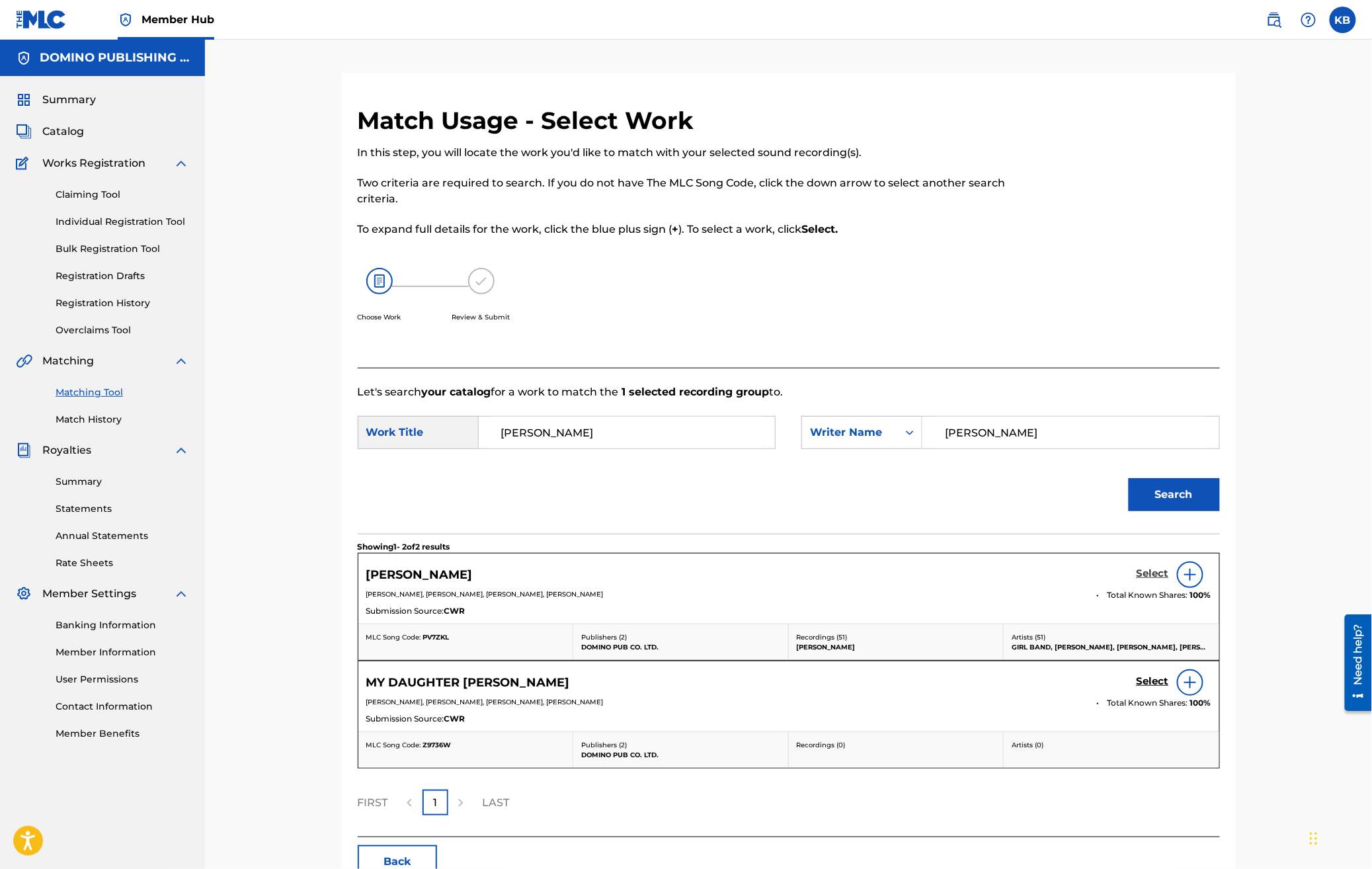
click at [1147, 572] on h5 "Select" at bounding box center [1153, 574] width 32 height 12
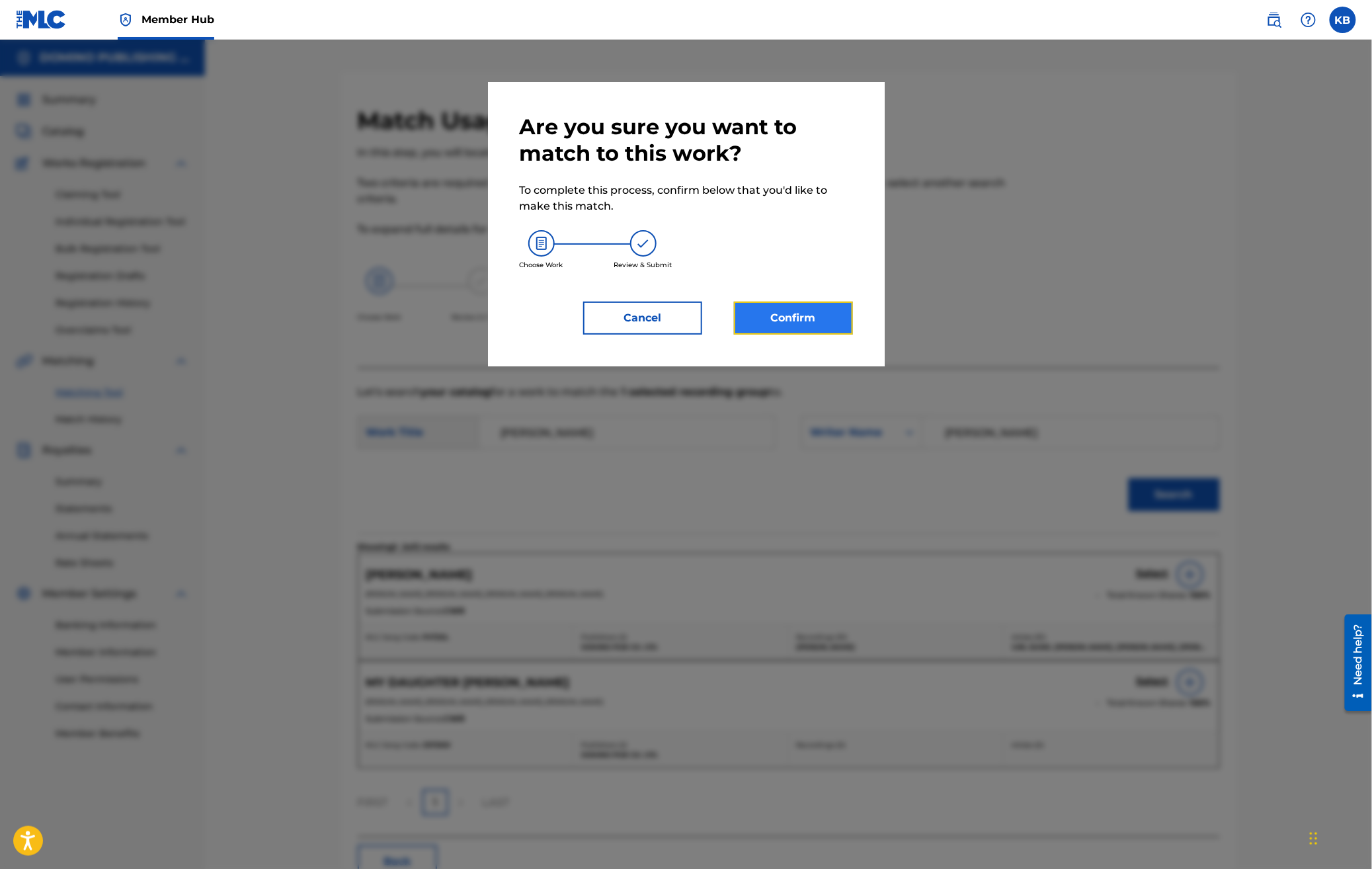
click at [777, 311] on button "Confirm" at bounding box center [794, 317] width 119 height 33
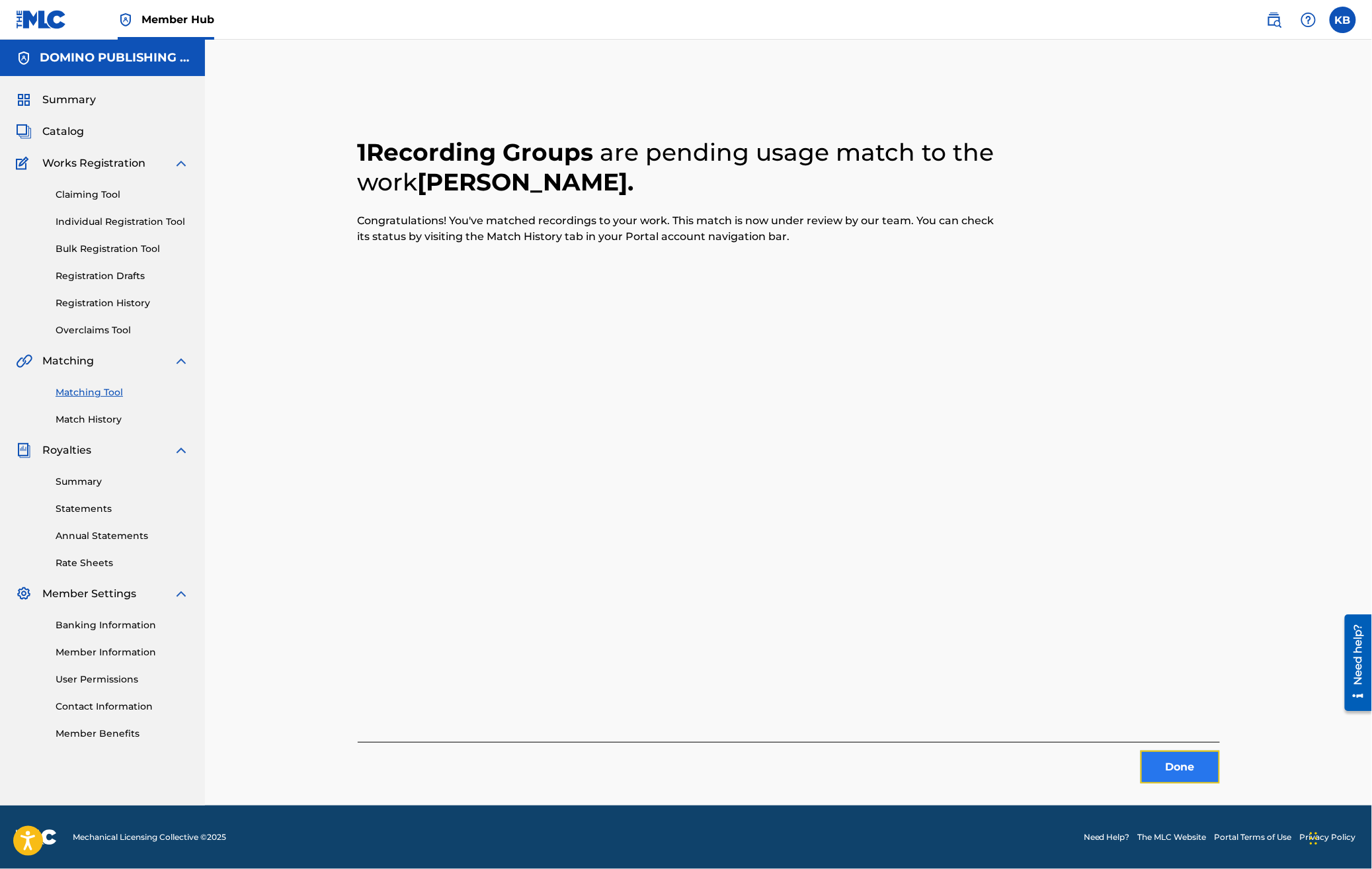
click at [1178, 773] on button "Done" at bounding box center [1180, 767] width 79 height 33
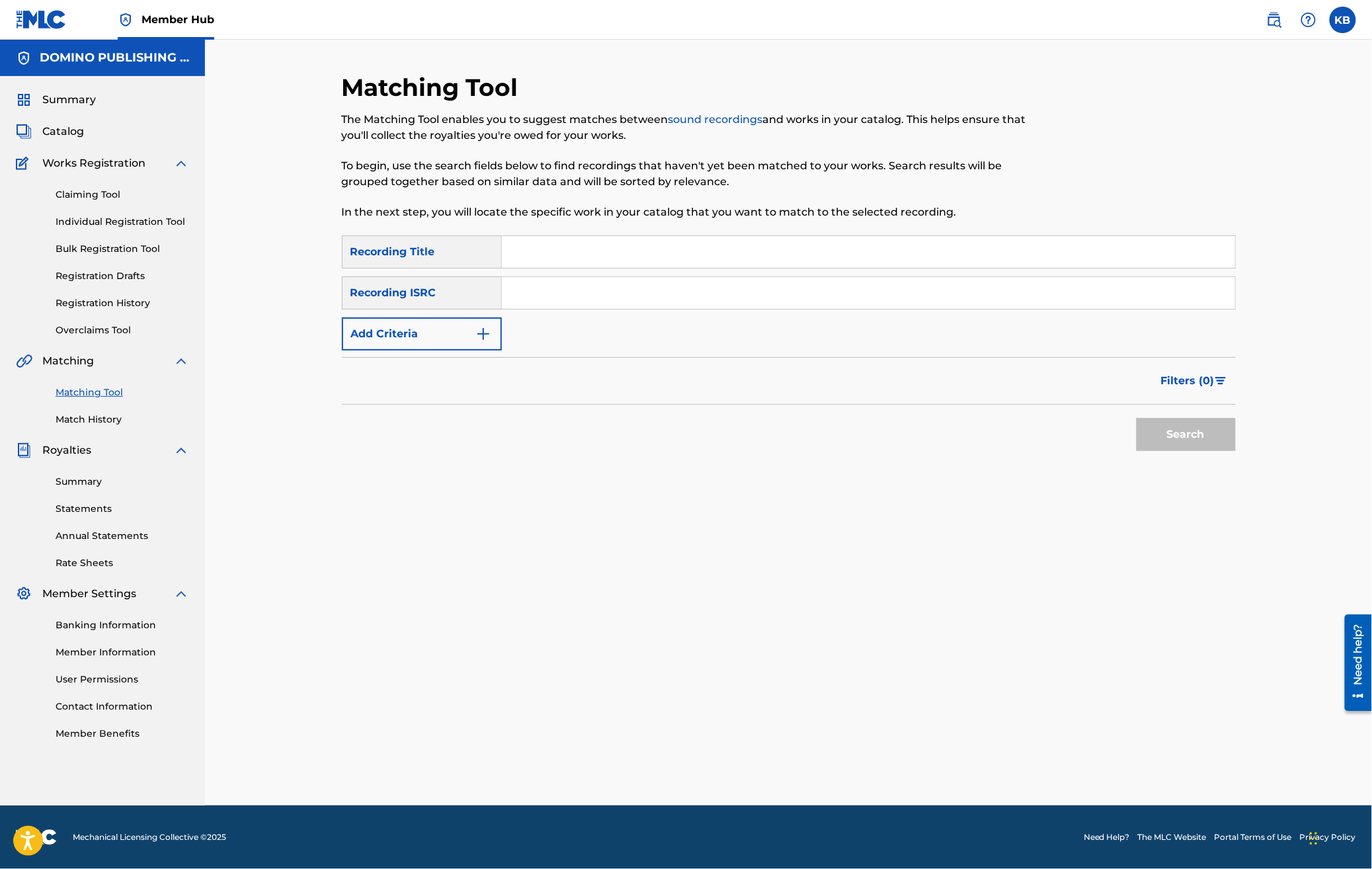
click at [893, 250] on input "Search Form" at bounding box center [868, 252] width 734 height 32
paste input "SWIMMING POOL (CALVI)"
type input "SWIMMING POOL"
click at [450, 314] on div "SearchWithCriteriad1f627b0-1ea3-4402-9fc3-a549eaead35e Recording Title SWIMMING…" at bounding box center [789, 292] width 894 height 115
click at [448, 334] on button "Add Criteria" at bounding box center [423, 333] width 160 height 33
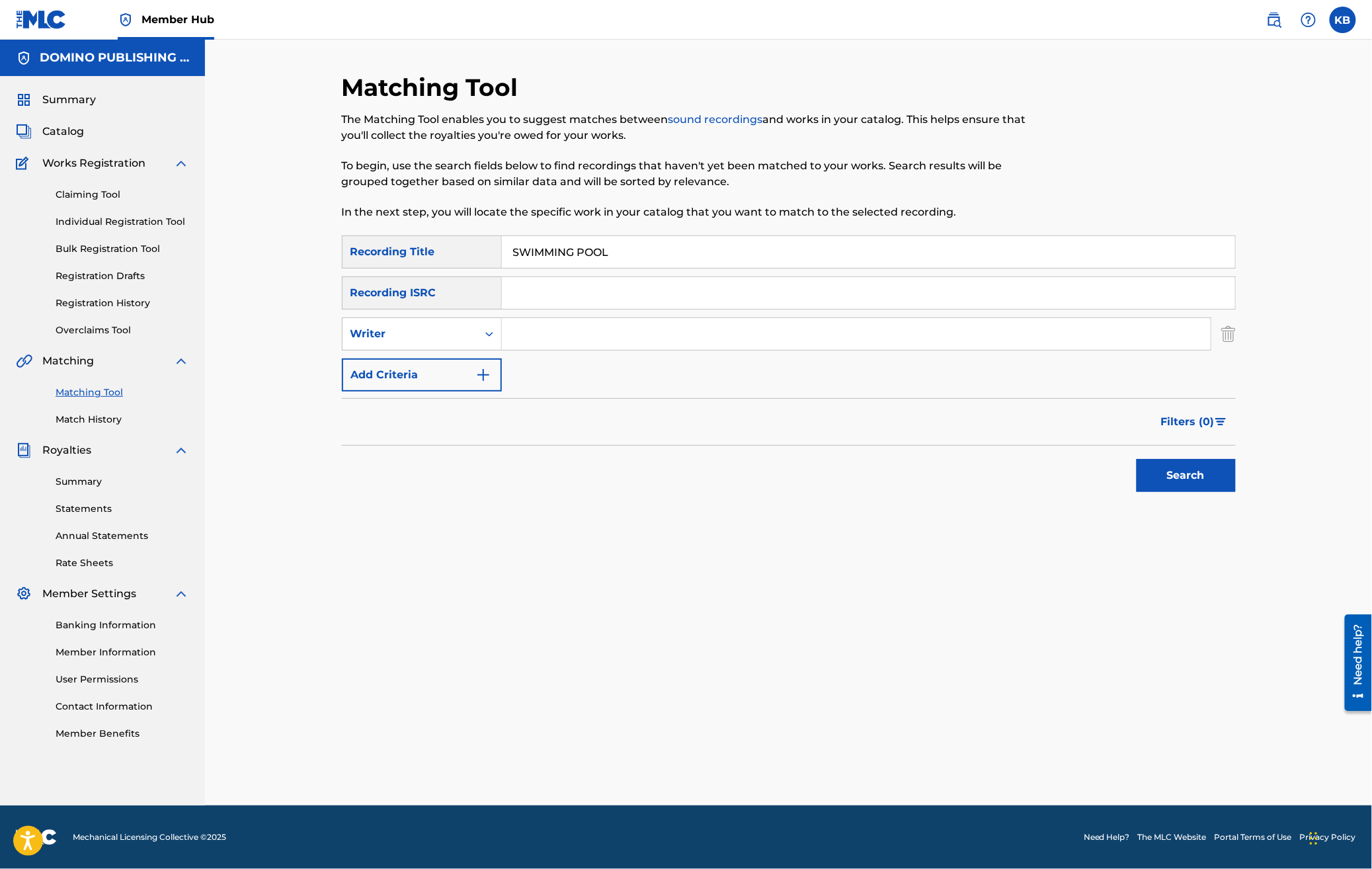
click at [584, 334] on input "Search Form" at bounding box center [856, 334] width 709 height 32
type input "[PERSON_NAME]"
click at [1137, 459] on button "Search" at bounding box center [1186, 475] width 99 height 33
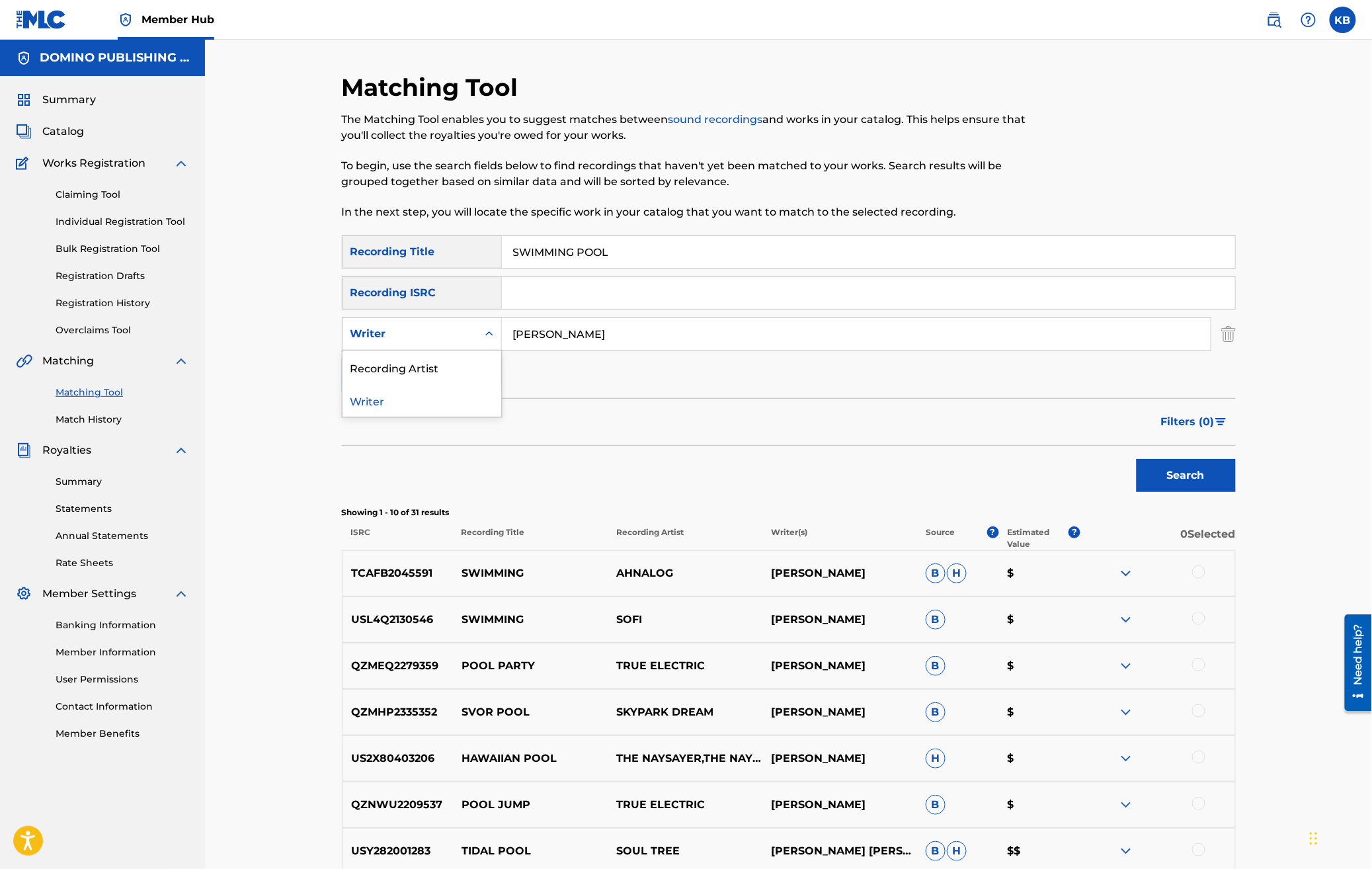
click at [449, 335] on div "Writer" at bounding box center [410, 334] width 119 height 16
click at [424, 373] on div "Recording Artist" at bounding box center [422, 366] width 159 height 33
click at [609, 332] on input "Search Form" at bounding box center [856, 334] width 709 height 32
type input "[PERSON_NAME]"
click at [1137, 459] on button "Search" at bounding box center [1186, 475] width 99 height 33
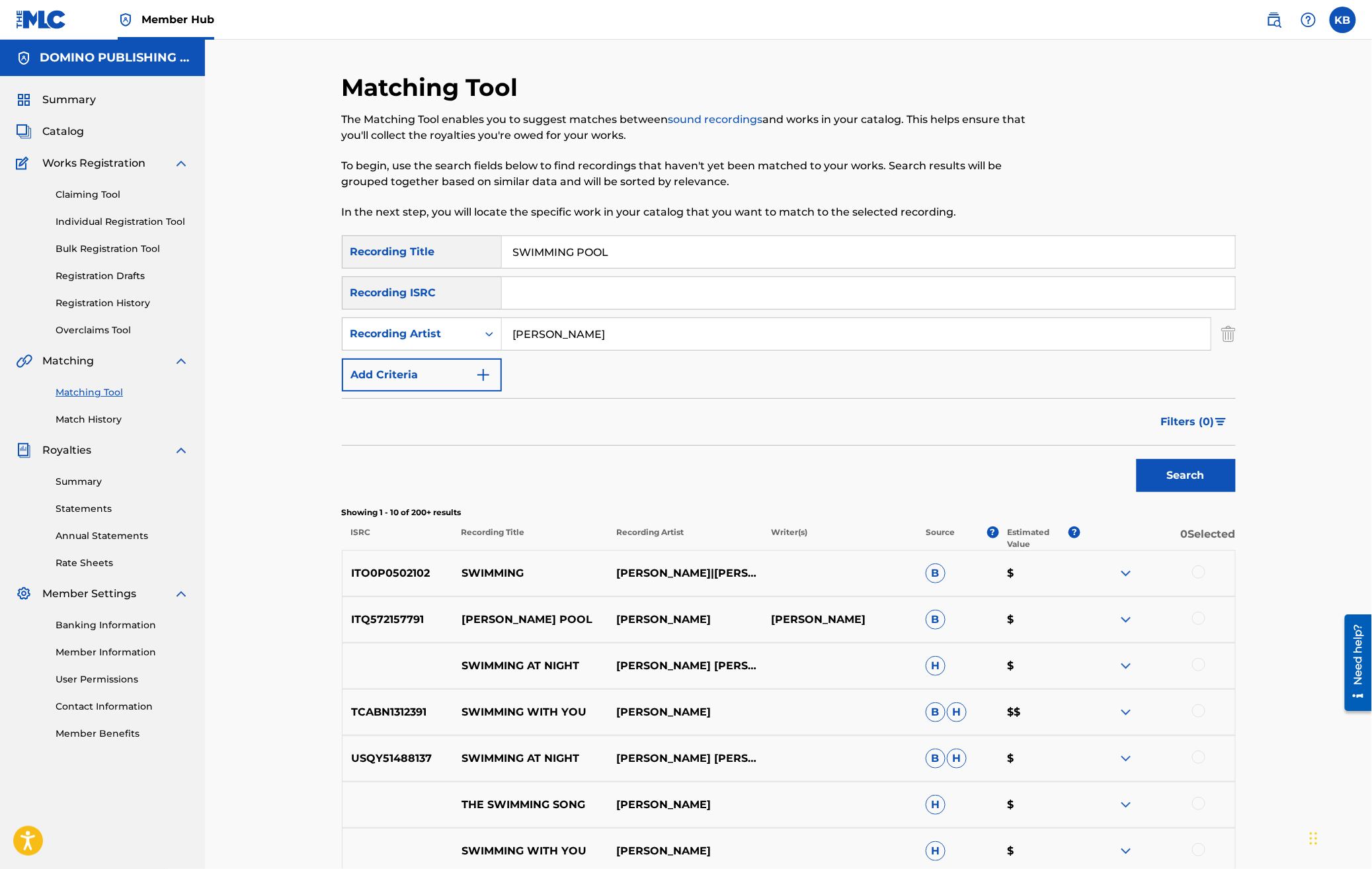
drag, startPoint x: 1021, startPoint y: 252, endPoint x: 1048, endPoint y: 135, distance: 120.1
click at [1041, 162] on div "Matching Tool The Matching Tool enables you to suggest matches between sound re…" at bounding box center [789, 593] width 894 height 1039
paste input "JUST MAKE IT STOP ([PERSON_NAME]/[PERSON_NAME]/SPARHAWK)"
type input "JUST MAKE IT STOP"
click at [396, 340] on div "Recording Artist" at bounding box center [410, 334] width 119 height 16
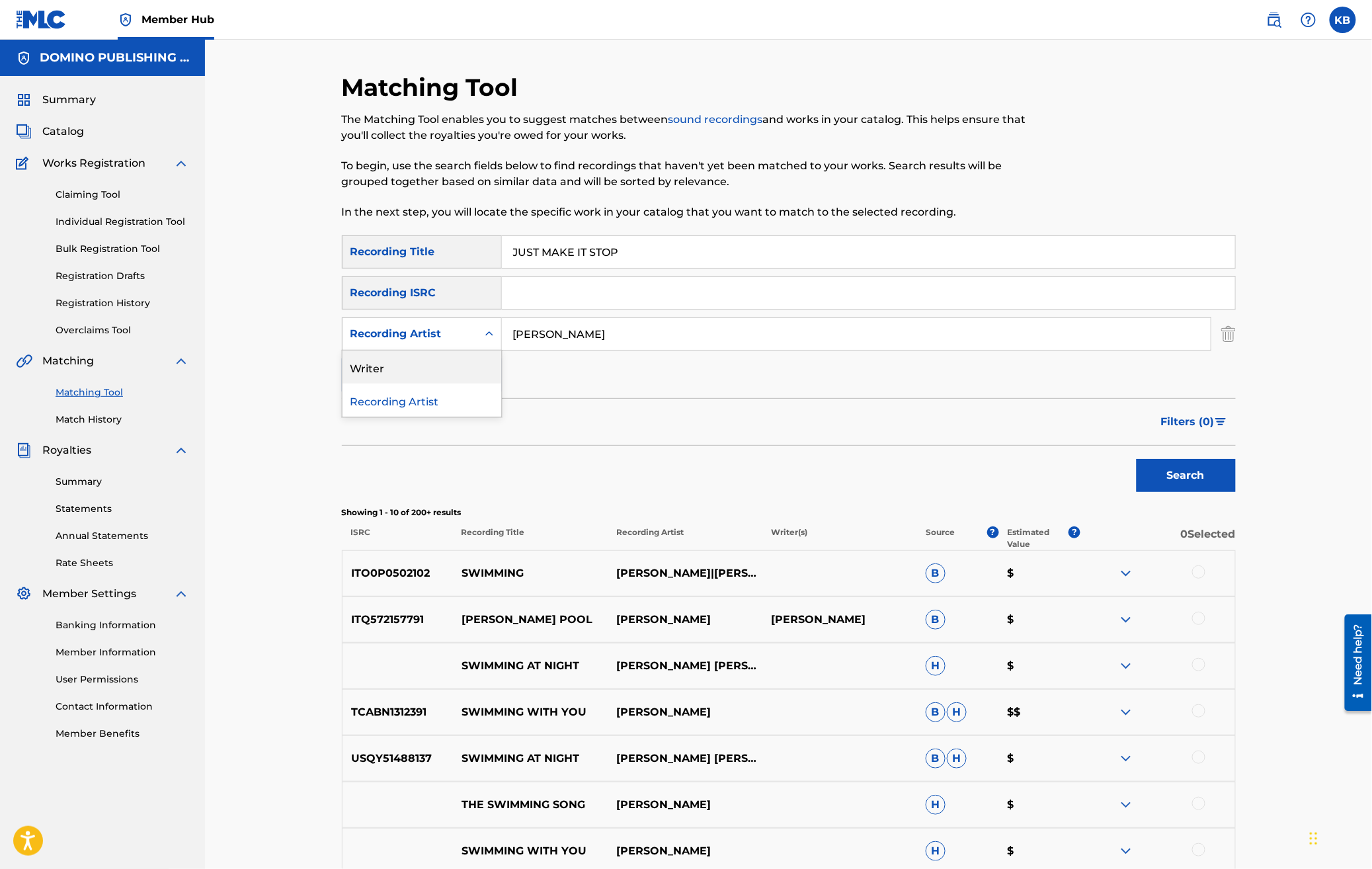
drag, startPoint x: 405, startPoint y: 364, endPoint x: 505, endPoint y: 353, distance: 100.6
click at [405, 365] on div "Writer" at bounding box center [422, 366] width 159 height 33
click at [639, 340] on input "Search Form" at bounding box center [856, 334] width 709 height 32
paste input "JUST MAKE IT STOP ([PERSON_NAME]/[PERSON_NAME]/SPARHAWK)"
type input "[PERSON_NAME]/[PERSON_NAME]/SPARHAWK"
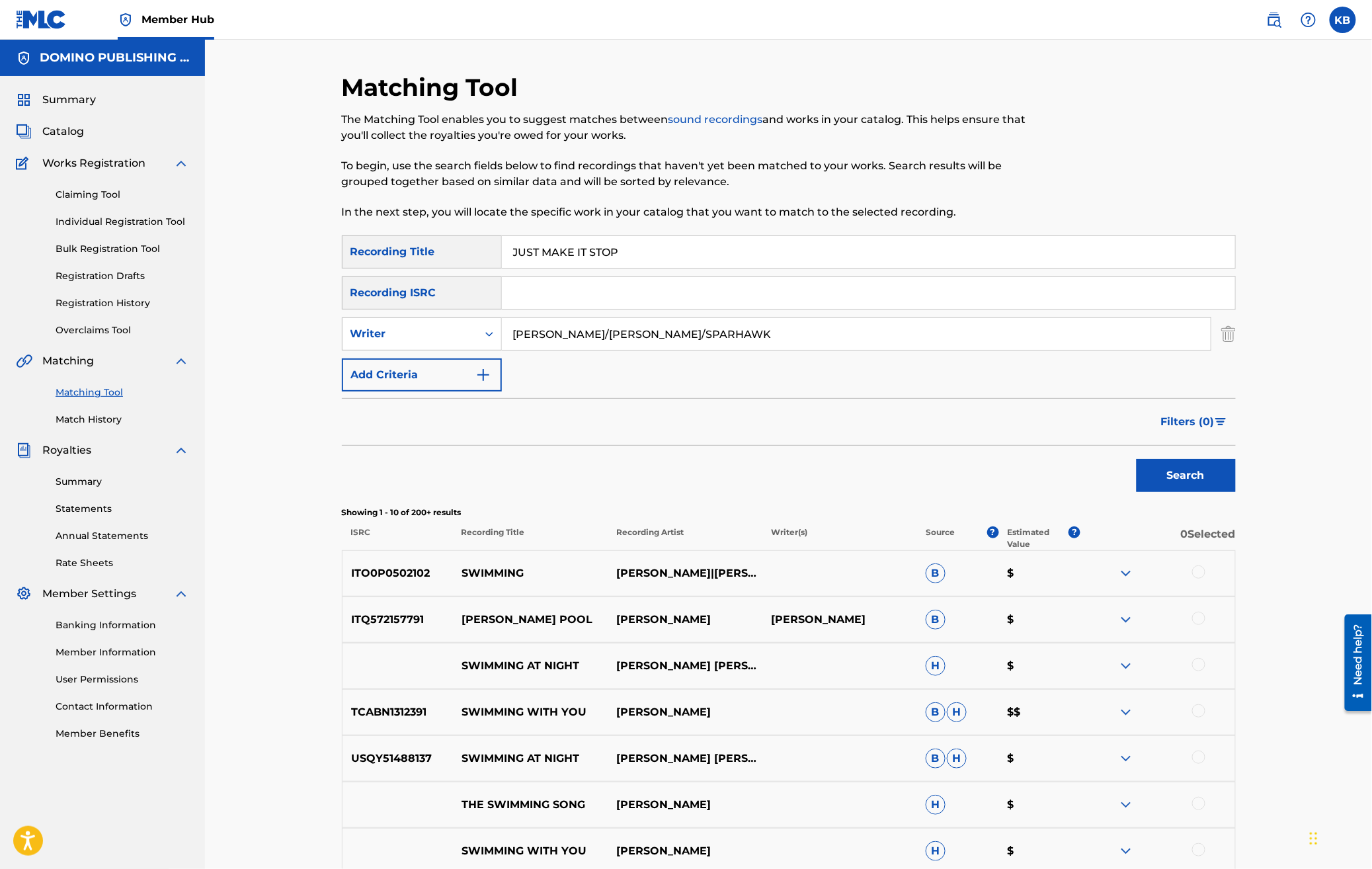
click at [1137, 459] on button "Search" at bounding box center [1186, 475] width 99 height 33
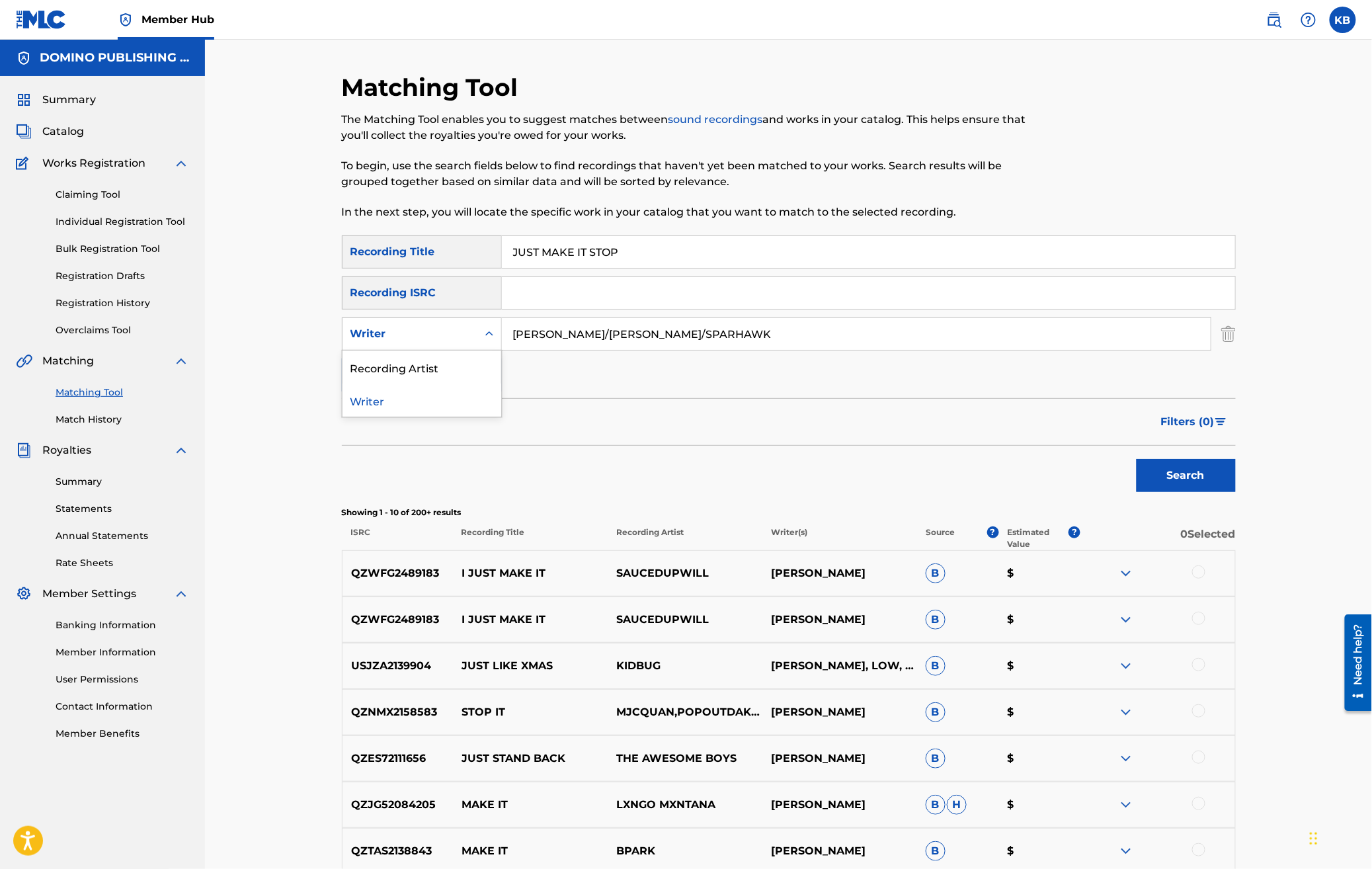
click at [390, 330] on div "Writer" at bounding box center [410, 334] width 119 height 16
click at [399, 380] on div "Recording Artist" at bounding box center [422, 366] width 159 height 33
click at [699, 333] on input "Search Form" at bounding box center [856, 334] width 709 height 32
type input "low"
click at [1137, 459] on button "Search" at bounding box center [1186, 475] width 99 height 33
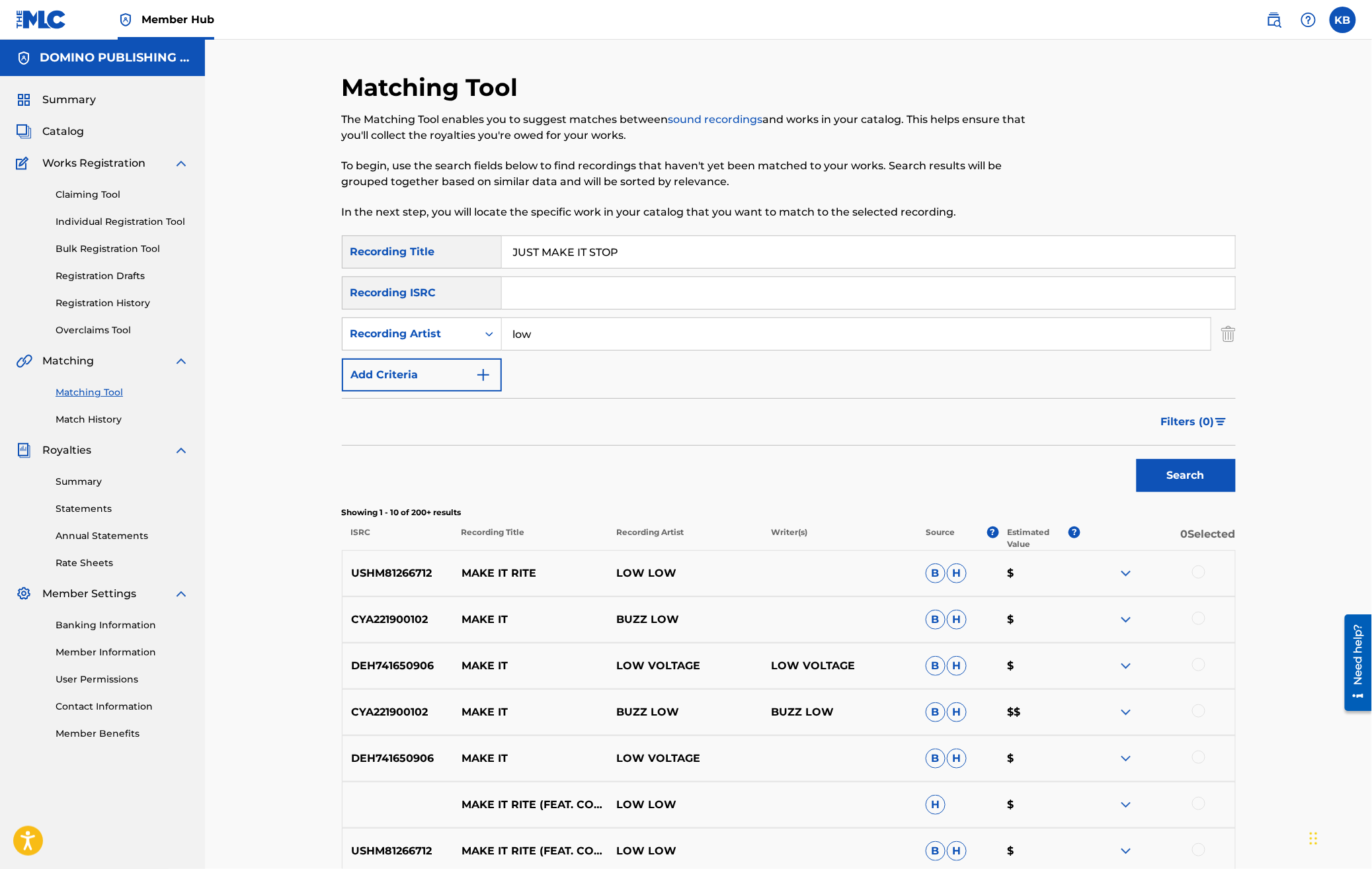
drag, startPoint x: 985, startPoint y: 204, endPoint x: 1067, endPoint y: 111, distance: 124.0
click at [1008, 171] on div "Matching Tool The Matching Tool enables you to suggest matches between sound re…" at bounding box center [789, 593] width 894 height 1039
paste input "OUT THE WINDOW WITH THE WINDOW (GENDERS/[PERSON_NAME])"
type input "OUT THE WINDOW WITH THE WINDOW"
click at [415, 337] on div "Recording Artist" at bounding box center [410, 334] width 119 height 16
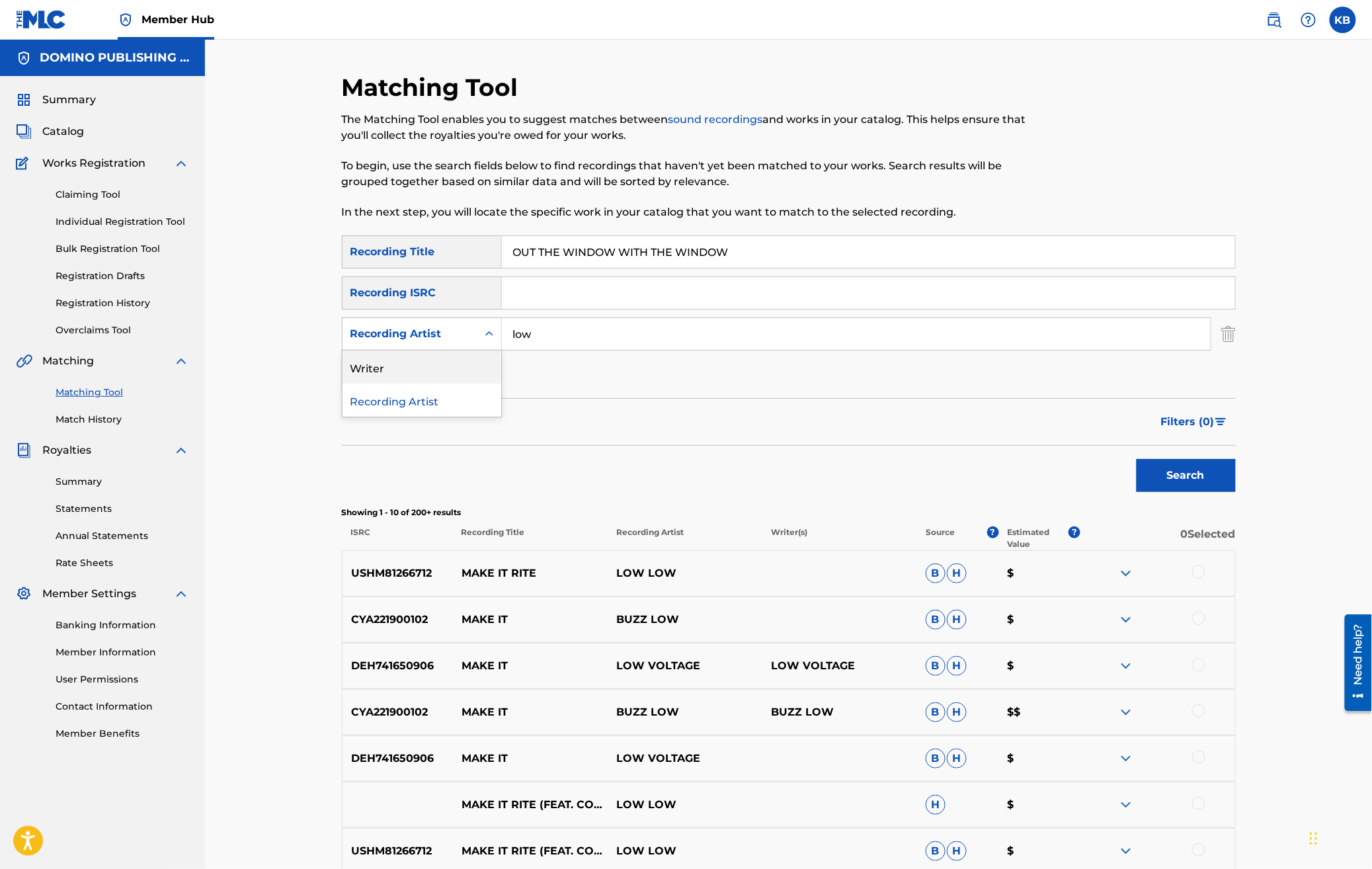
drag, startPoint x: 419, startPoint y: 362, endPoint x: 442, endPoint y: 359, distance: 23.2
click at [419, 362] on div "Writer" at bounding box center [422, 366] width 159 height 33
click at [670, 313] on div "SearchWithCriteriad1f627b0-1ea3-4402-9fc3-a549eaead35e Recording Title OUT THE …" at bounding box center [789, 313] width 894 height 156
click at [637, 336] on input "Search Form" at bounding box center [856, 334] width 709 height 32
paste input "OUT THE WINDOW WITH THE WINDOW (GENDERS/[PERSON_NAME])"
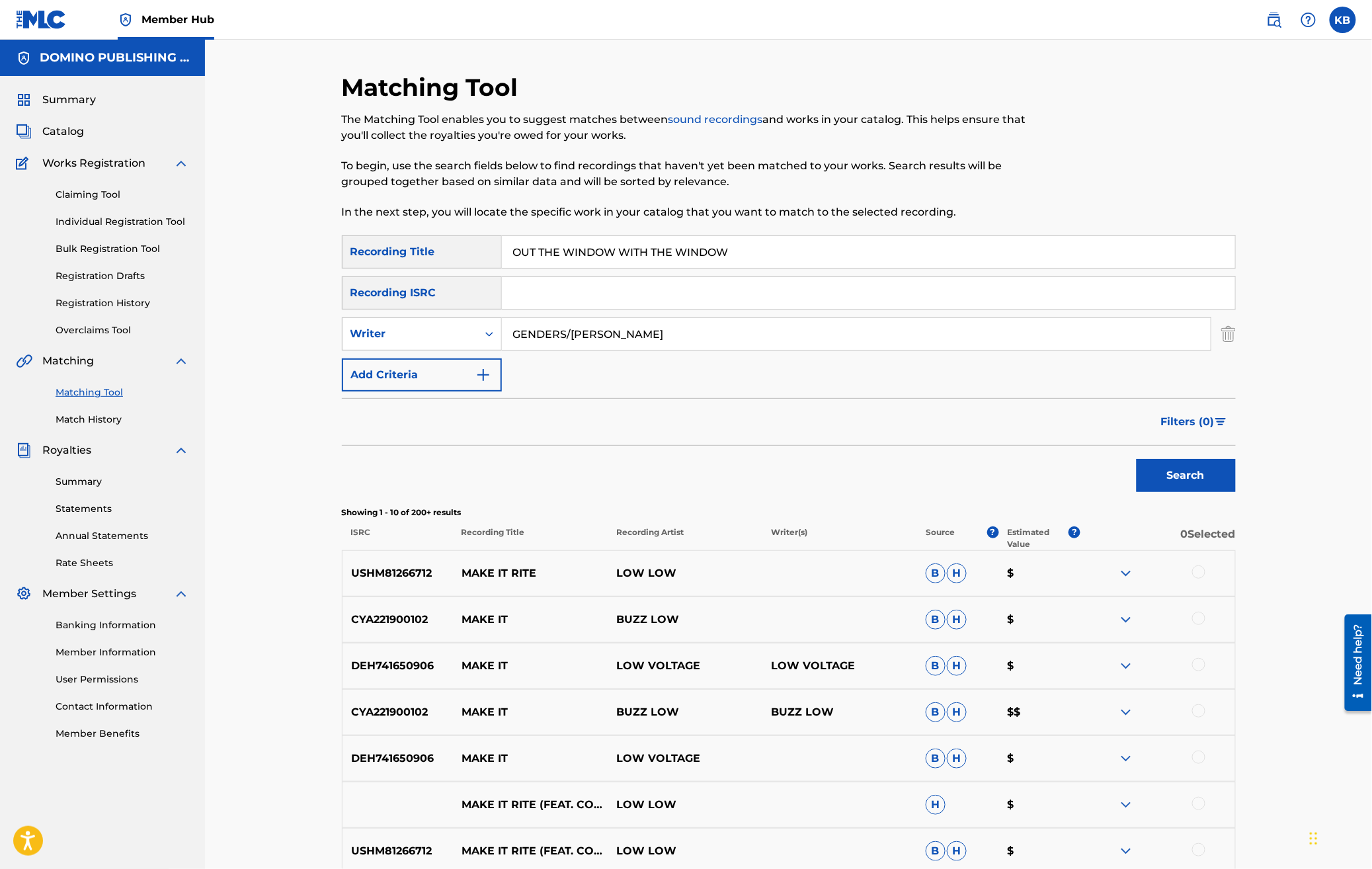
type input "GENDERS/[PERSON_NAME]"
click at [1137, 459] on button "Search" at bounding box center [1186, 475] width 99 height 33
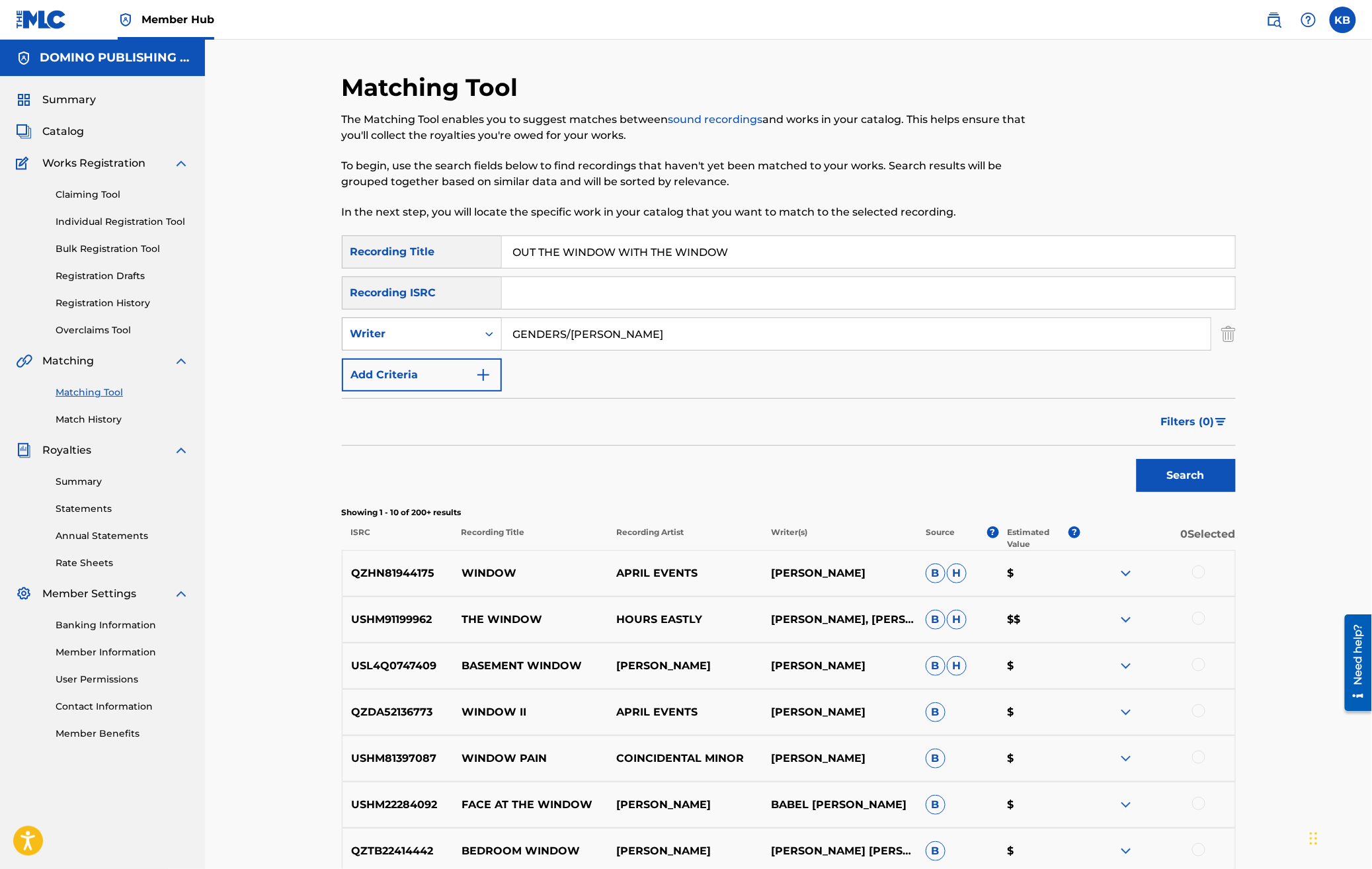
click at [463, 324] on div "Writer" at bounding box center [409, 334] width 135 height 25
click at [450, 361] on div "Recording Artist" at bounding box center [422, 366] width 159 height 33
click at [609, 340] on input "Search Form" at bounding box center [856, 334] width 709 height 32
click at [1137, 459] on button "Search" at bounding box center [1186, 475] width 99 height 33
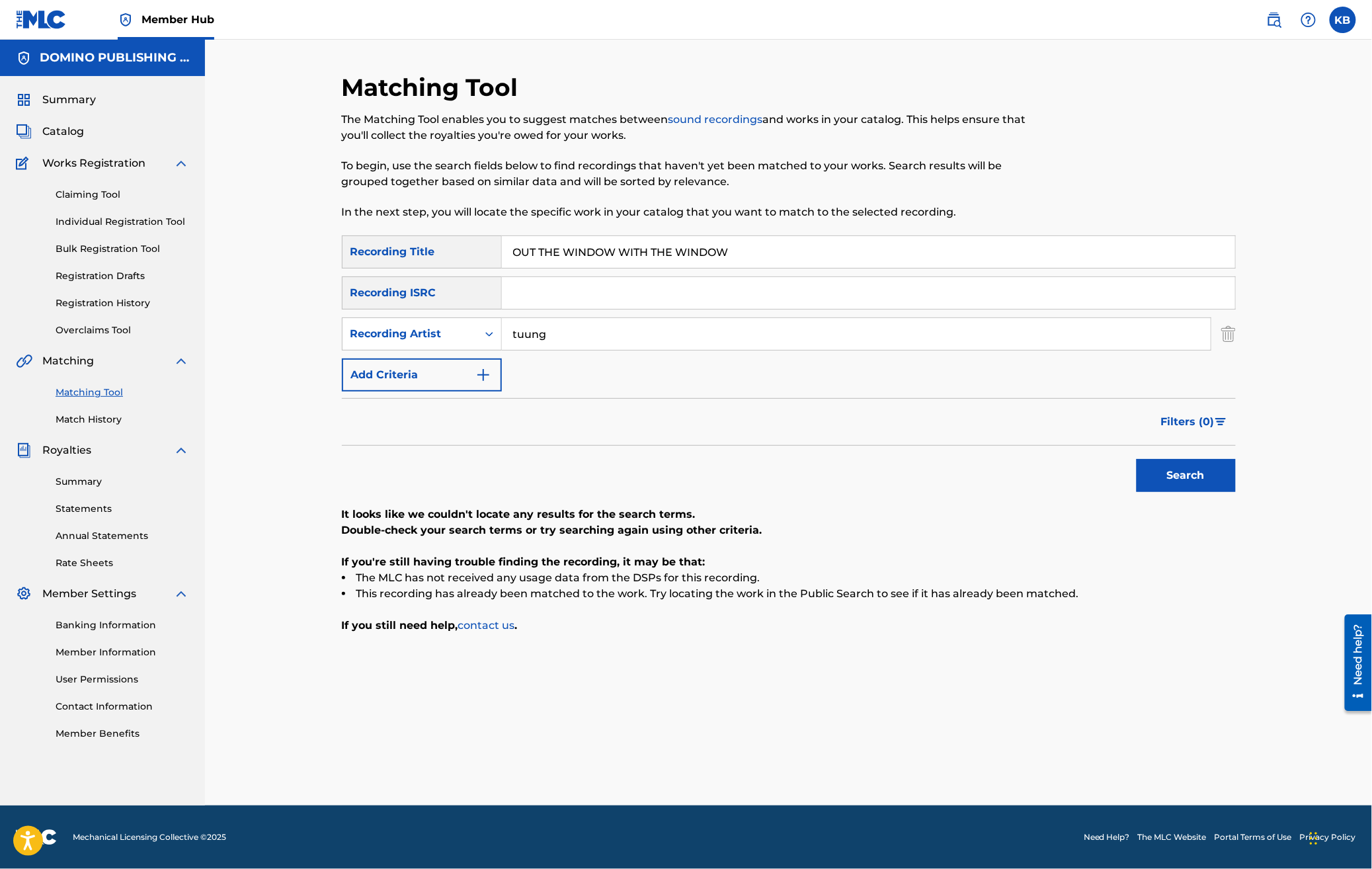
drag, startPoint x: 570, startPoint y: 336, endPoint x: 575, endPoint y: 249, distance: 87.1
click at [575, 249] on div "SearchWithCriteriad1f627b0-1ea3-4402-9fc3-a549eaead35e Recording Title OUT THE …" at bounding box center [789, 313] width 894 height 156
type input "tunng"
click at [1137, 459] on button "Search" at bounding box center [1186, 475] width 99 height 33
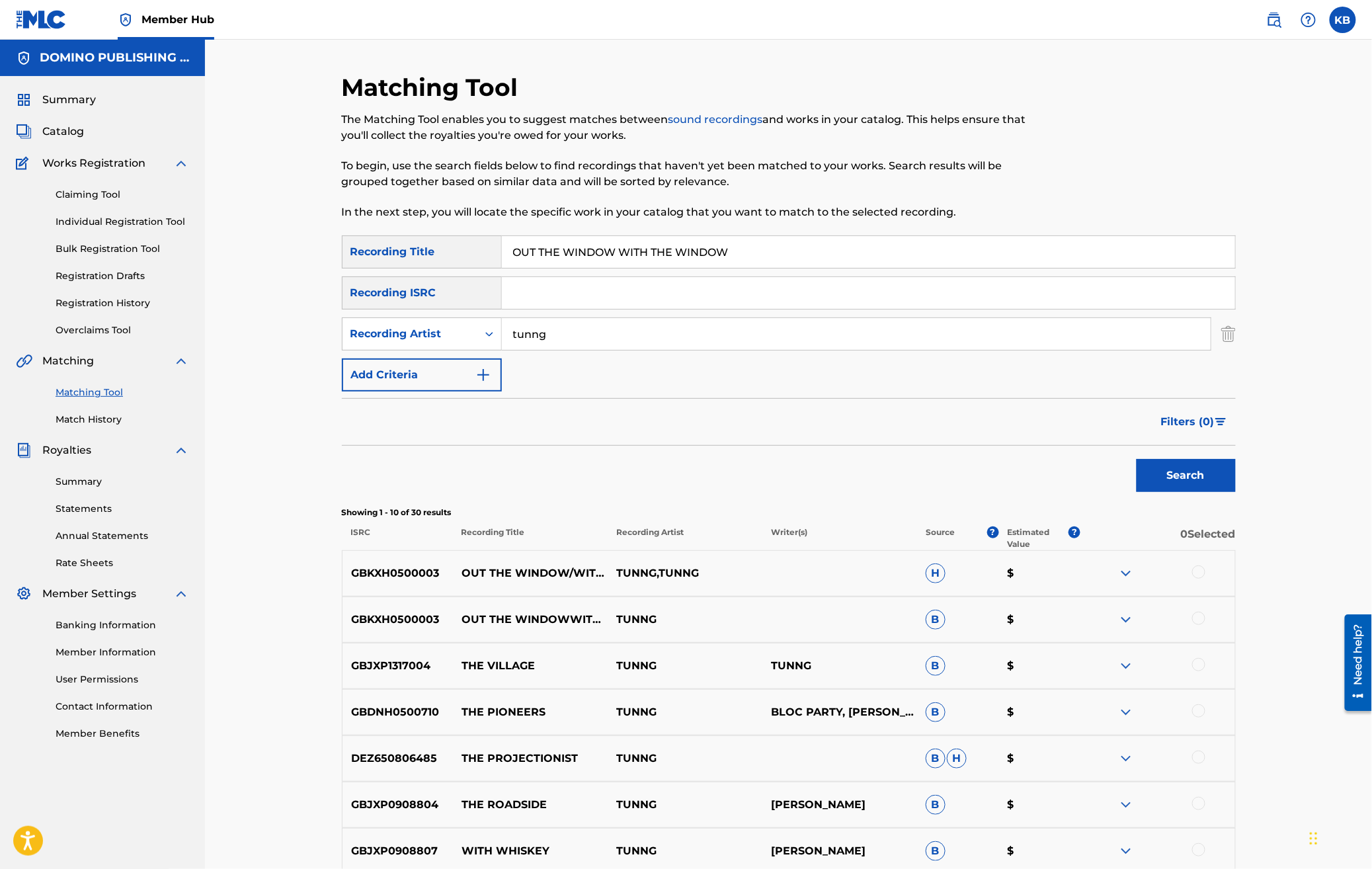
click at [1202, 574] on div at bounding box center [1199, 571] width 13 height 13
click at [1196, 615] on div at bounding box center [1199, 618] width 13 height 13
click at [946, 767] on button "Match 2 Groups" at bounding box center [930, 760] width 146 height 33
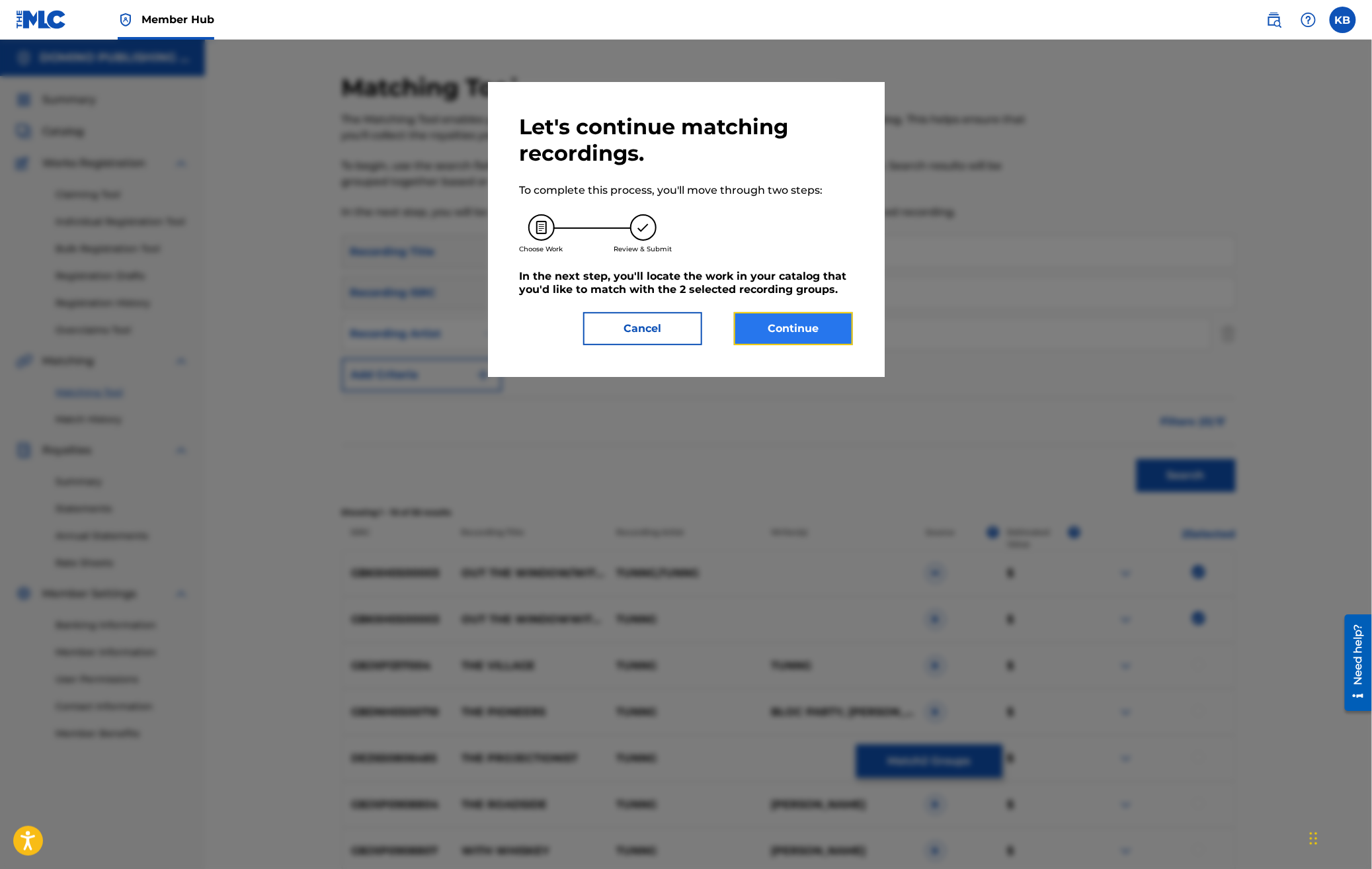
click at [808, 319] on button "Continue" at bounding box center [794, 328] width 119 height 33
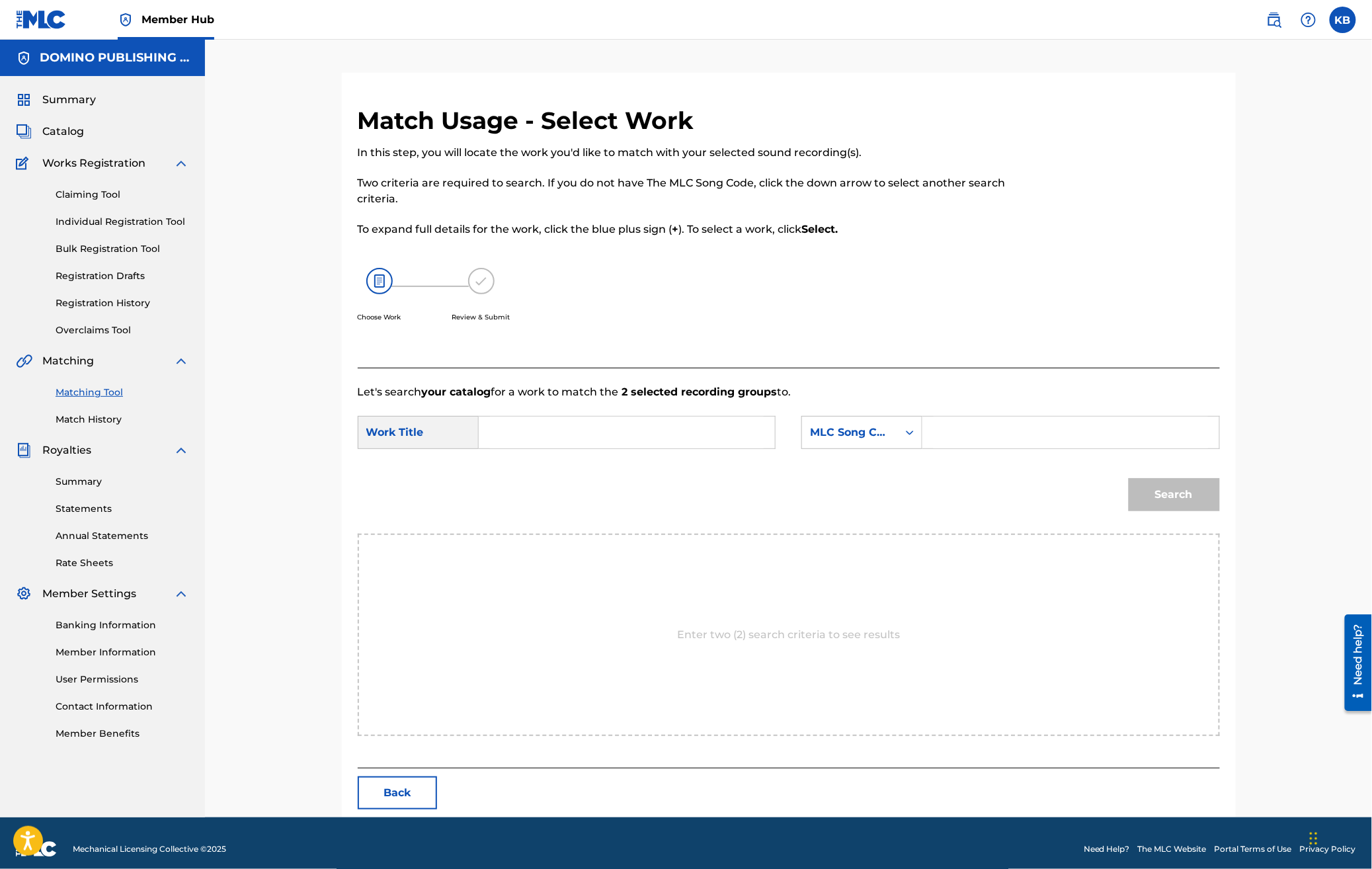
click at [656, 429] on input "Search Form" at bounding box center [627, 432] width 274 height 32
paste input "OUT THE WINDOW WITH THE WINDOW (GENDERS/[PERSON_NAME])"
type input "OUT THE WINDOW WITH THE WINDOW"
drag, startPoint x: 863, startPoint y: 423, endPoint x: 862, endPoint y: 432, distance: 9.1
click at [863, 424] on div "MLC Song Code" at bounding box center [850, 432] width 96 height 25
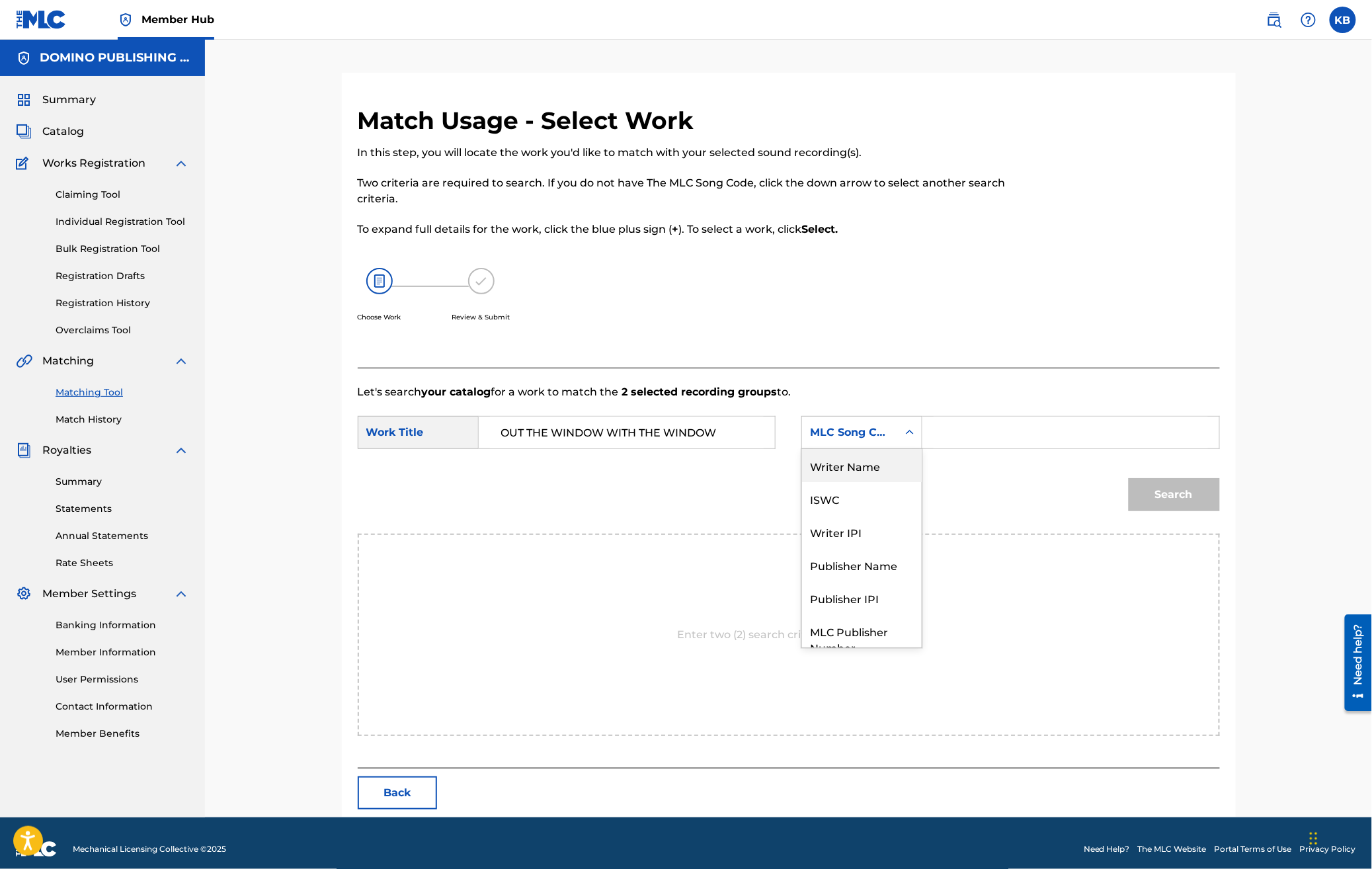
click at [859, 468] on div "Writer Name" at bounding box center [862, 465] width 119 height 33
click at [1055, 416] on input "Search Form" at bounding box center [1071, 432] width 274 height 32
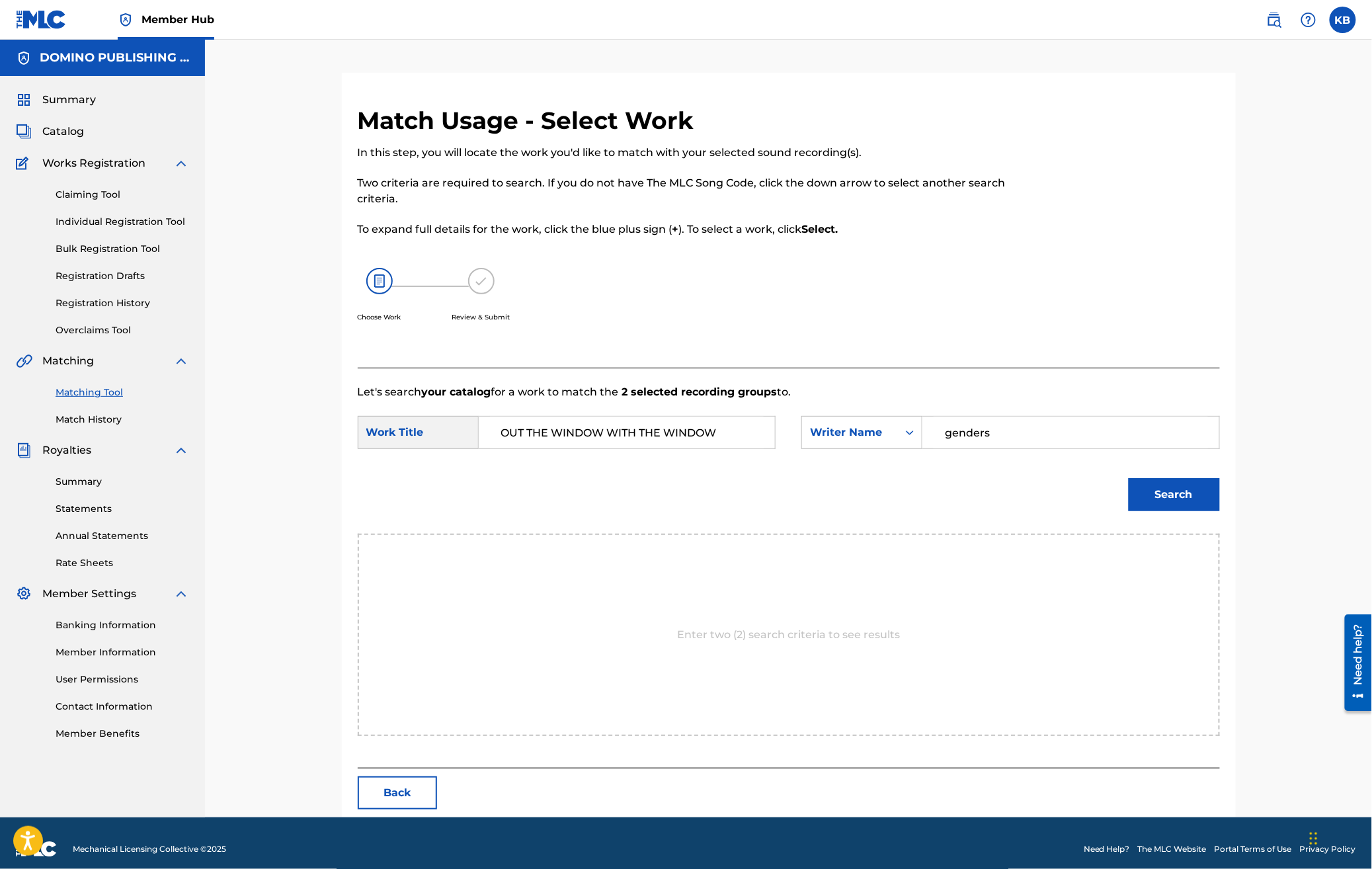
type input "genders"
click at [1129, 478] on button "Search" at bounding box center [1174, 494] width 91 height 33
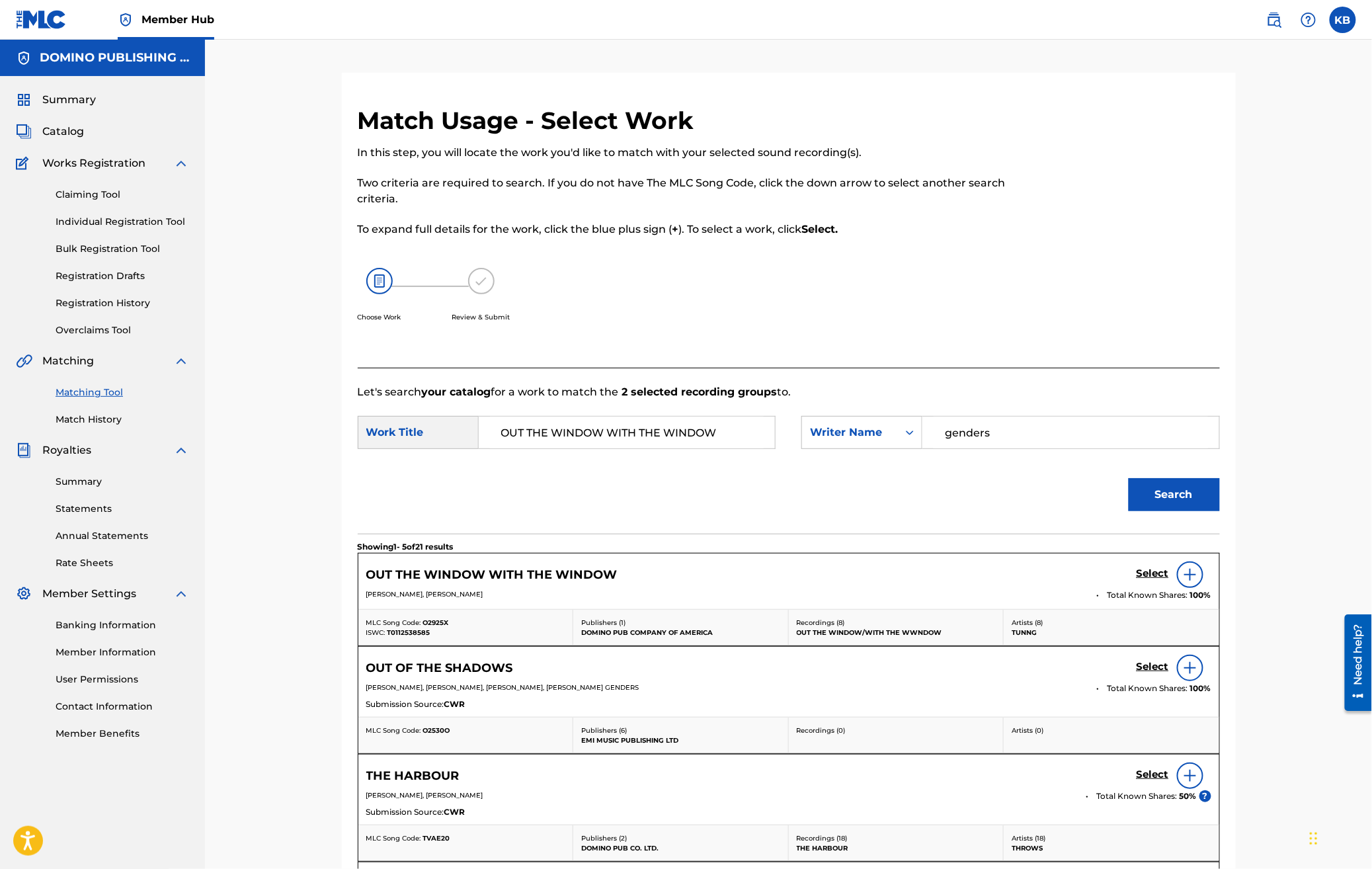
click at [1142, 564] on div "Select" at bounding box center [1174, 575] width 75 height 27
click at [1143, 572] on h5 "Select" at bounding box center [1153, 574] width 32 height 12
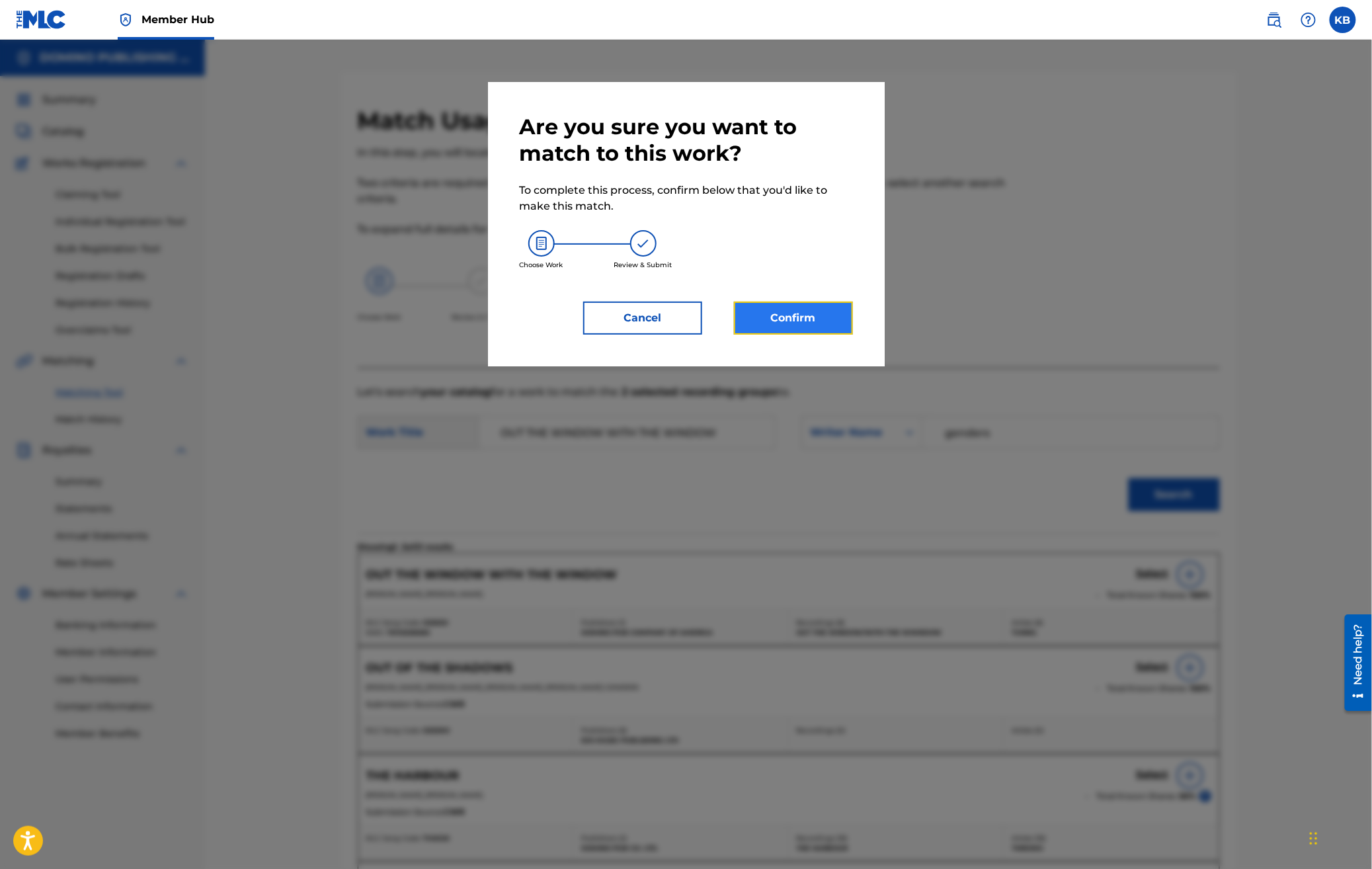
click at [768, 329] on button "Confirm" at bounding box center [794, 317] width 119 height 33
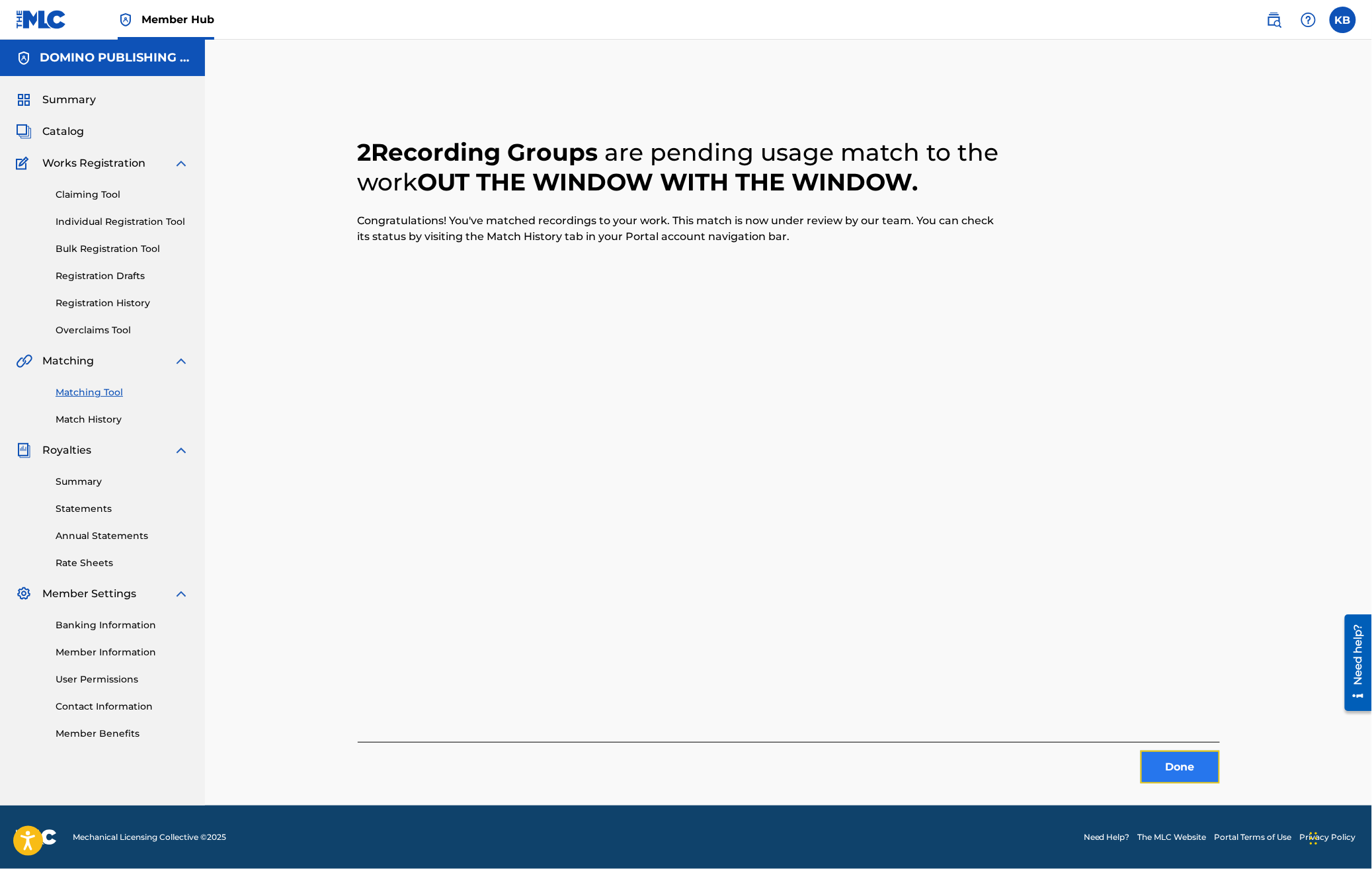
click at [1172, 772] on button "Done" at bounding box center [1180, 767] width 79 height 33
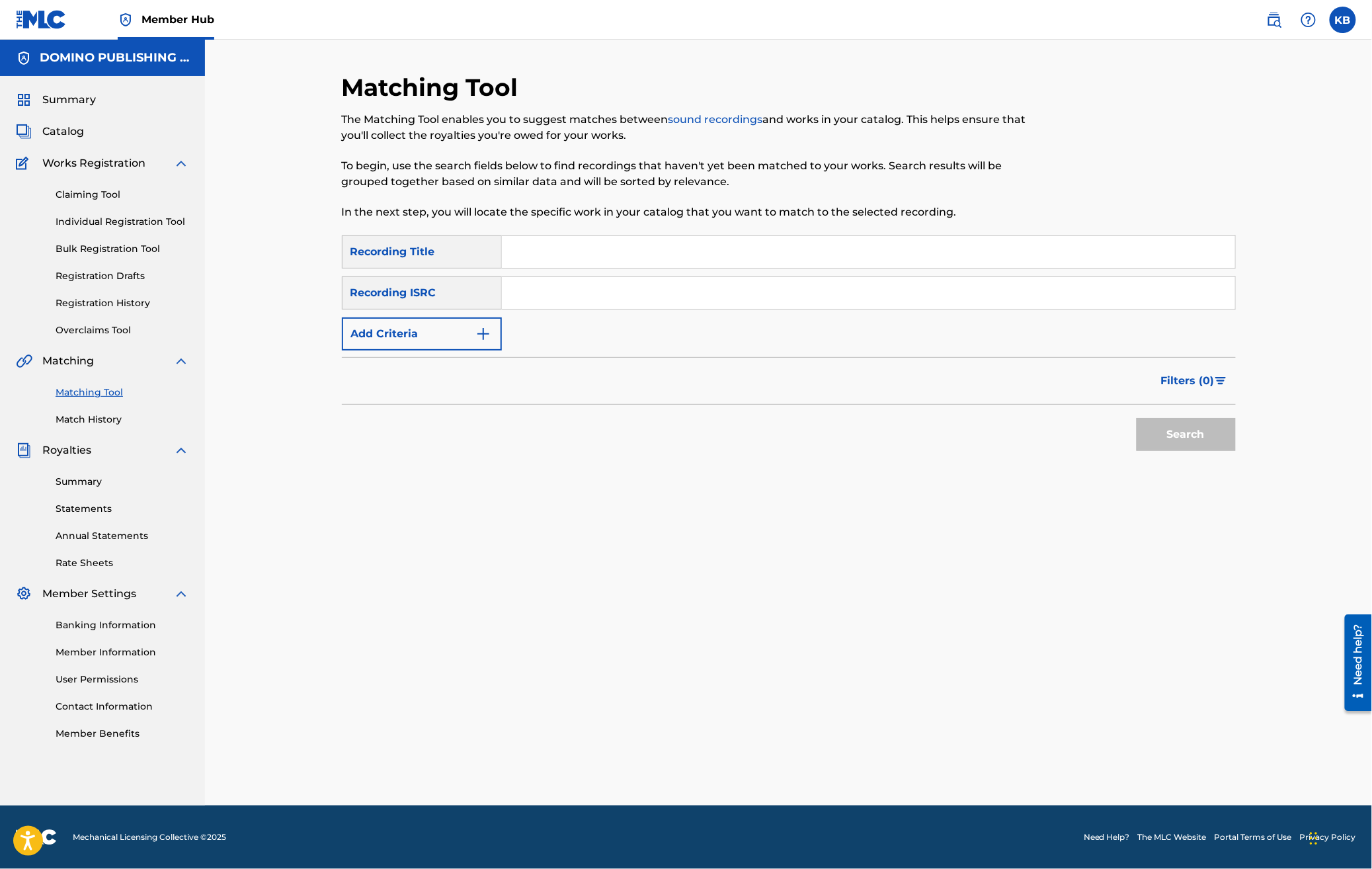
click at [883, 252] on input "Search Form" at bounding box center [868, 252] width 734 height 32
paste input "SPIRALLING ([PERSON_NAME]/[PERSON_NAME])"
type input "SPIRALLING"
click at [472, 338] on button "Add Criteria" at bounding box center [423, 333] width 160 height 33
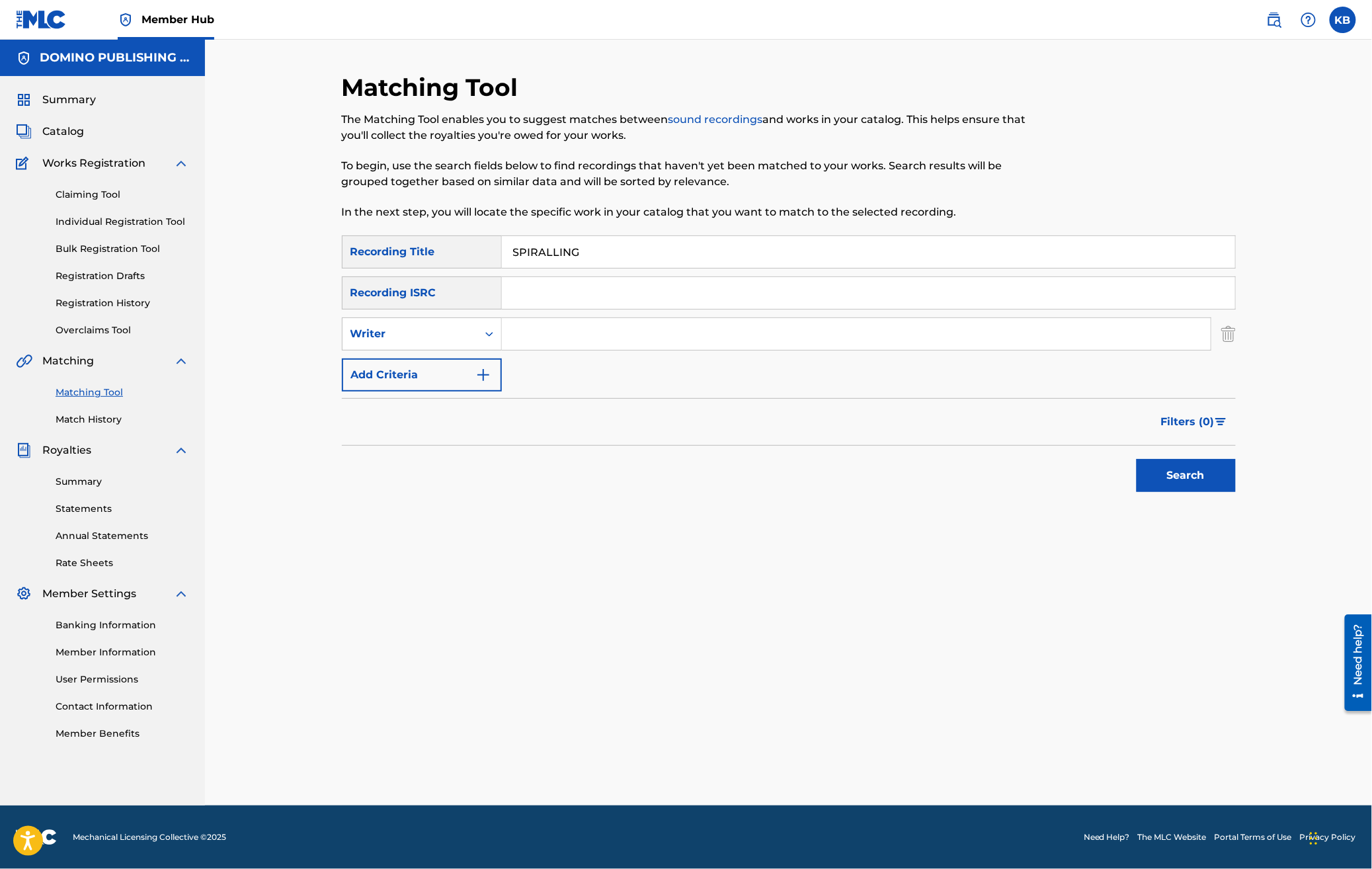
click at [577, 344] on input "Search Form" at bounding box center [856, 334] width 709 height 32
paste input "SPIRALLING ([PERSON_NAME]/[PERSON_NAME])"
type input "KUROSS/[PERSON_NAME]"
click at [1137, 459] on button "Search" at bounding box center [1186, 475] width 99 height 33
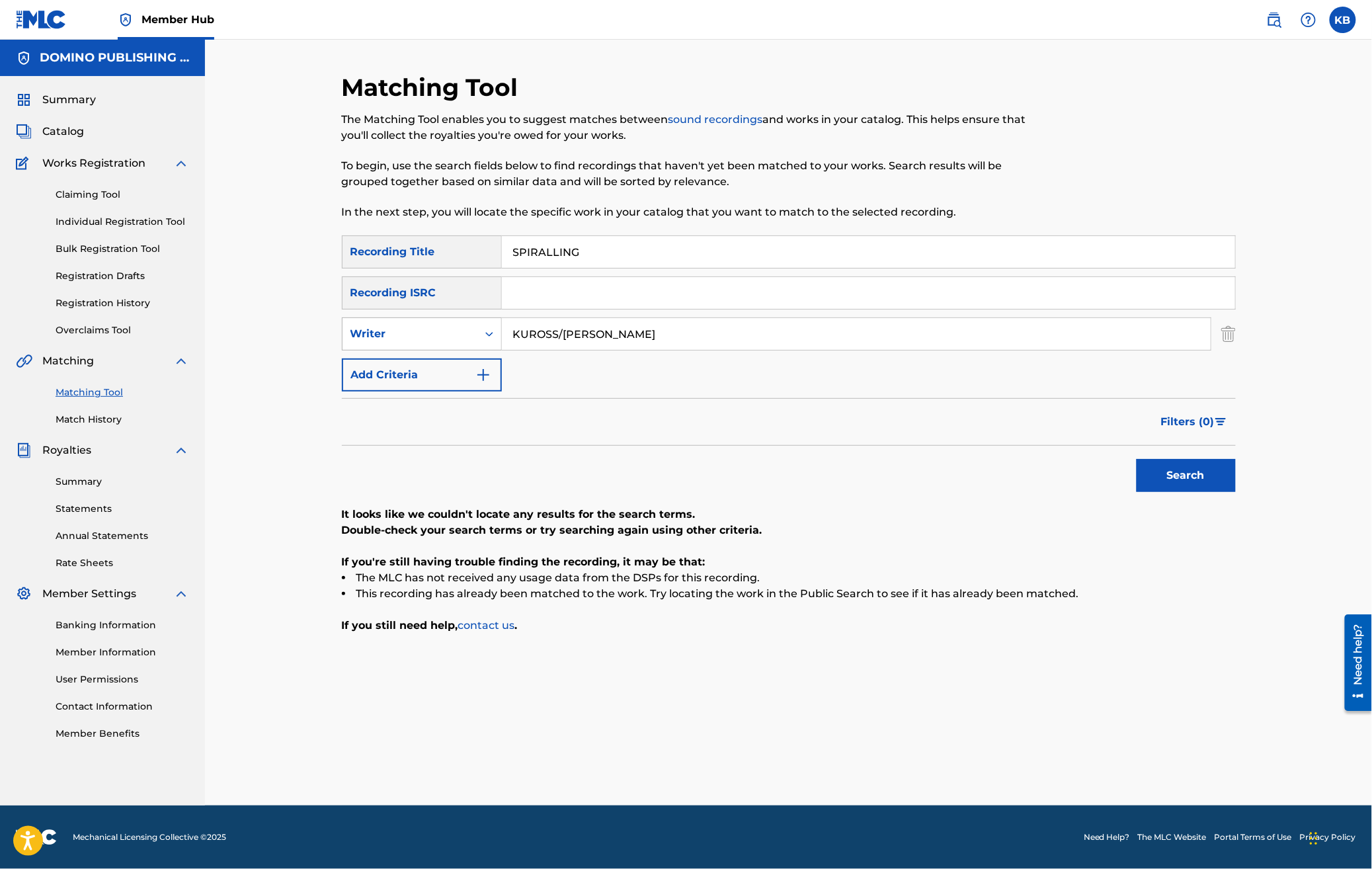
click at [422, 324] on div "Writer" at bounding box center [409, 334] width 135 height 25
click at [423, 365] on div "Recording Artist" at bounding box center [422, 366] width 159 height 33
click at [666, 354] on div "SearchWithCriteriad1f627b0-1ea3-4402-9fc3-a549eaead35e Recording Title SPIRALLI…" at bounding box center [789, 313] width 894 height 156
click at [670, 343] on input "Search Form" at bounding box center [856, 334] width 709 height 32
click at [1137, 459] on button "Search" at bounding box center [1186, 475] width 99 height 33
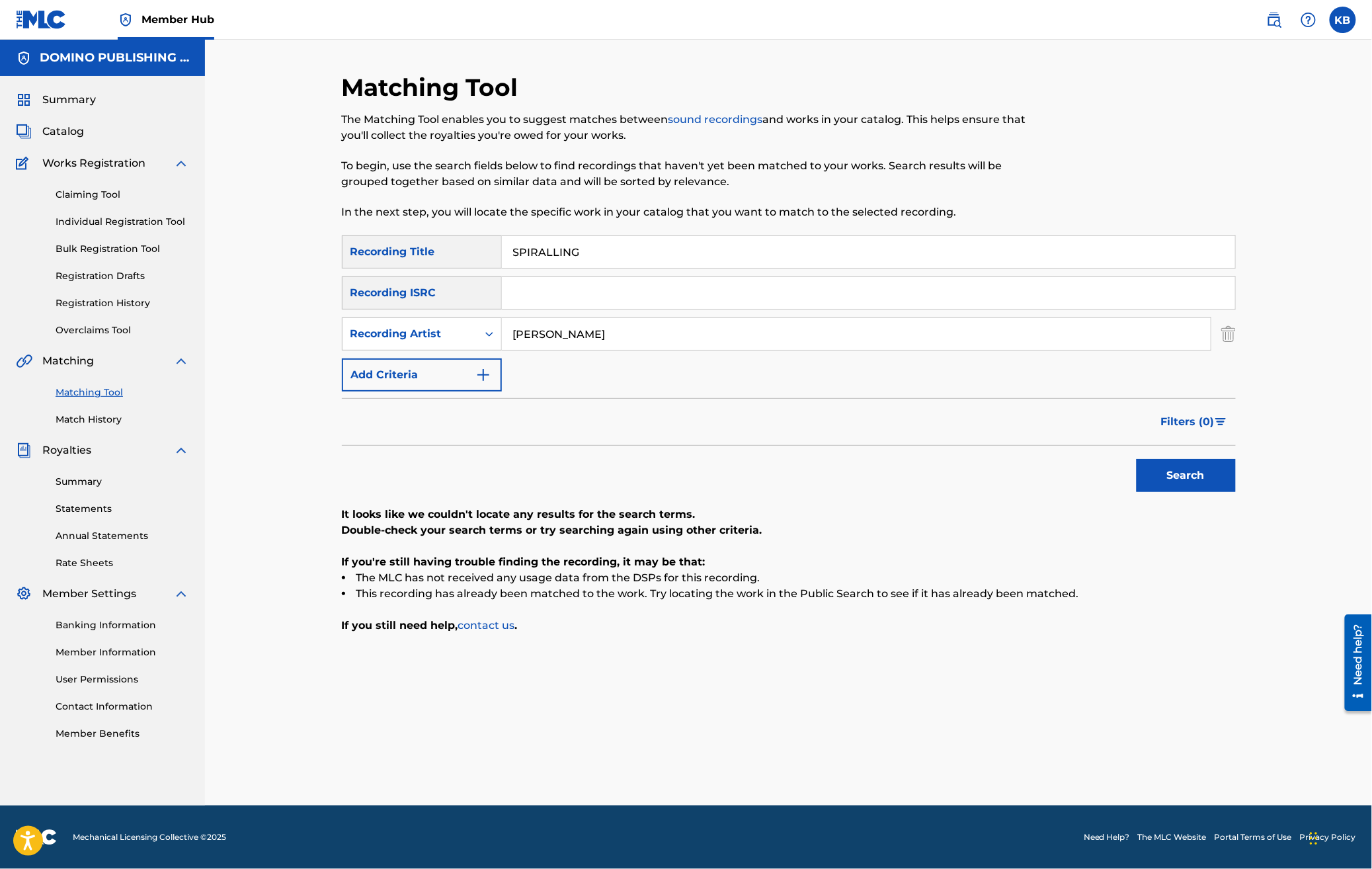
click at [557, 333] on input "[PERSON_NAME]" at bounding box center [856, 334] width 709 height 32
type input "[PERSON_NAME]"
click at [1137, 459] on button "Search" at bounding box center [1186, 475] width 99 height 33
drag, startPoint x: 947, startPoint y: 247, endPoint x: 961, endPoint y: 187, distance: 61.6
click at [961, 187] on div "Matching Tool The Matching Tool enables you to suggest matches between sound re…" at bounding box center [789, 439] width 894 height 733
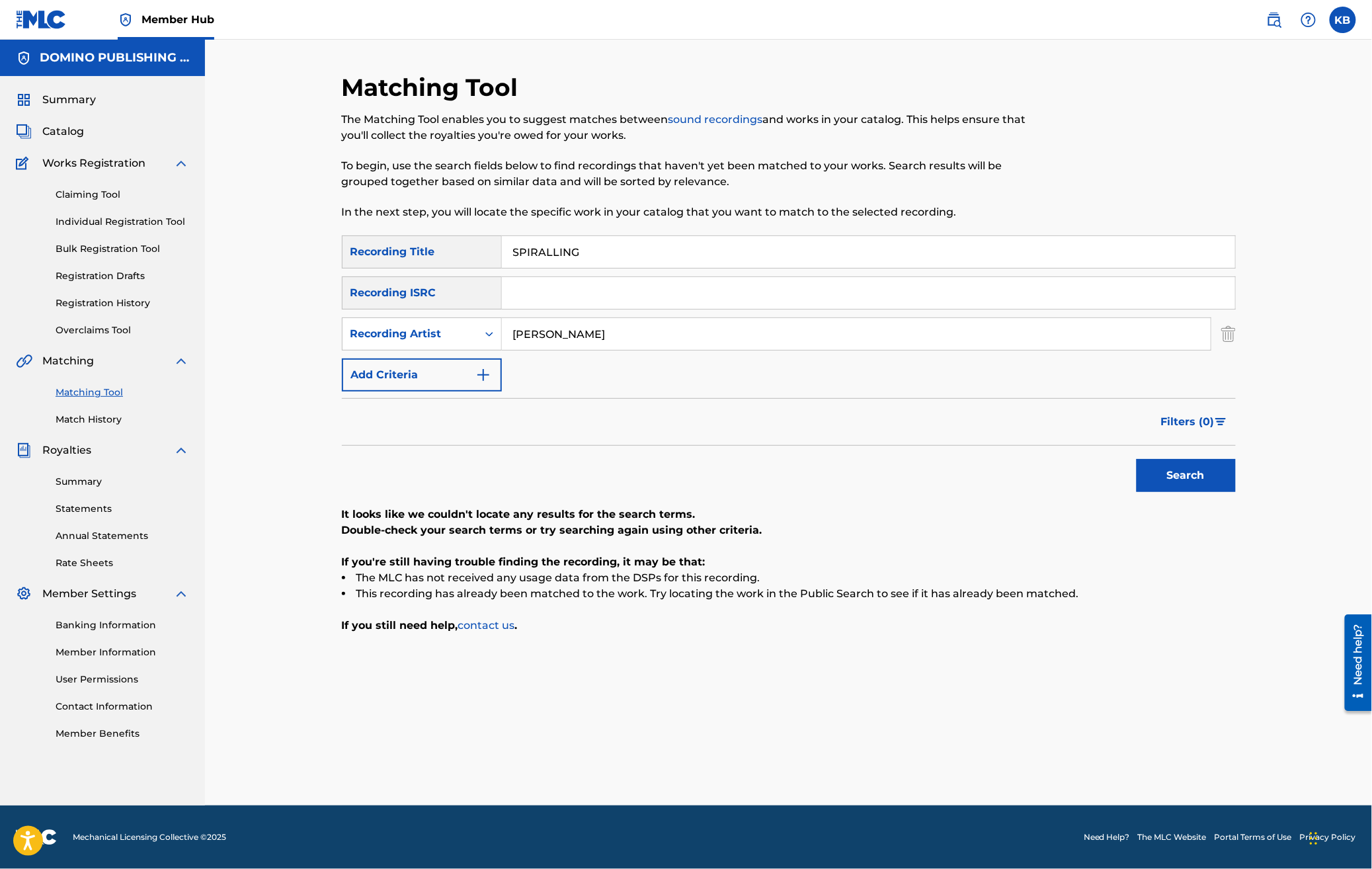
paste input "MAKE IT UP ([PERSON_NAME]/[PERSON_NAME])"
type input "MAKE IT UP"
drag, startPoint x: 668, startPoint y: 337, endPoint x: 686, endPoint y: 263, distance: 76.2
click at [686, 263] on div "SearchWithCriteriad1f627b0-1ea3-4402-9fc3-a549eaead35e Recording Title MAKE IT …" at bounding box center [789, 313] width 894 height 156
paste input "MAKE IT UP ([PERSON_NAME]/[PERSON_NAME])"
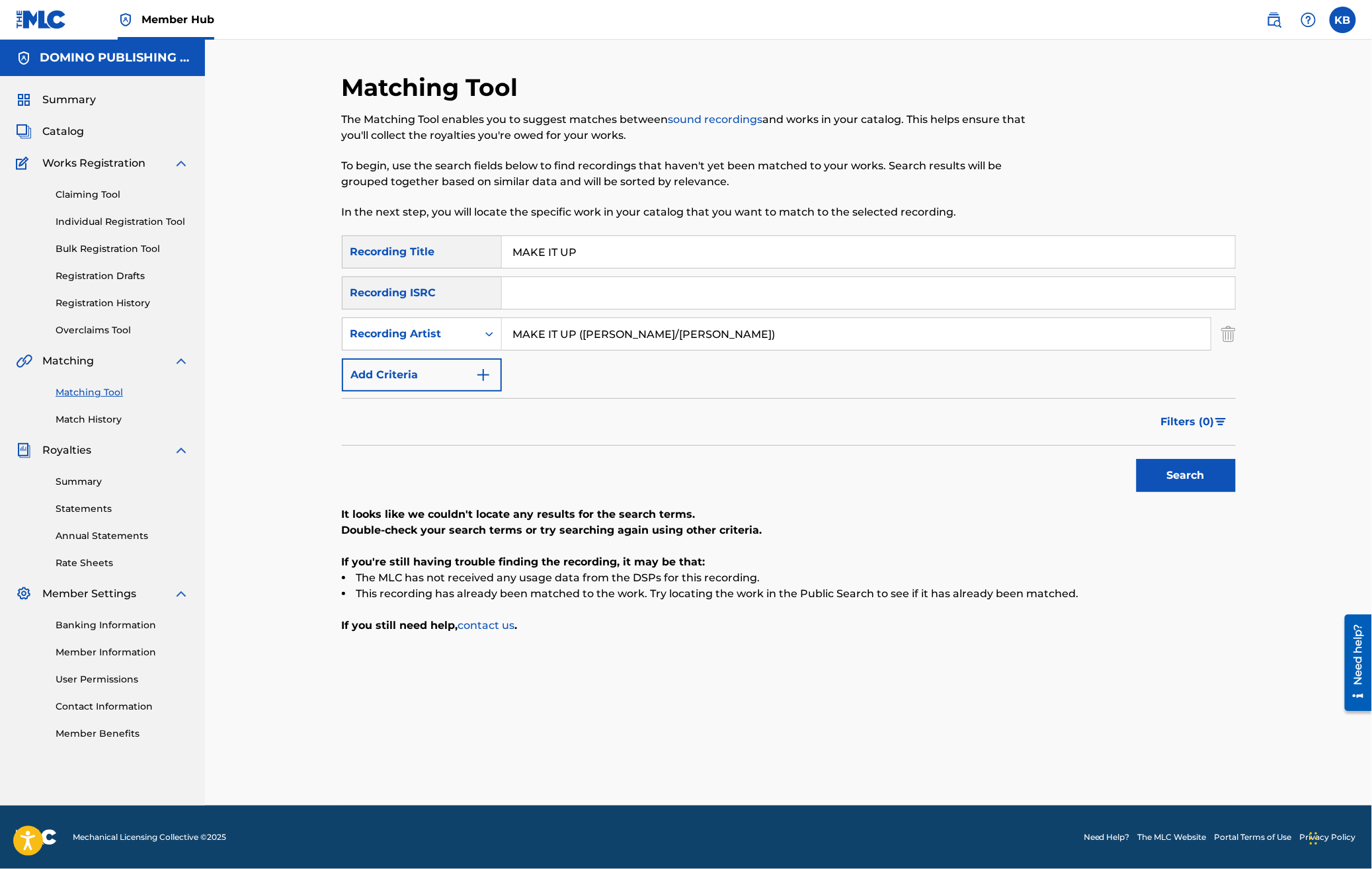
drag, startPoint x: 691, startPoint y: 335, endPoint x: 695, endPoint y: 280, distance: 55.1
click at [695, 280] on div "SearchWithCriteriad1f627b0-1ea3-4402-9fc3-a549eaead35e Recording Title MAKE IT …" at bounding box center [789, 313] width 894 height 156
type input "[PERSON_NAME]"
click at [1137, 459] on button "Search" at bounding box center [1186, 475] width 99 height 33
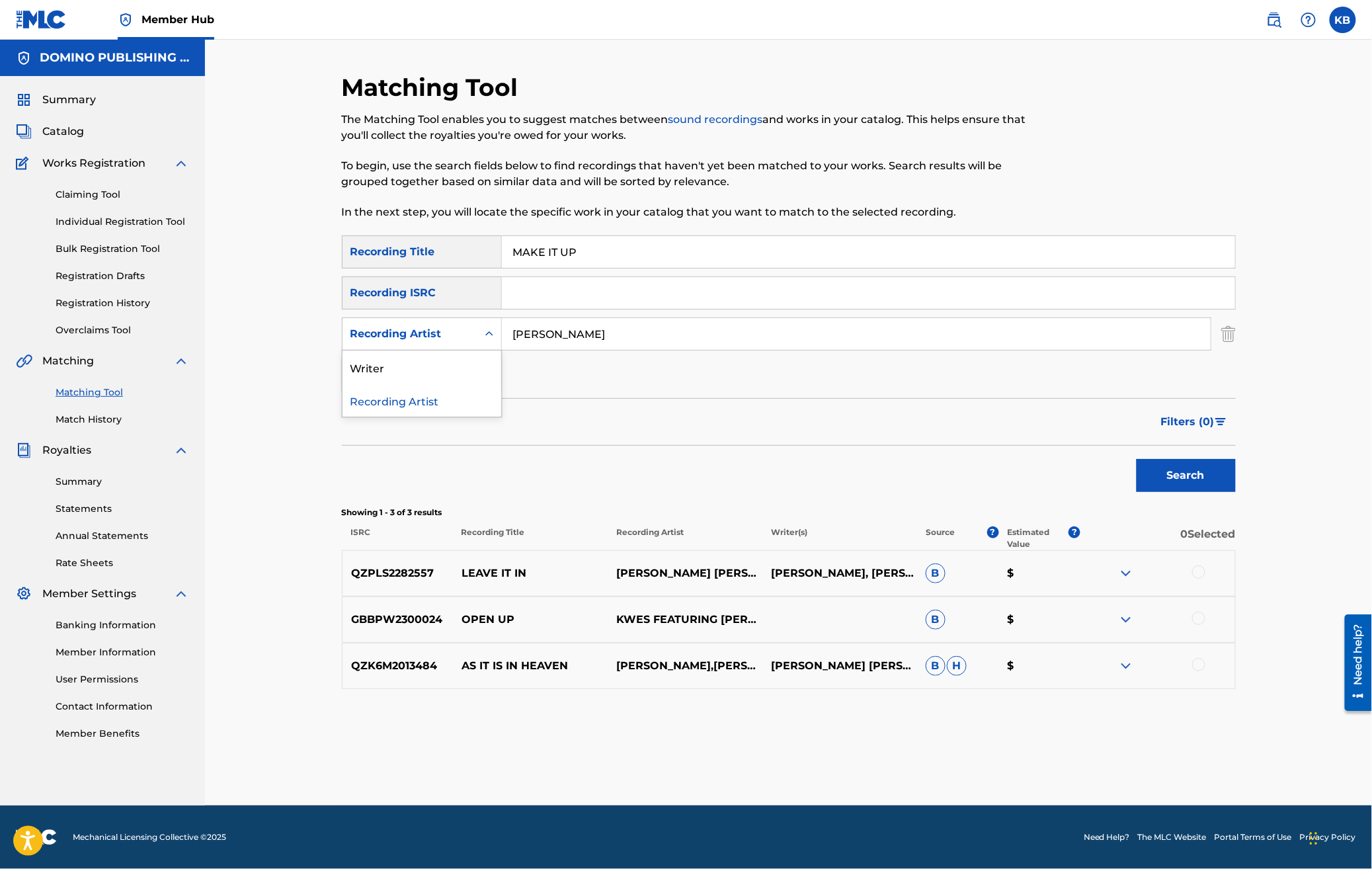
click at [440, 332] on div "Recording Artist" at bounding box center [410, 334] width 119 height 16
drag, startPoint x: 430, startPoint y: 358, endPoint x: 457, endPoint y: 354, distance: 27.3
click at [430, 358] on div "Writer" at bounding box center [422, 366] width 159 height 33
click at [615, 327] on input "Search Form" at bounding box center [856, 334] width 709 height 32
paste input "MAKE IT UP ([PERSON_NAME]/[PERSON_NAME])"
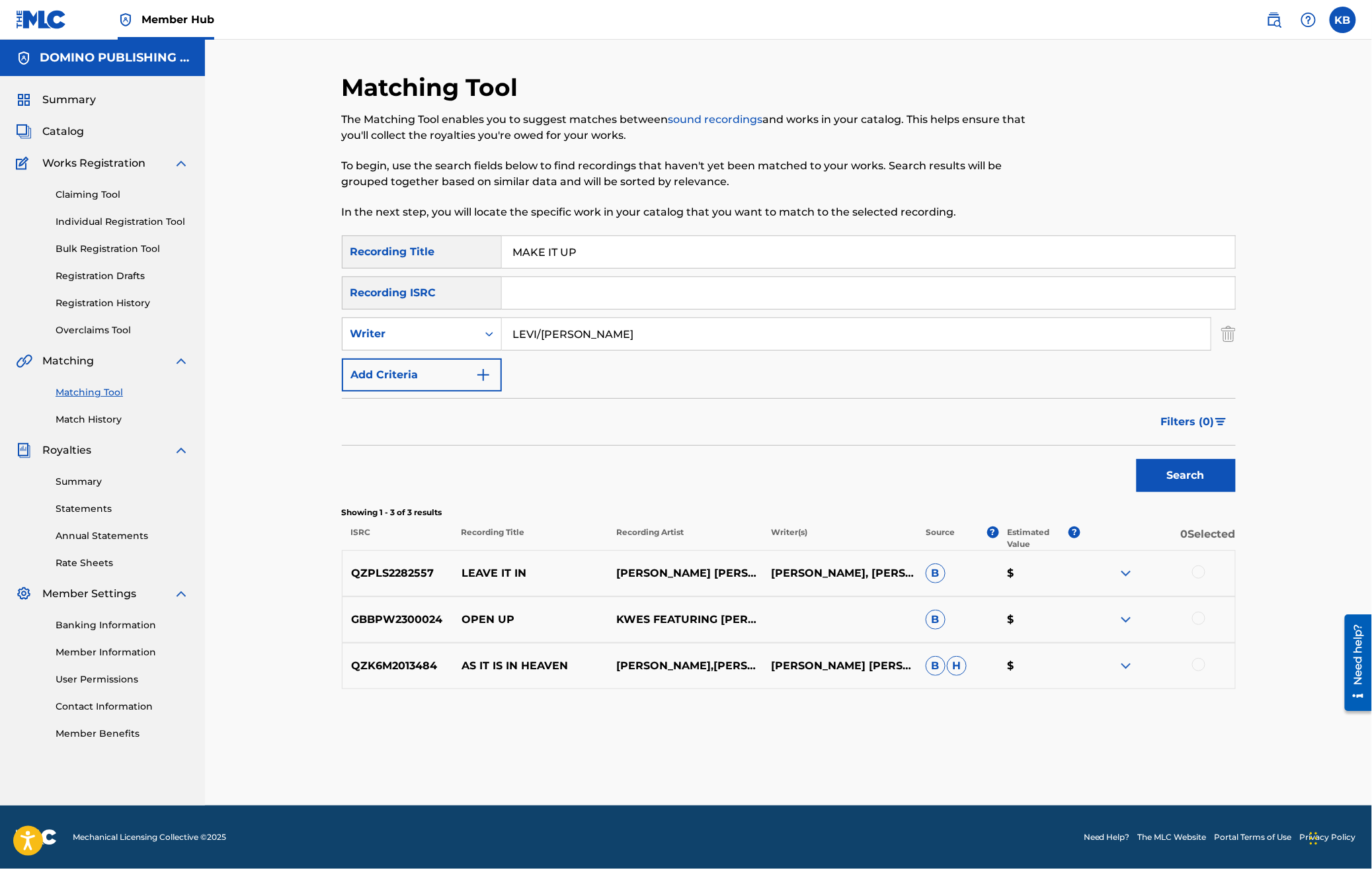
type input "LEVI/[PERSON_NAME]"
click at [1137, 459] on button "Search" at bounding box center [1186, 475] width 99 height 33
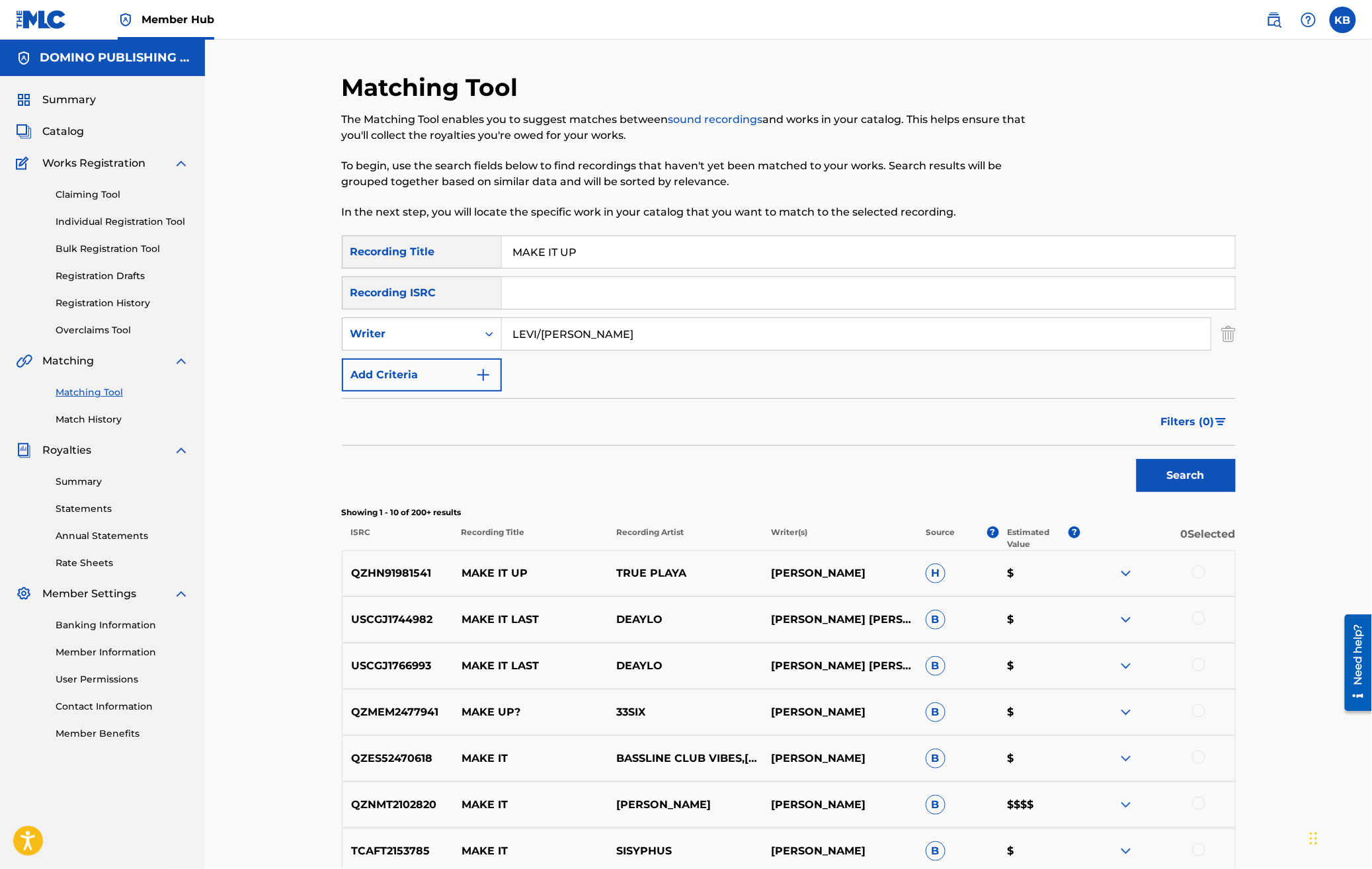
drag, startPoint x: 1027, startPoint y: 260, endPoint x: 1037, endPoint y: 148, distance: 112.4
click at [1037, 152] on div "Matching Tool The Matching Tool enables you to suggest matches between sound re…" at bounding box center [789, 593] width 894 height 1039
paste input "WIDE OPEN ROAD ([PERSON_NAME])"
type input "WIDE OPEN ROAD"
drag, startPoint x: 621, startPoint y: 332, endPoint x: 656, endPoint y: 244, distance: 94.7
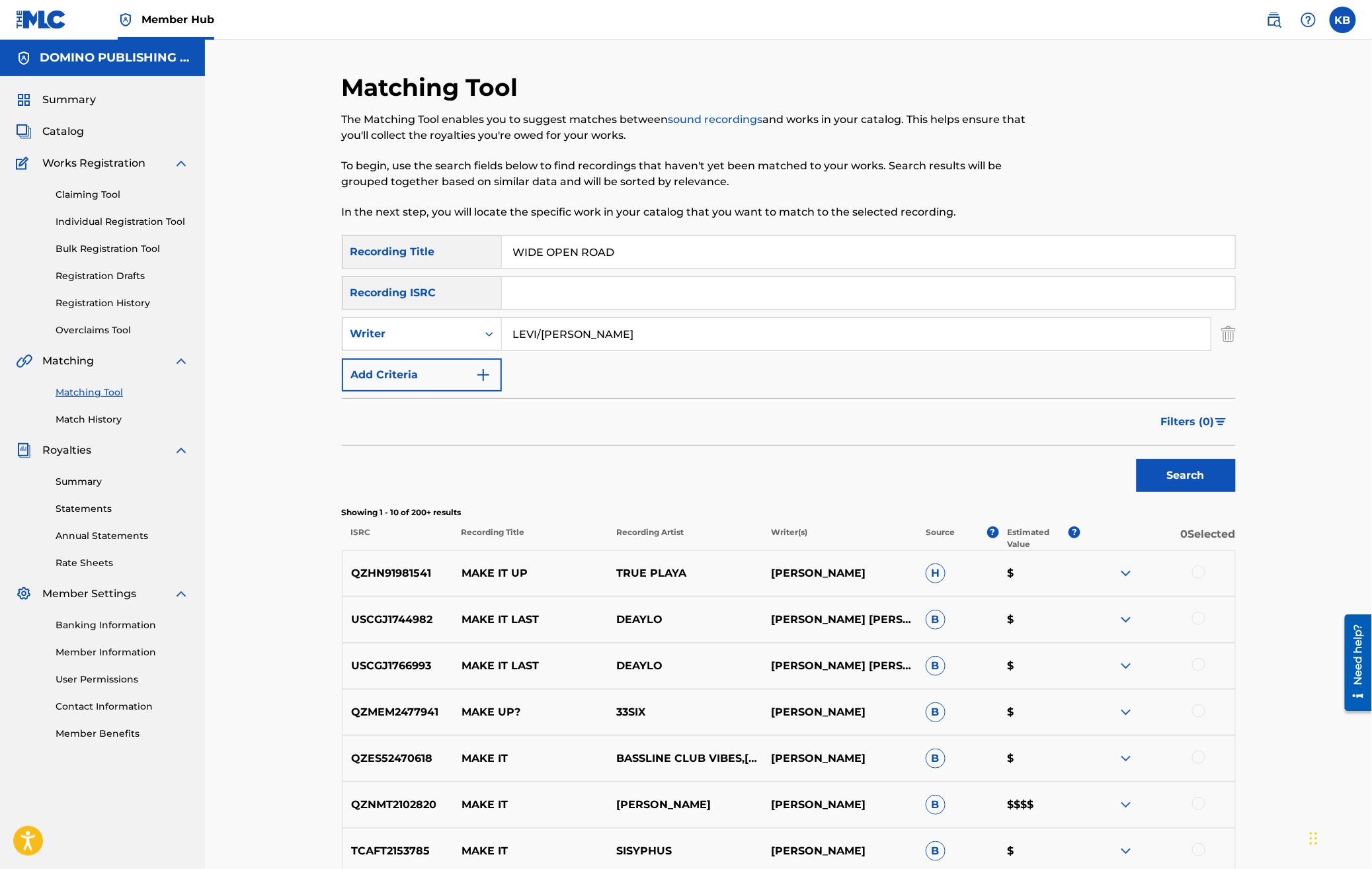
click at [634, 287] on div "SearchWithCriteriad1f627b0-1ea3-4402-9fc3-a549eaead35e Recording Title WIDE OPE…" at bounding box center [789, 313] width 894 height 156
paste input "WIDE OPEN ROAD ([PERSON_NAME])"
click at [1137, 459] on button "Search" at bounding box center [1186, 475] width 99 height 33
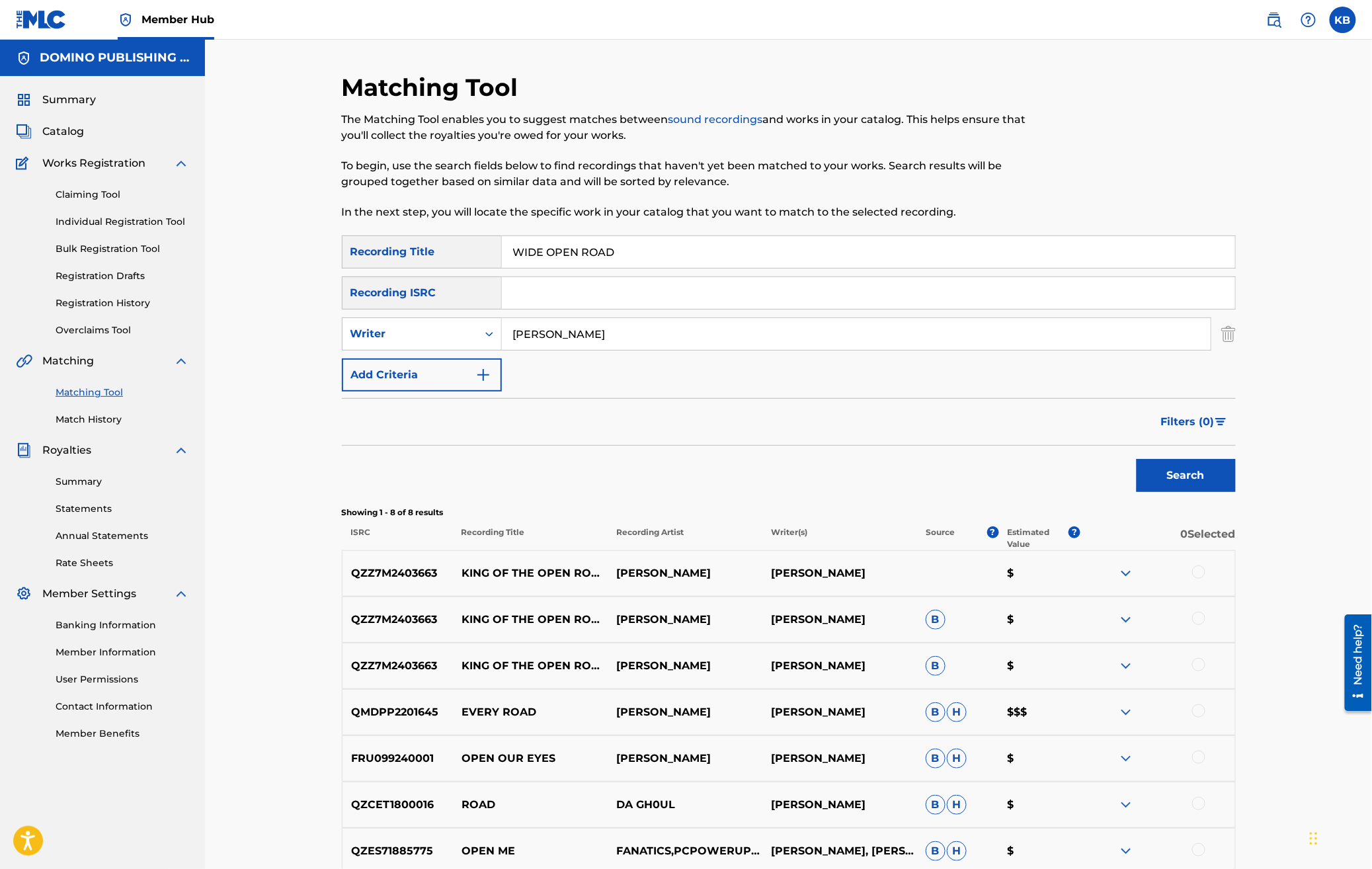
type input "[PERSON_NAME]"
click at [1137, 459] on button "Search" at bounding box center [1186, 475] width 99 height 33
click at [448, 340] on div "Writer" at bounding box center [410, 334] width 119 height 16
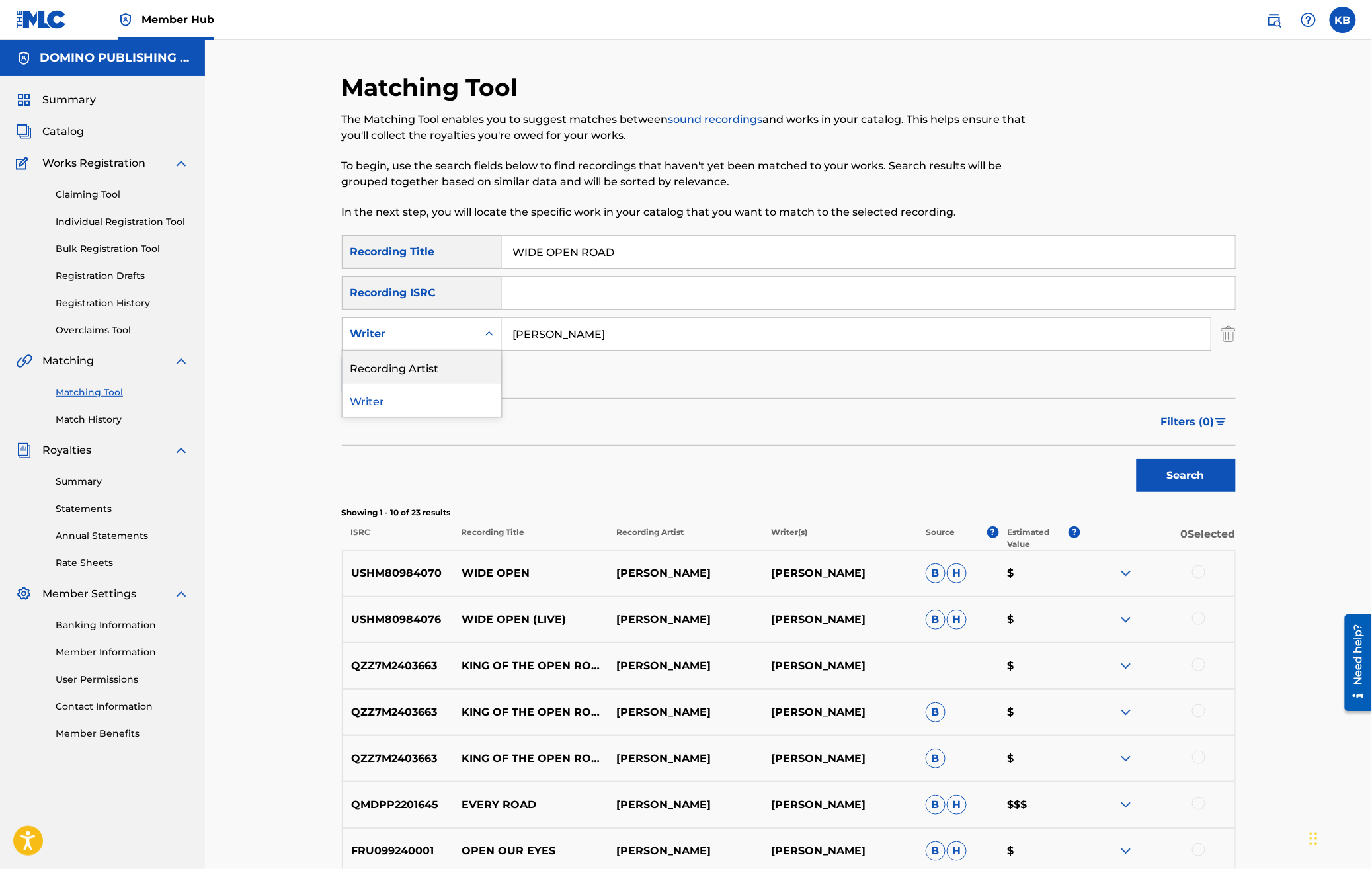
click at [432, 381] on div "Recording Artist" at bounding box center [422, 366] width 159 height 33
click at [563, 337] on input "Search Form" at bounding box center [856, 334] width 709 height 32
click at [1137, 459] on button "Search" at bounding box center [1186, 475] width 99 height 33
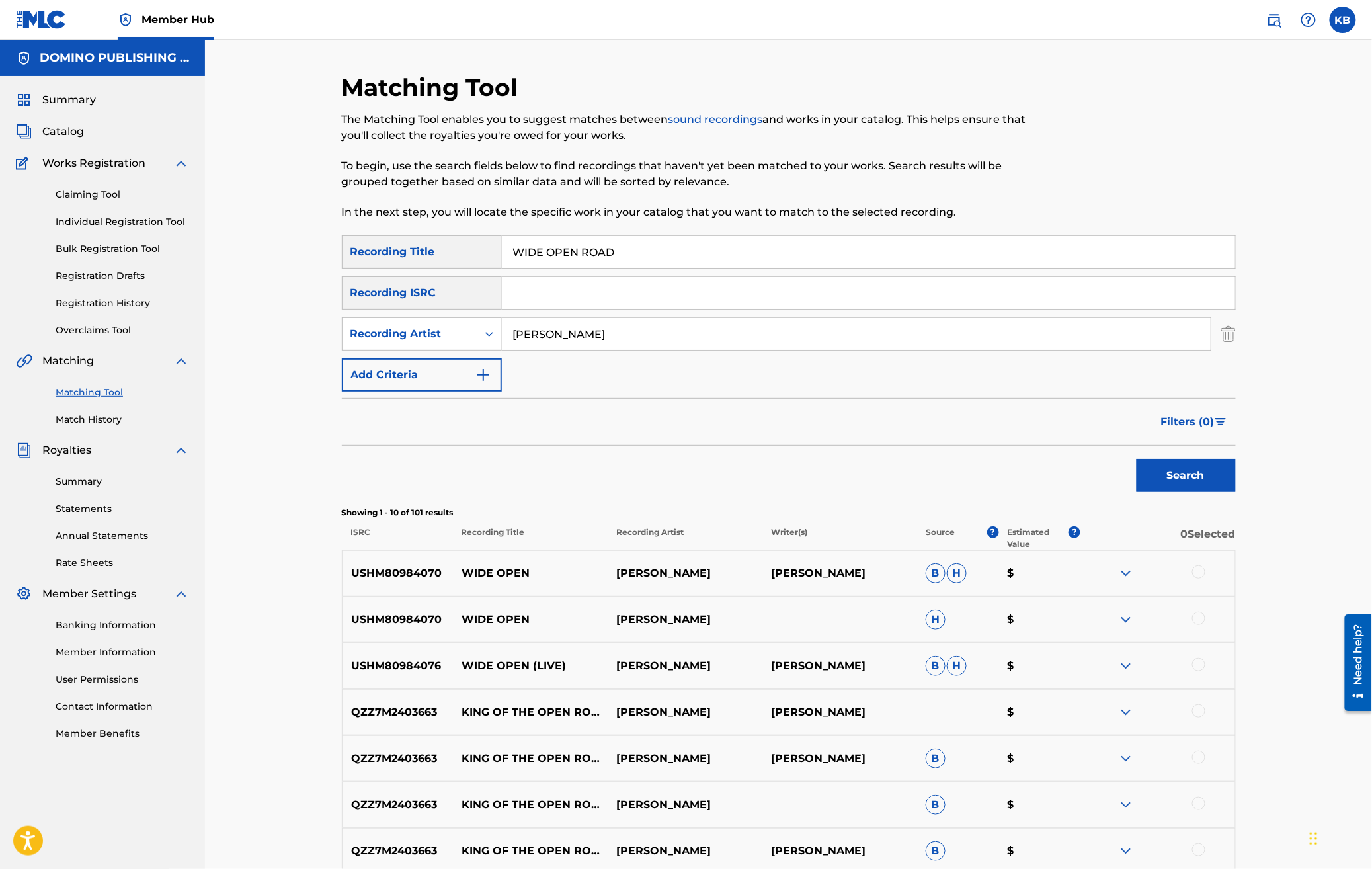
drag, startPoint x: 645, startPoint y: 340, endPoint x: 678, endPoint y: 201, distance: 142.9
click at [674, 215] on div "Matching Tool The Matching Tool enables you to suggest matches between sound re…" at bounding box center [789, 593] width 894 height 1039
paste input "The Triffids"
type input "The Triffids"
click at [1137, 459] on button "Search" at bounding box center [1186, 475] width 99 height 33
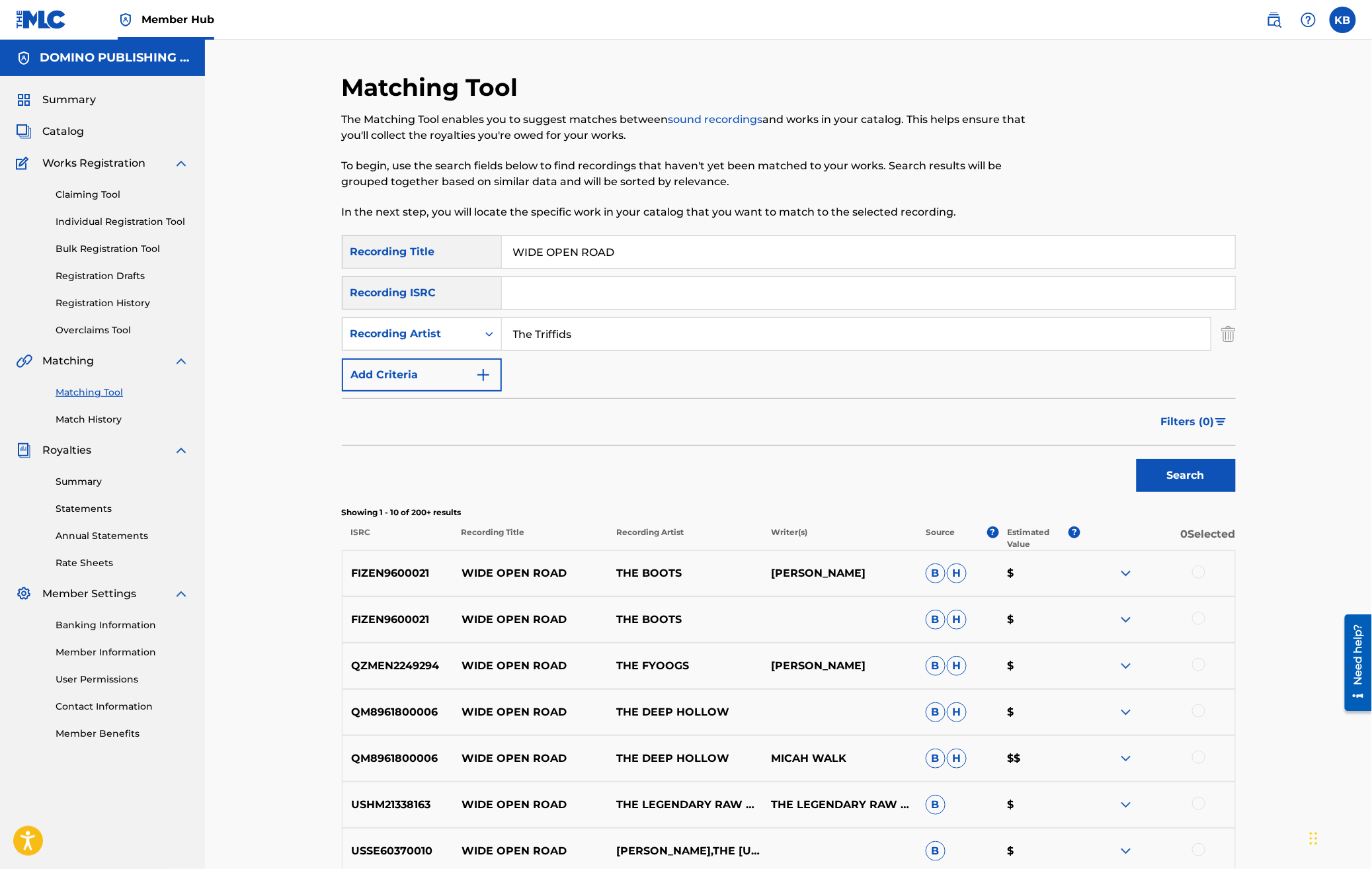
drag, startPoint x: 1025, startPoint y: 255, endPoint x: 1029, endPoint y: 182, distance: 73.1
click at [1029, 188] on div "Matching Tool The Matching Tool enables you to suggest matches between sound re…" at bounding box center [789, 593] width 894 height 1039
paste input "NINE MILLION RAINY DAYS ([PERSON_NAME]/[PERSON_NAME])"
type input "NINE MILLION RAINY DAYS"
drag, startPoint x: 609, startPoint y: 340, endPoint x: 624, endPoint y: 250, distance: 91.2
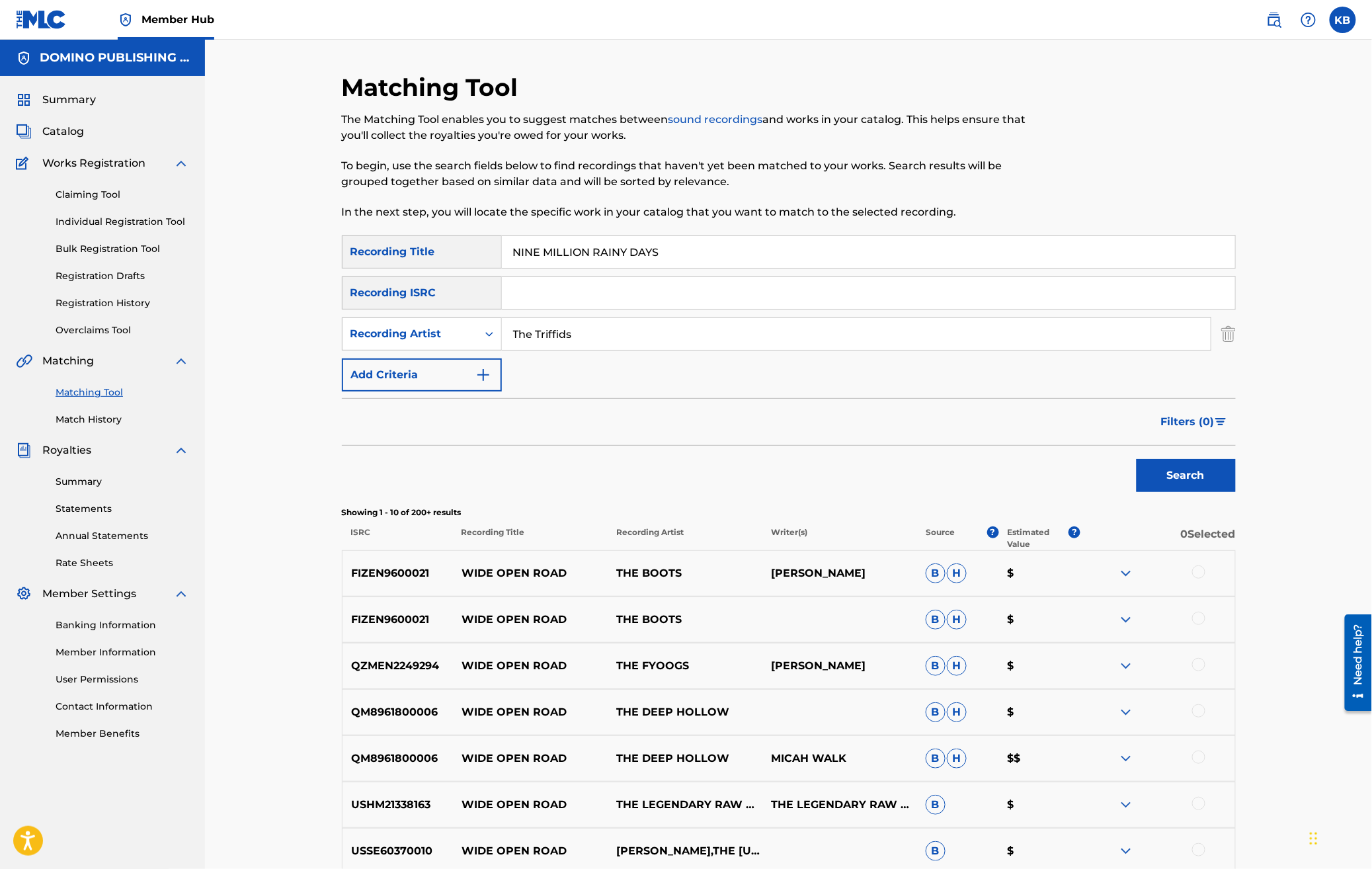
click at [624, 250] on div "SearchWithCriteriad1f627b0-1ea3-4402-9fc3-a549eaead35e Recording Title NINE MIL…" at bounding box center [789, 313] width 894 height 156
type input "[PERSON_NAME] and [PERSON_NAME] chain"
click at [1184, 472] on button "Search" at bounding box center [1186, 475] width 99 height 33
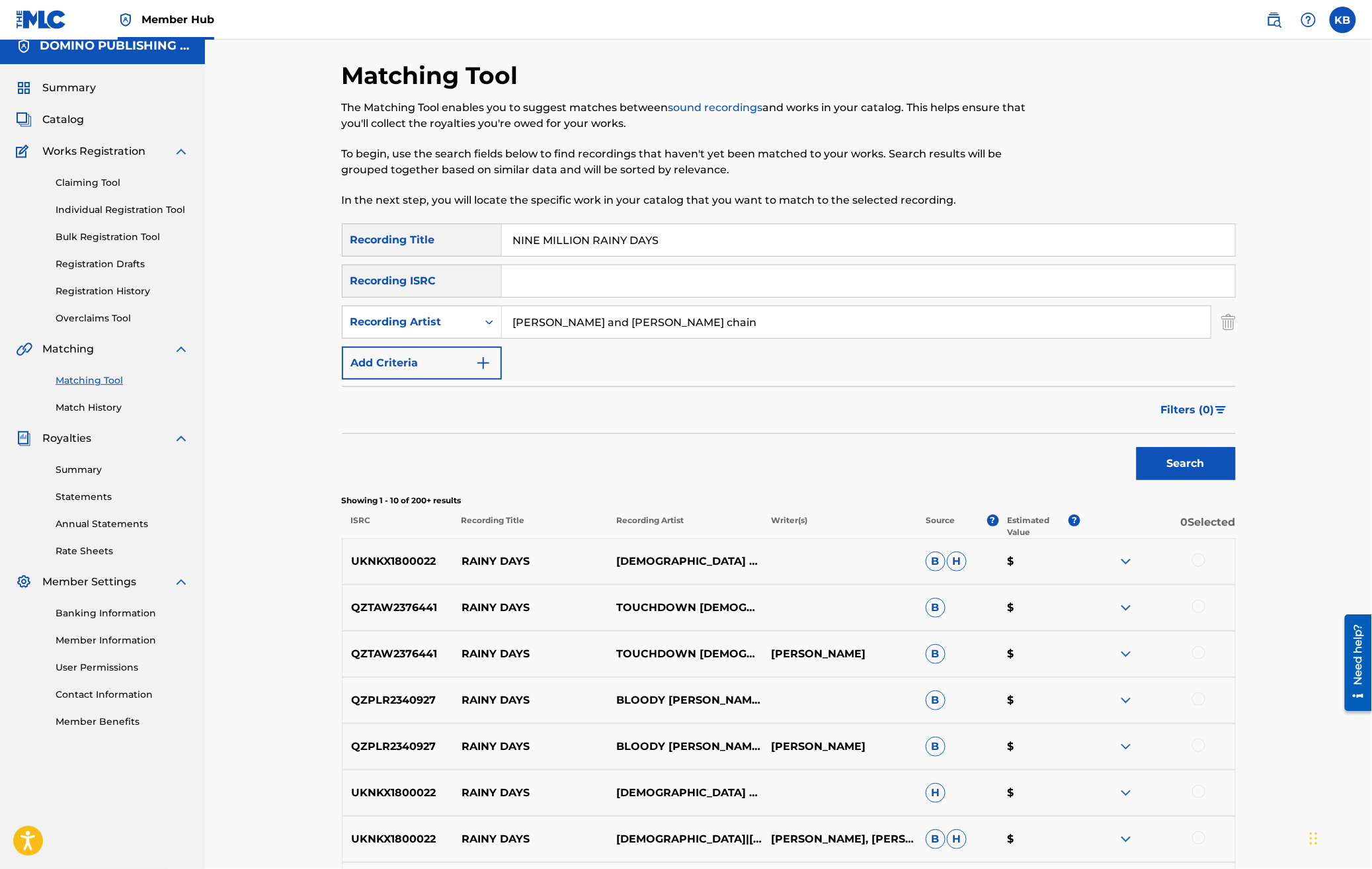
scroll to position [26, 0]
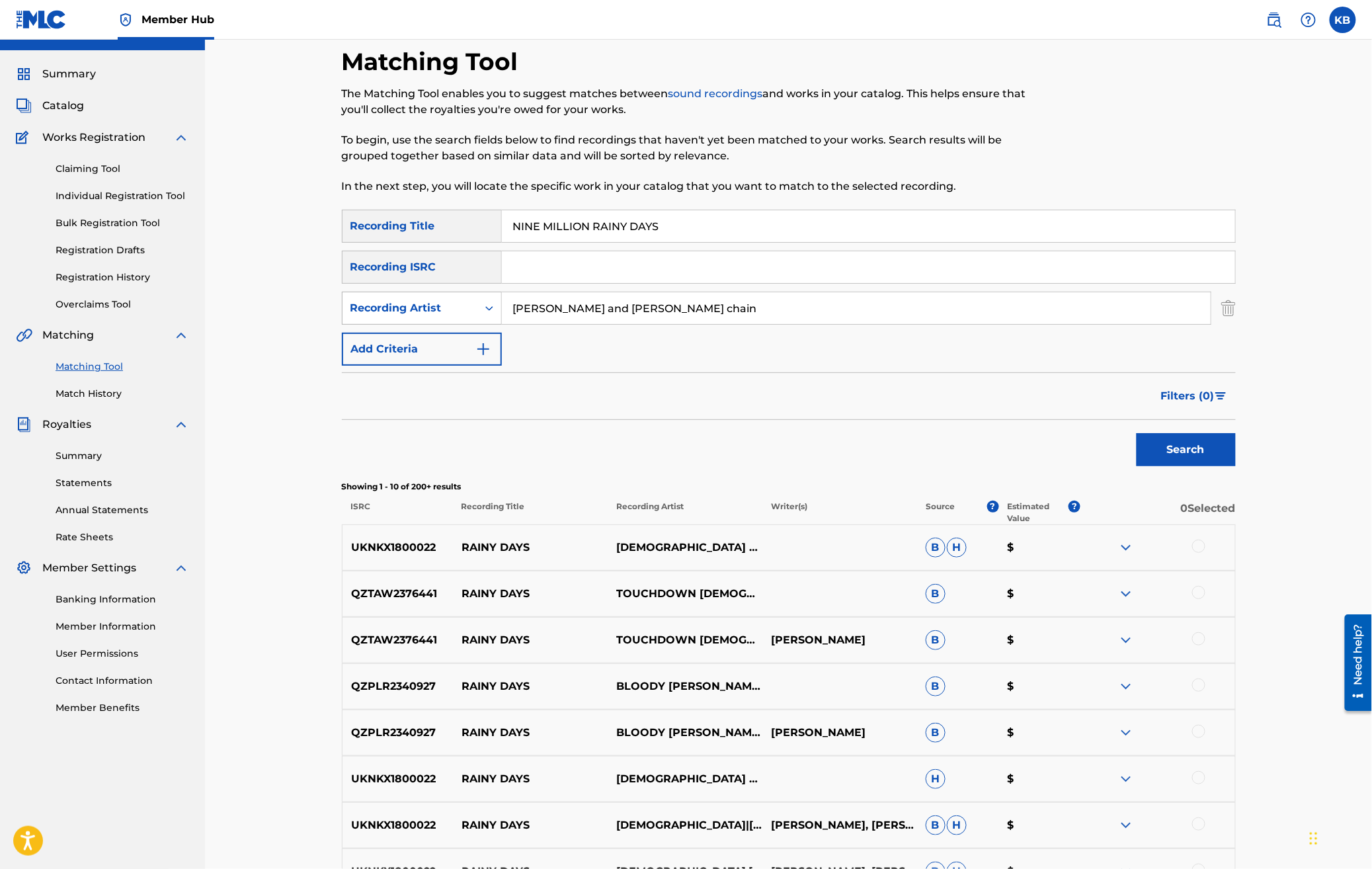
click at [416, 314] on div "Recording Artist" at bounding box center [410, 308] width 119 height 16
drag, startPoint x: 415, startPoint y: 335, endPoint x: 481, endPoint y: 324, distance: 66.9
click at [415, 335] on div "Writer" at bounding box center [422, 340] width 159 height 33
click at [570, 306] on input "Search Form" at bounding box center [856, 308] width 709 height 32
type input "[PERSON_NAME]"
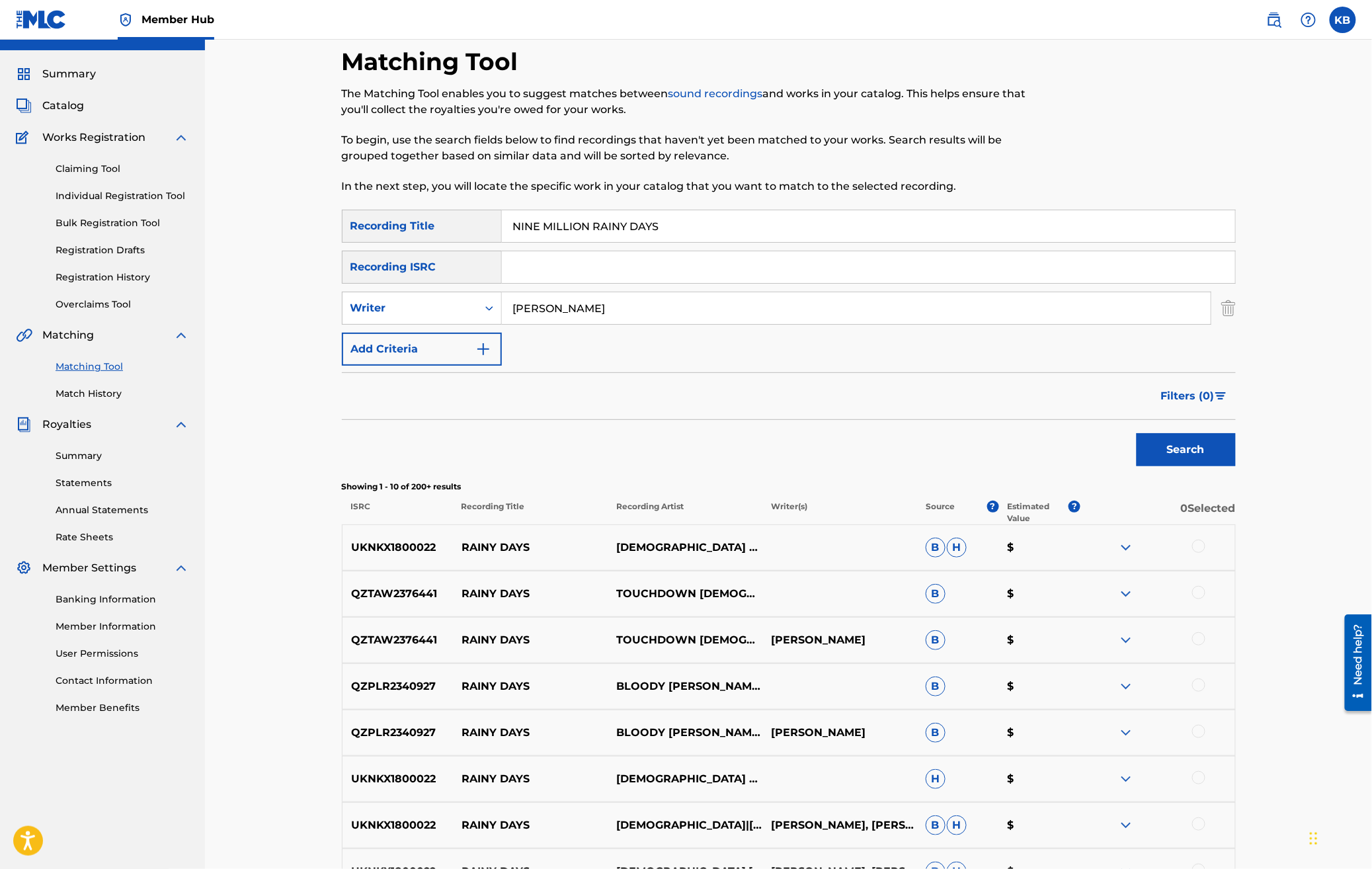
click at [1137, 433] on button "Search" at bounding box center [1186, 449] width 99 height 33
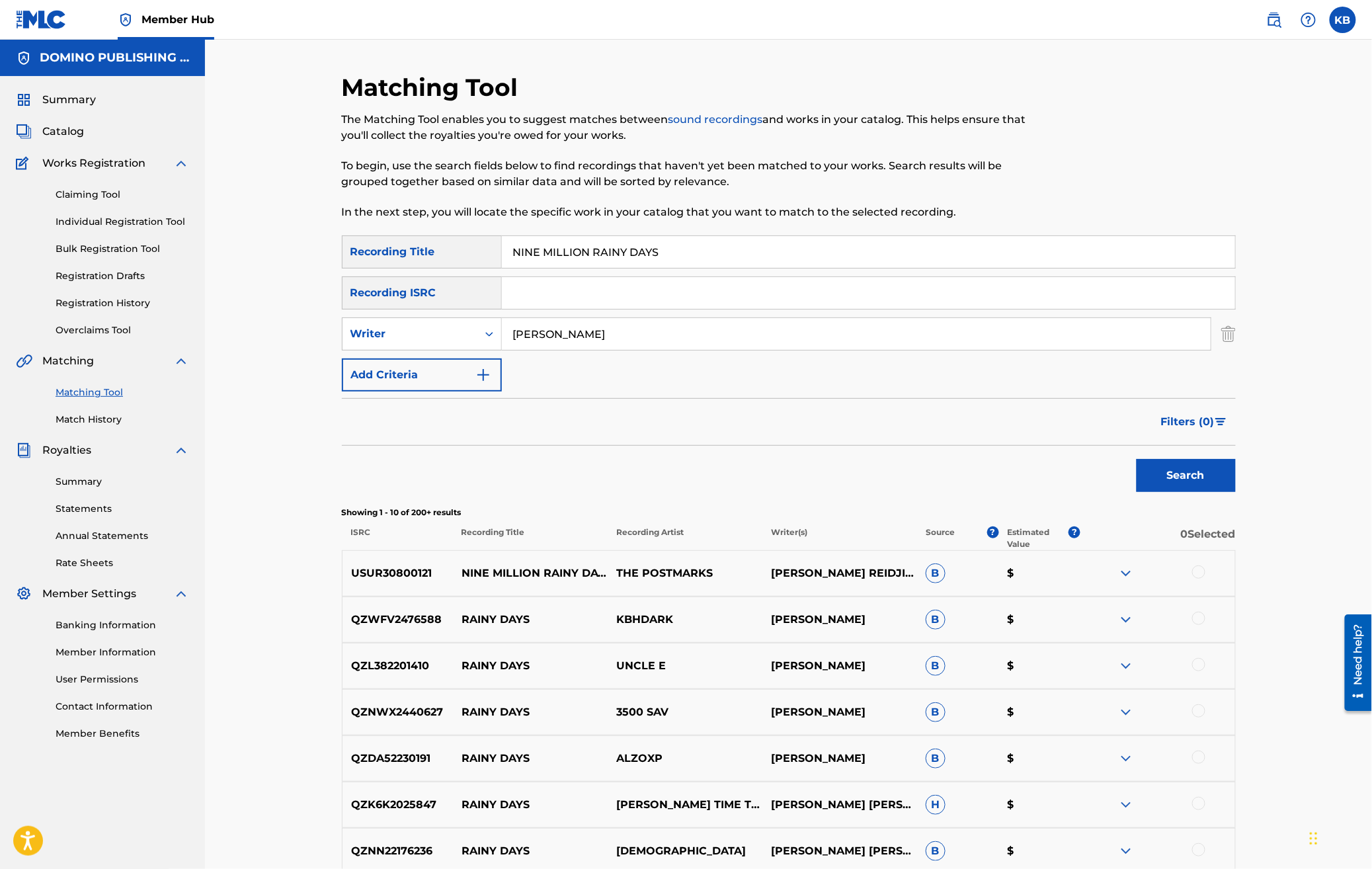
click at [1200, 570] on div at bounding box center [1199, 571] width 13 height 13
click at [929, 758] on button "Match 1 Group" at bounding box center [930, 760] width 146 height 33
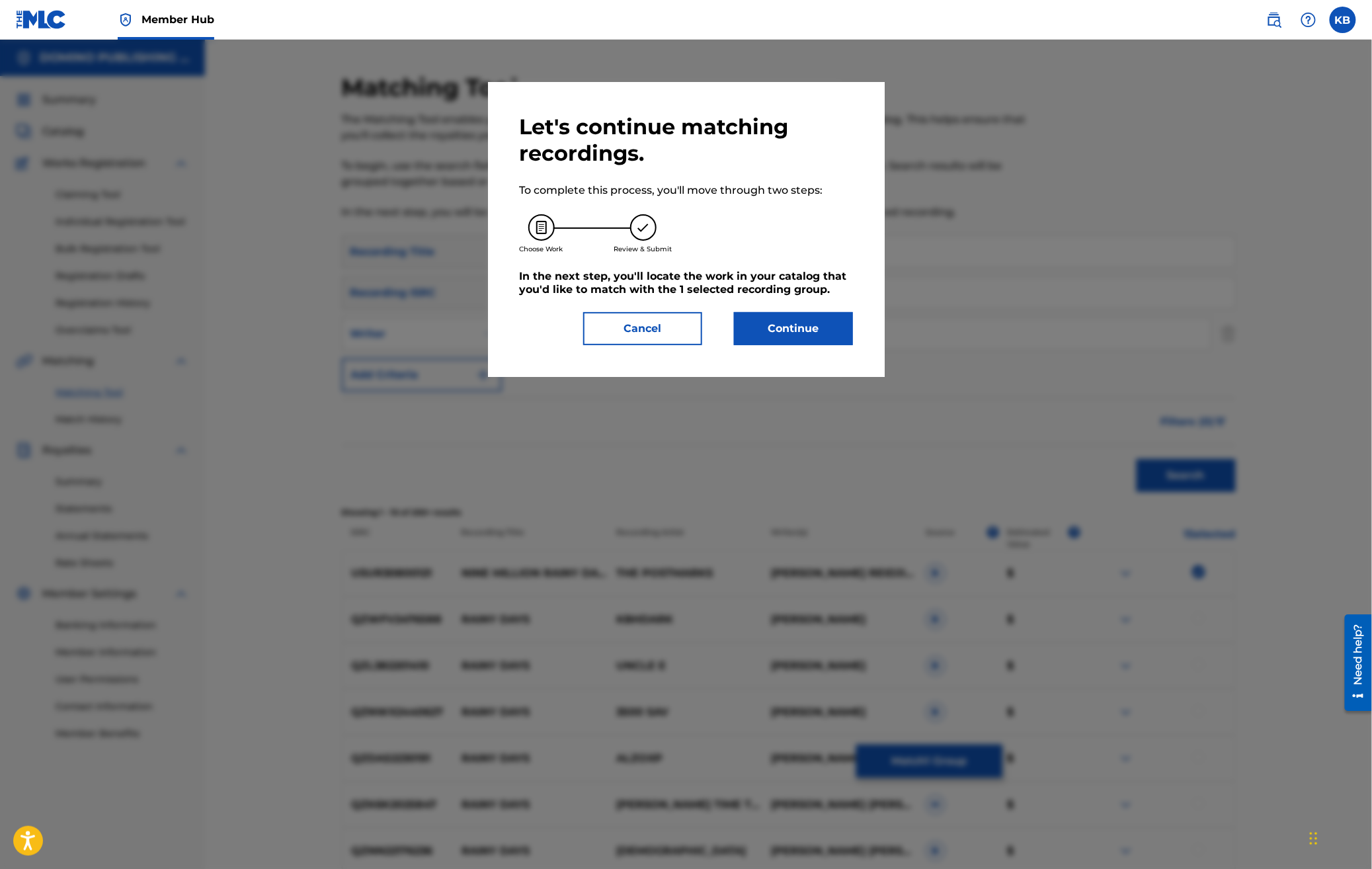
click at [803, 310] on div "Let's continue matching recordings. To complete this process, you'll move throu…" at bounding box center [686, 230] width 333 height 232
click at [777, 339] on button "Continue" at bounding box center [794, 328] width 119 height 33
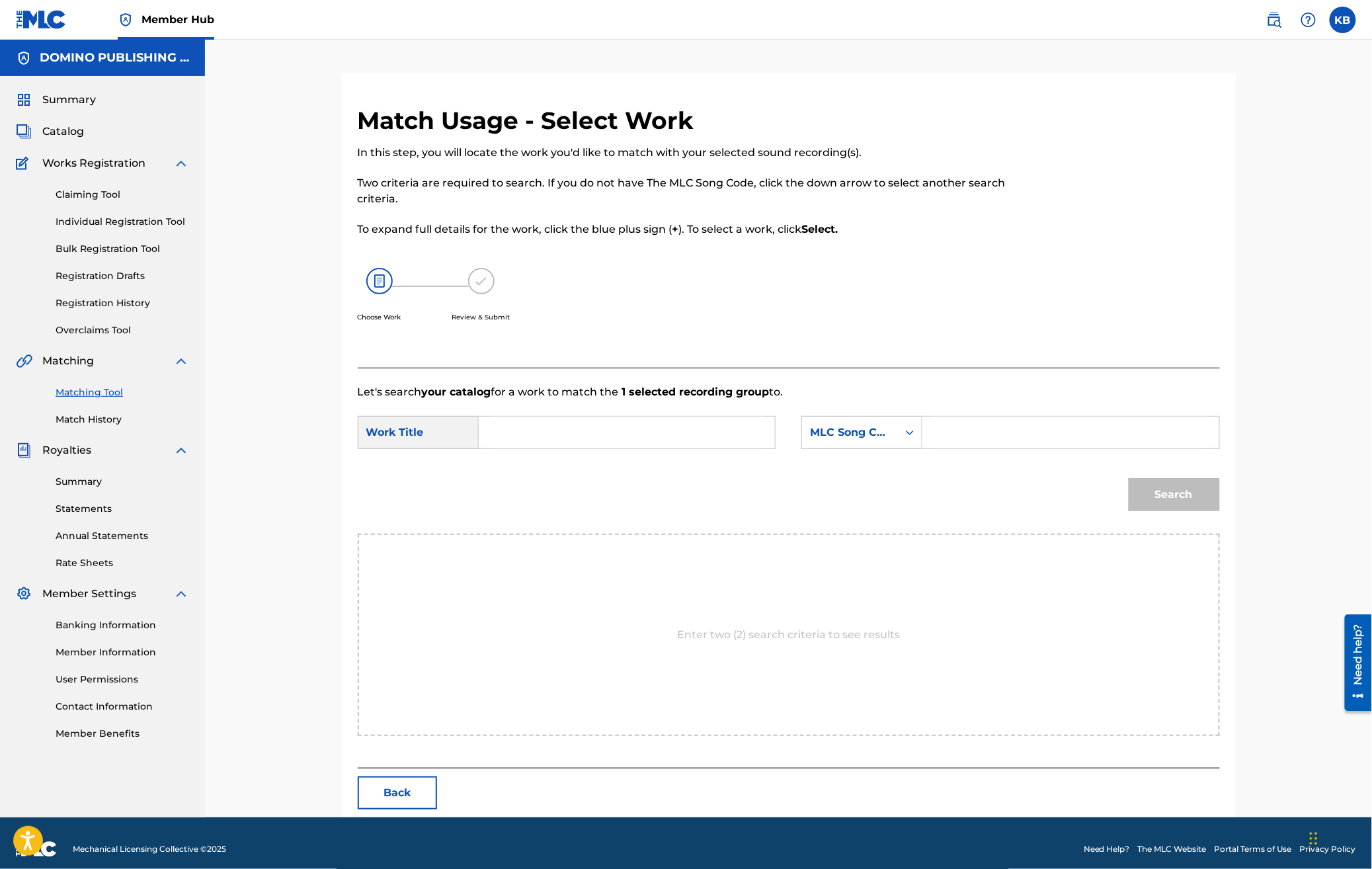
click at [620, 417] on input "Search Form" at bounding box center [627, 432] width 274 height 32
paste input "NINE MILLION RAINY DAYS ([PERSON_NAME]/[PERSON_NAME])"
type input "NINE MILLION RAINY DAYS"
click at [880, 442] on div "MLC Song Code" at bounding box center [850, 432] width 96 height 25
click at [875, 470] on div "Writer Name" at bounding box center [862, 465] width 119 height 33
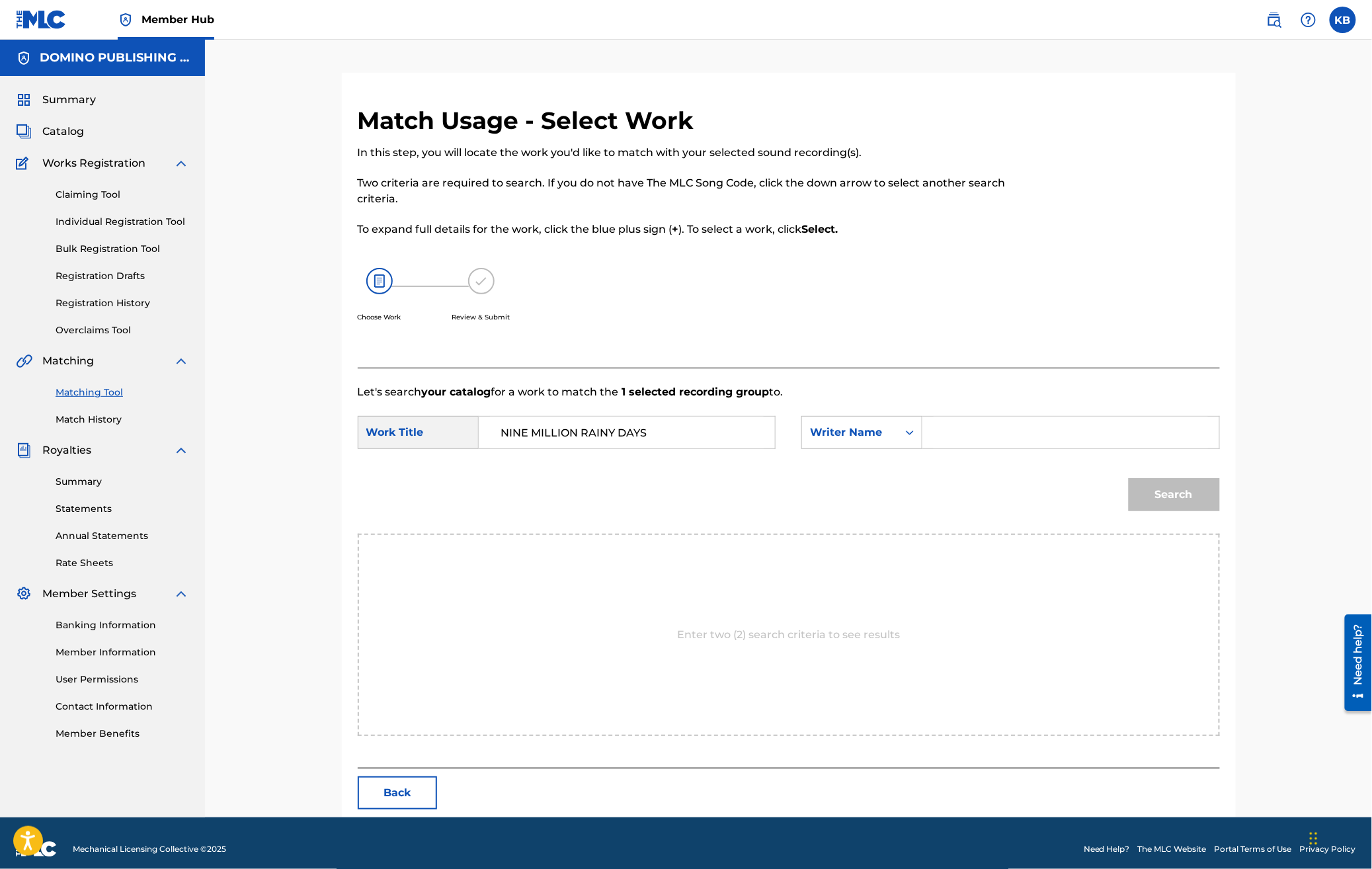
click at [975, 442] on input "Search Form" at bounding box center [1071, 432] width 274 height 32
paste input "NINE MILLION RAINY DAYS ([PERSON_NAME]/[PERSON_NAME])"
type input "[PERSON_NAME]"
click at [1129, 478] on button "Search" at bounding box center [1174, 494] width 91 height 33
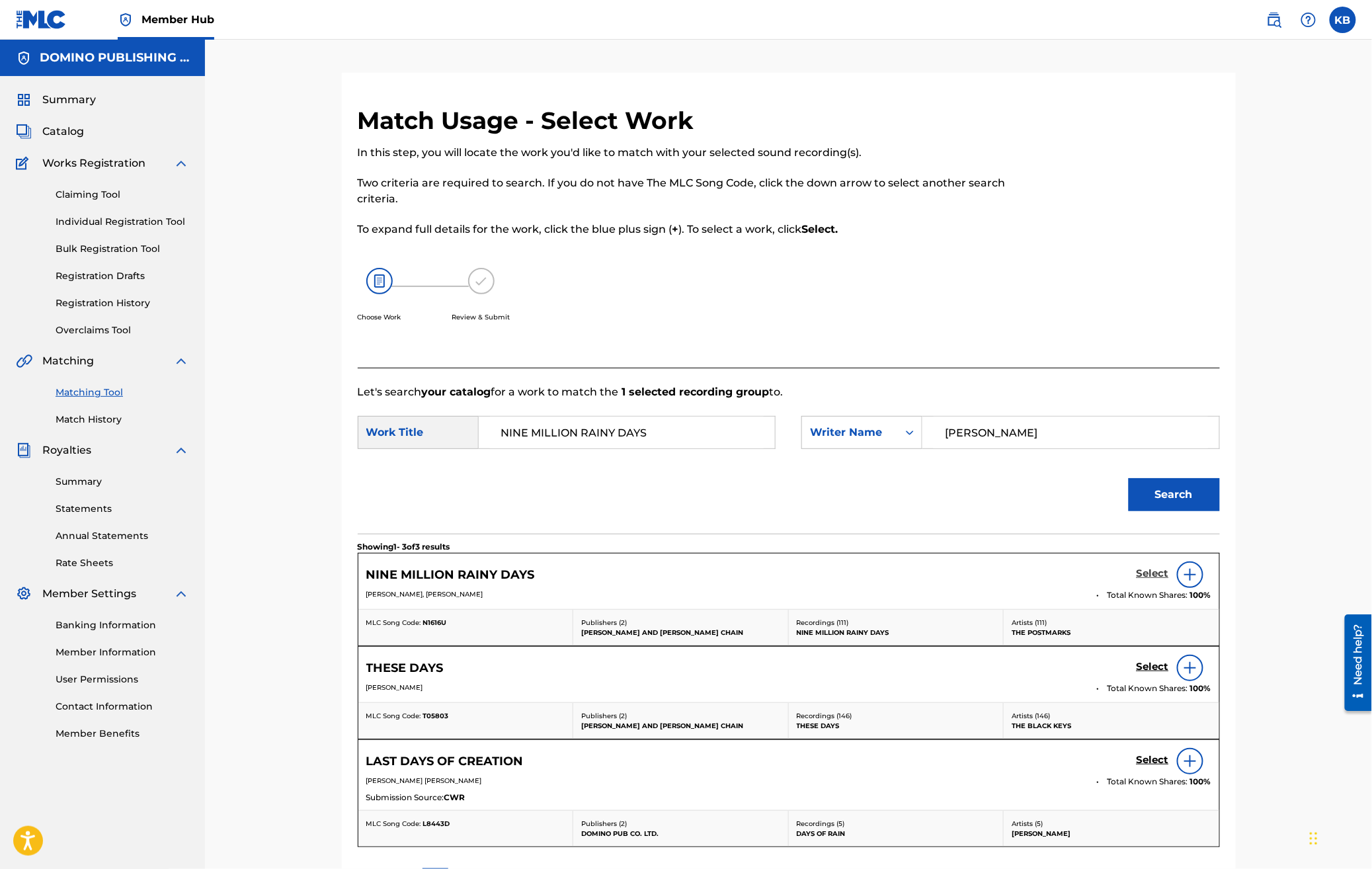
click at [1142, 572] on h5 "Select" at bounding box center [1153, 574] width 32 height 12
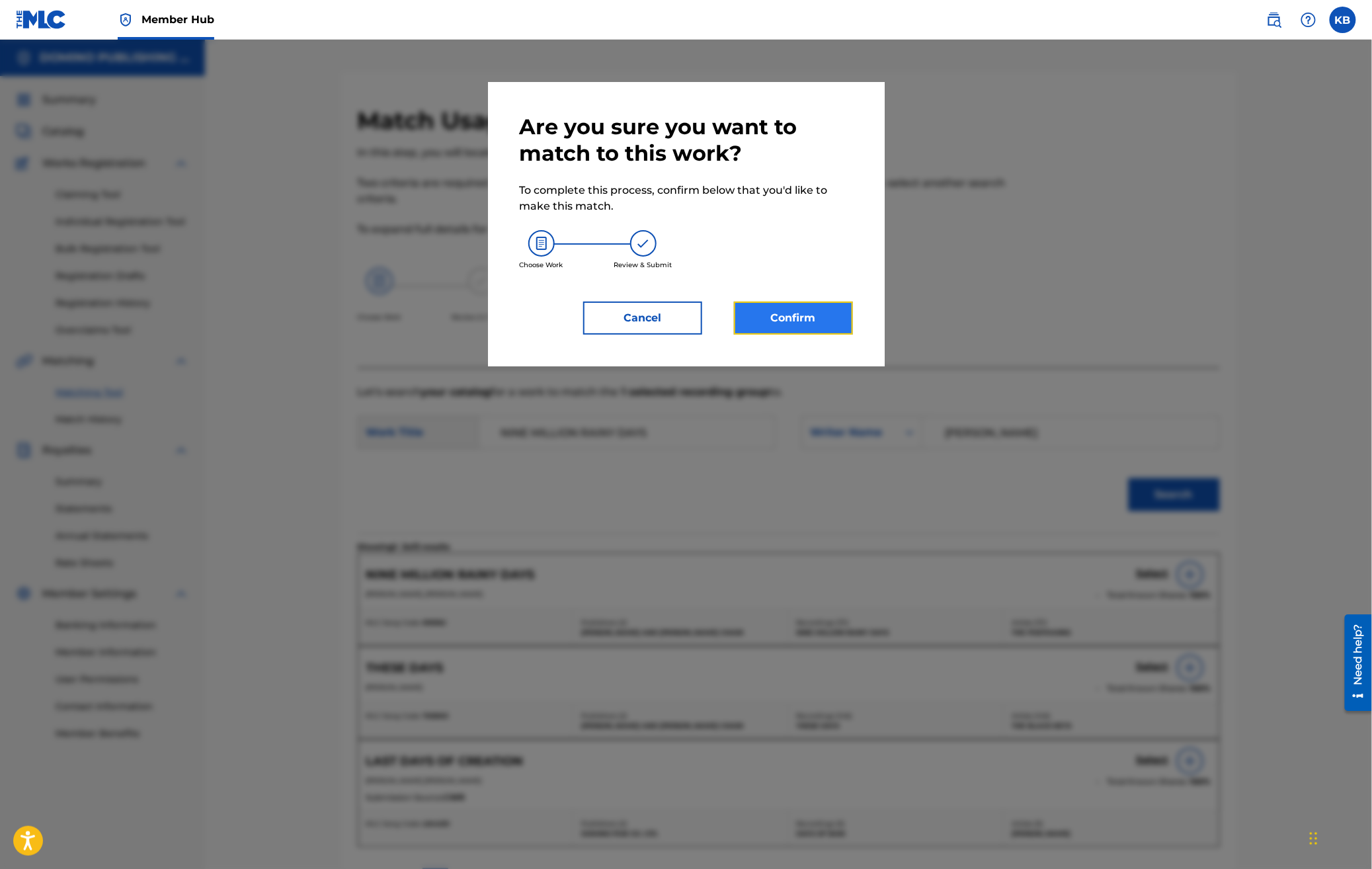
click at [770, 315] on button "Confirm" at bounding box center [794, 317] width 119 height 33
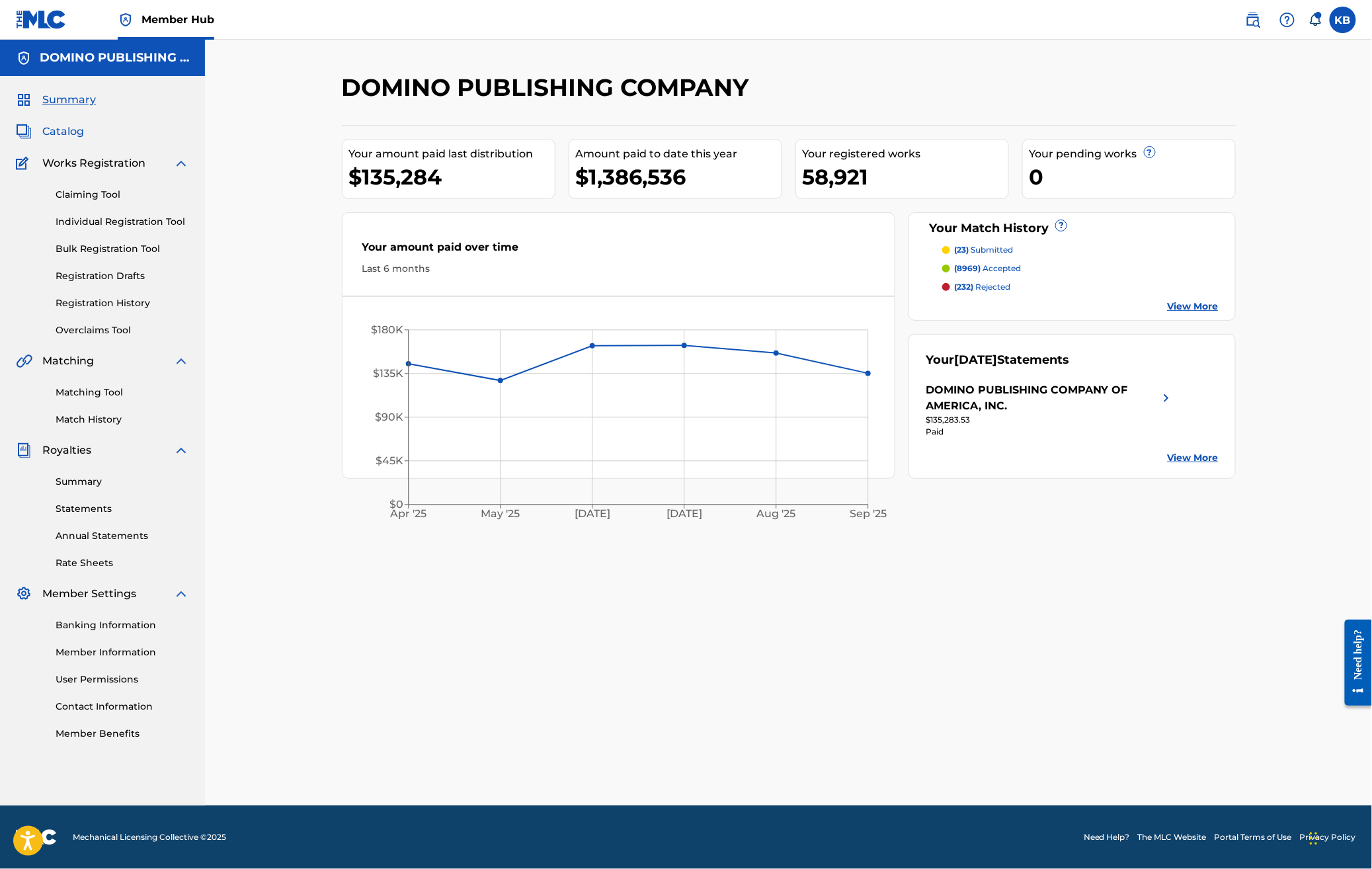
click at [73, 132] on span "Catalog" at bounding box center [62, 132] width 42 height 16
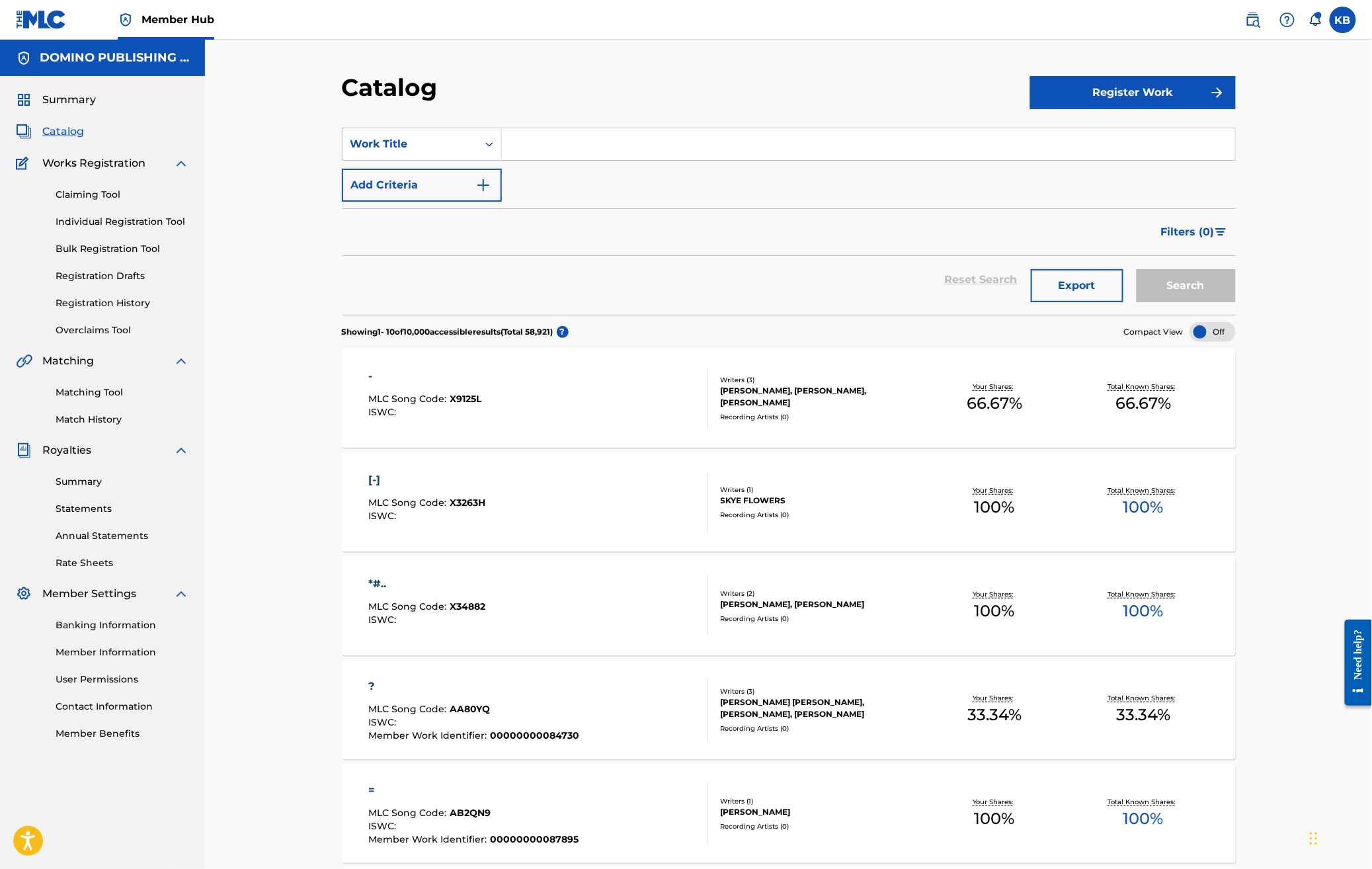
click at [609, 146] on input "Search Form" at bounding box center [868, 144] width 734 height 32
paste input "[PERSON_NAME] (D'EYROT/[PERSON_NAME]/[PERSON_NAME])"
type input "[PERSON_NAME]"
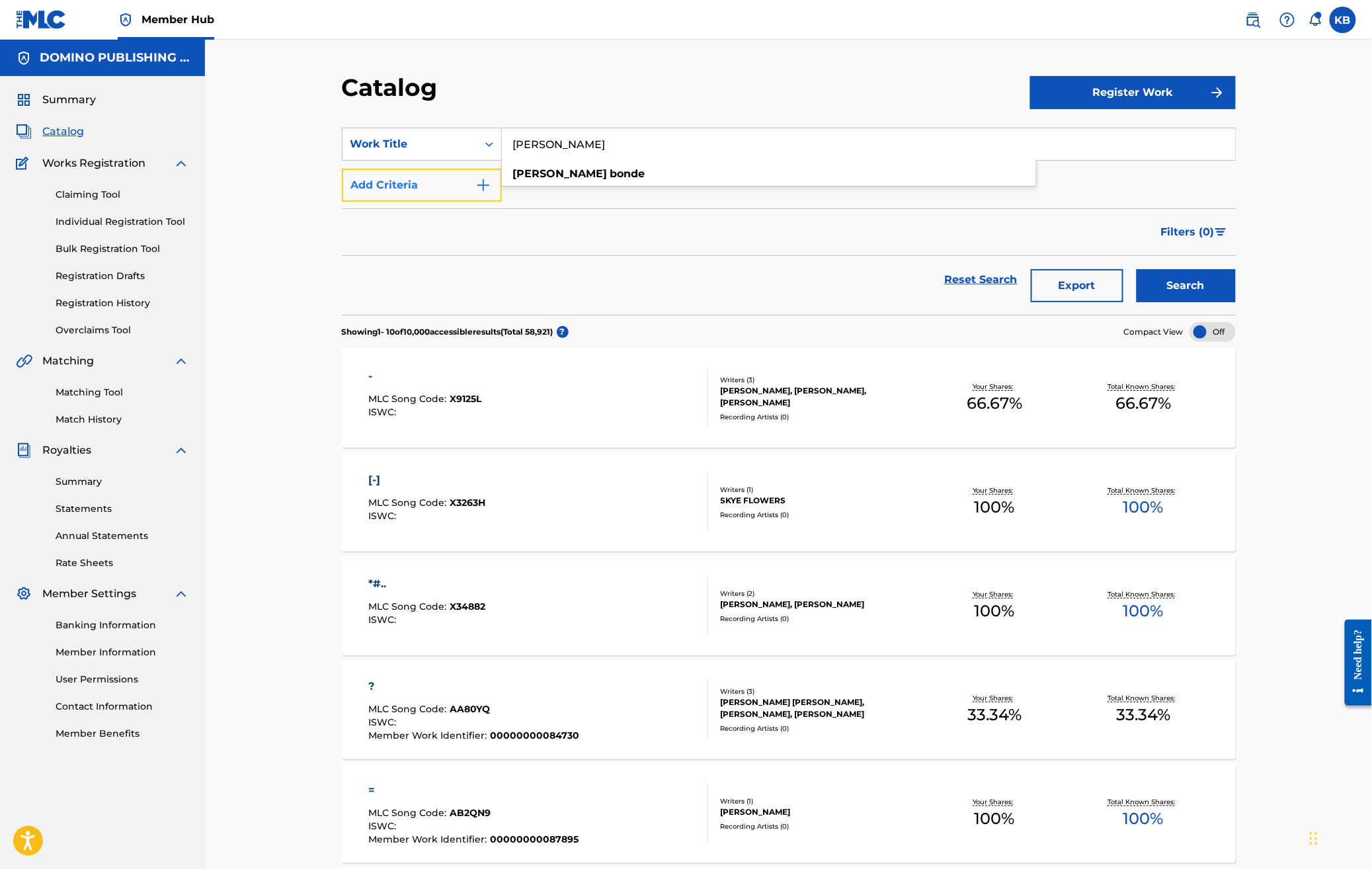
click at [446, 191] on button "Add Criteria" at bounding box center [423, 184] width 160 height 33
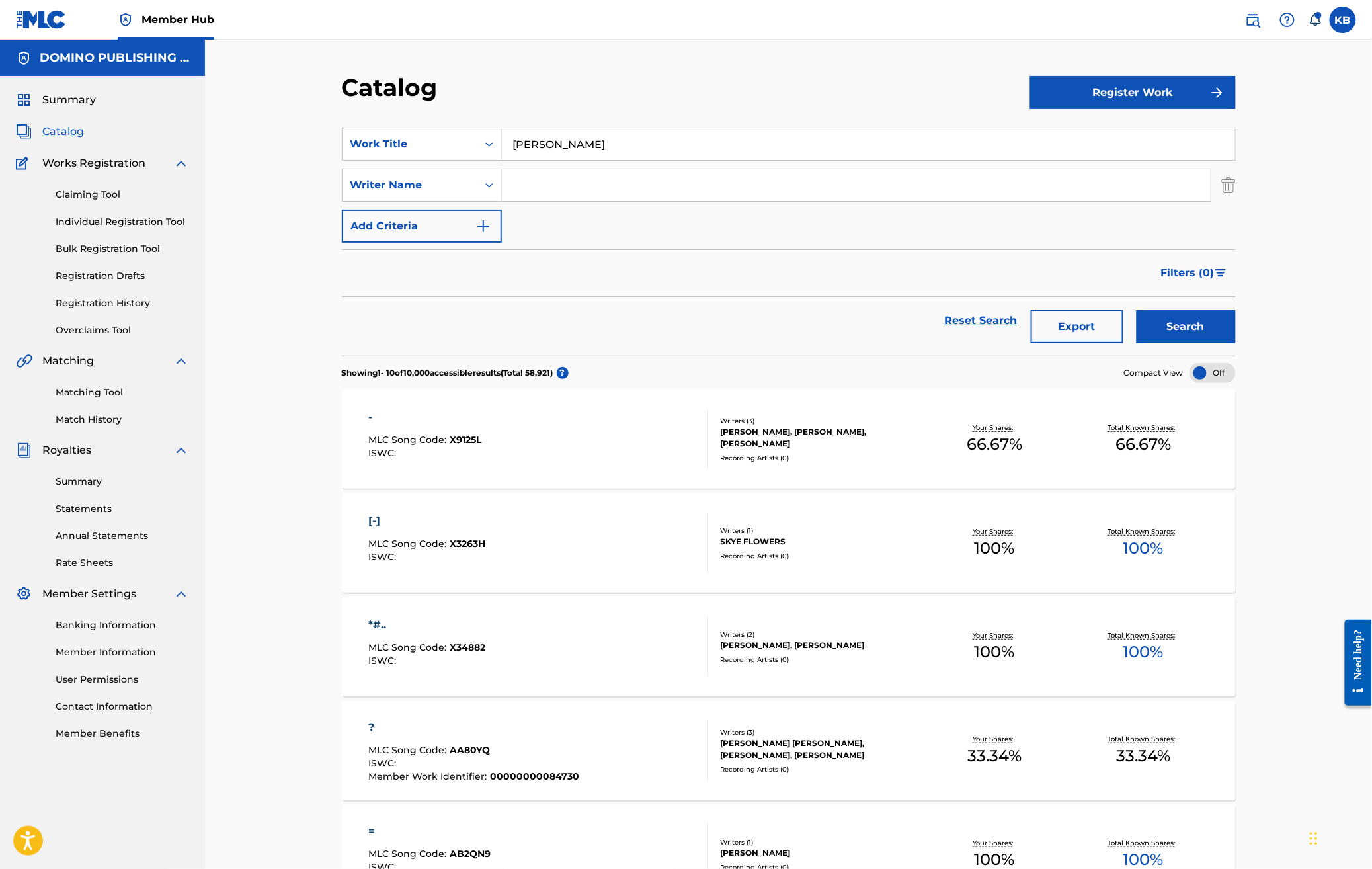
click at [590, 203] on div "SearchWithCriteriad5fb0c7d-afeb-4adf-9d13-4ee002a97afe Work Title [PERSON_NAME]…" at bounding box center [789, 184] width 894 height 115
click at [595, 193] on input "Search Form" at bounding box center [856, 185] width 709 height 32
paste input "[PERSON_NAME] (D'EYROT/[PERSON_NAME]/[PERSON_NAME])"
type input "VELLO"
click at [1137, 310] on button "Search" at bounding box center [1186, 326] width 99 height 33
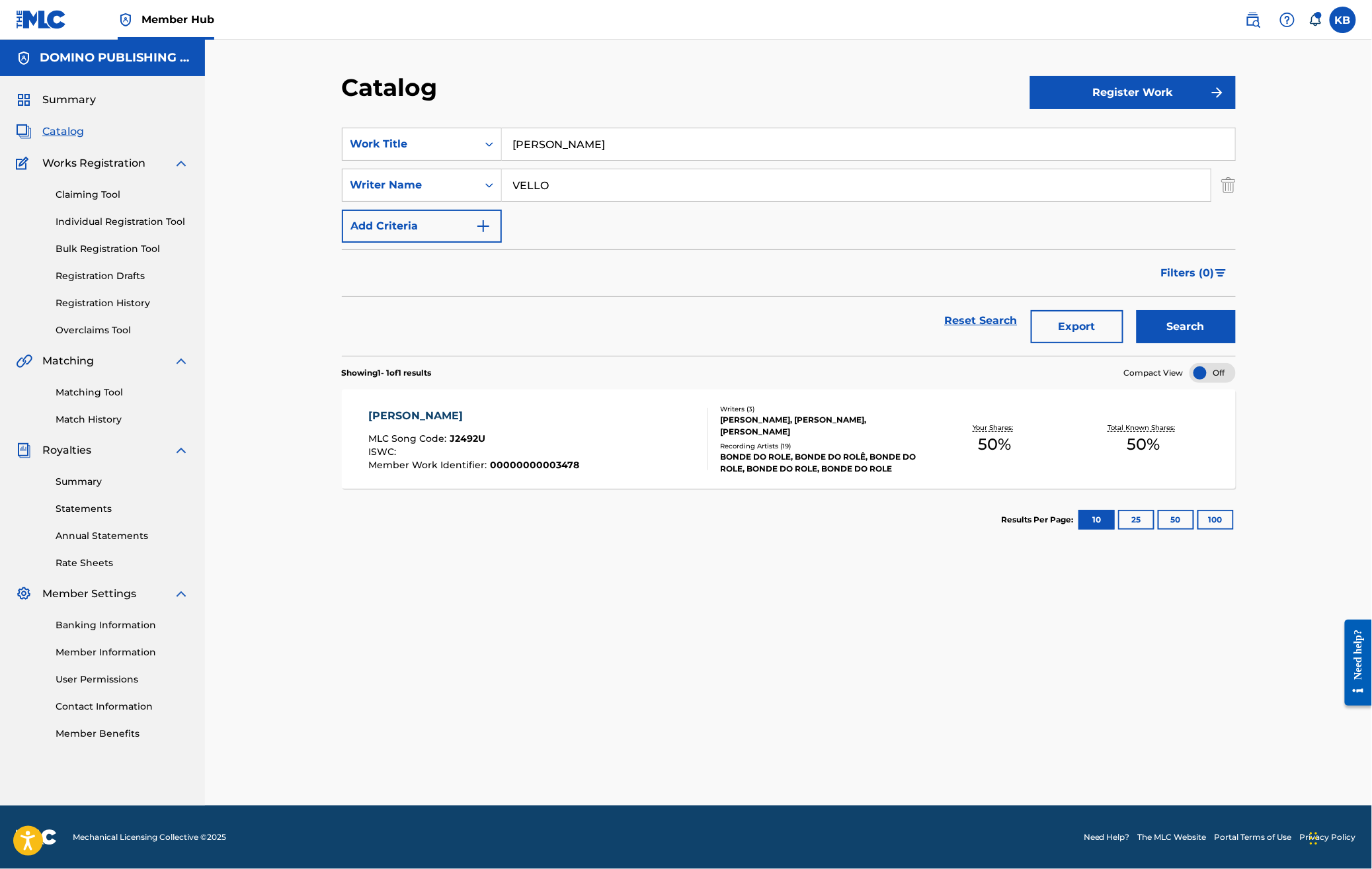
click at [612, 468] on div "JAMES BONDE MLC Song Code : J2492U ISWC : Member Work Identifier : 000000000034…" at bounding box center [538, 439] width 340 height 62
